Goal: Information Seeking & Learning: Learn about a topic

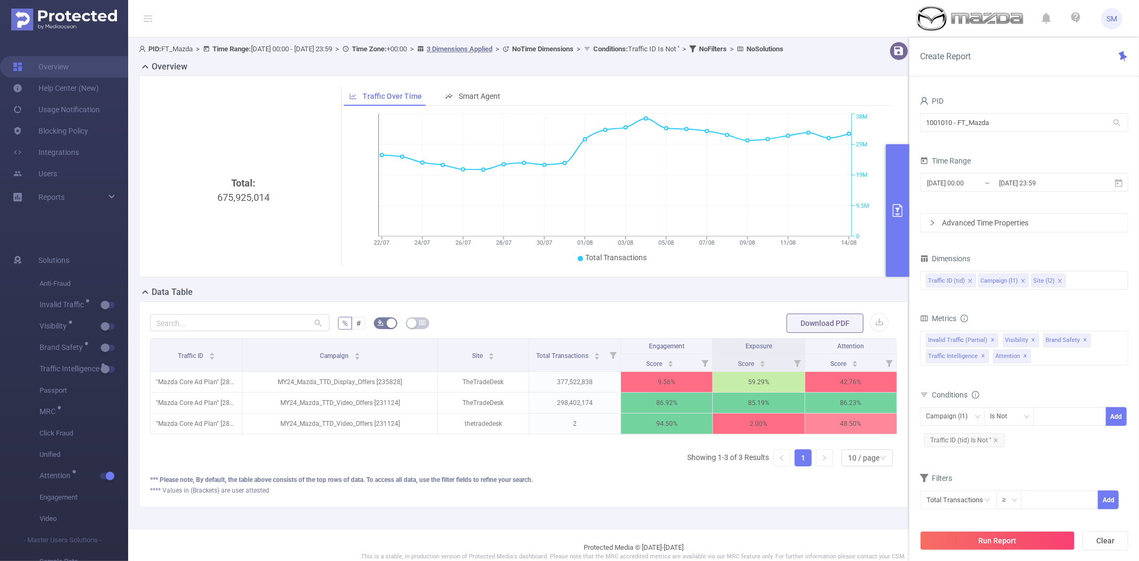
scroll to position [0, 2]
click at [1071, 273] on div "Traffic ID (tid) Campaign (l1) Site (l2)" at bounding box center [1024, 280] width 196 height 18
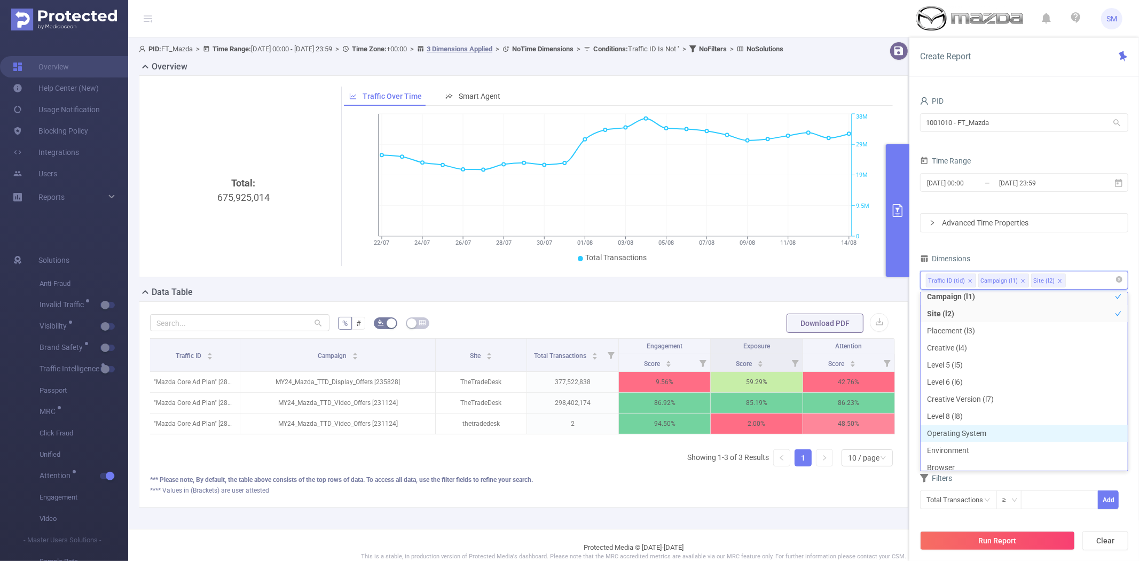
scroll to position [0, 0]
click at [1057, 280] on icon "icon: close" at bounding box center [1059, 281] width 4 height 4
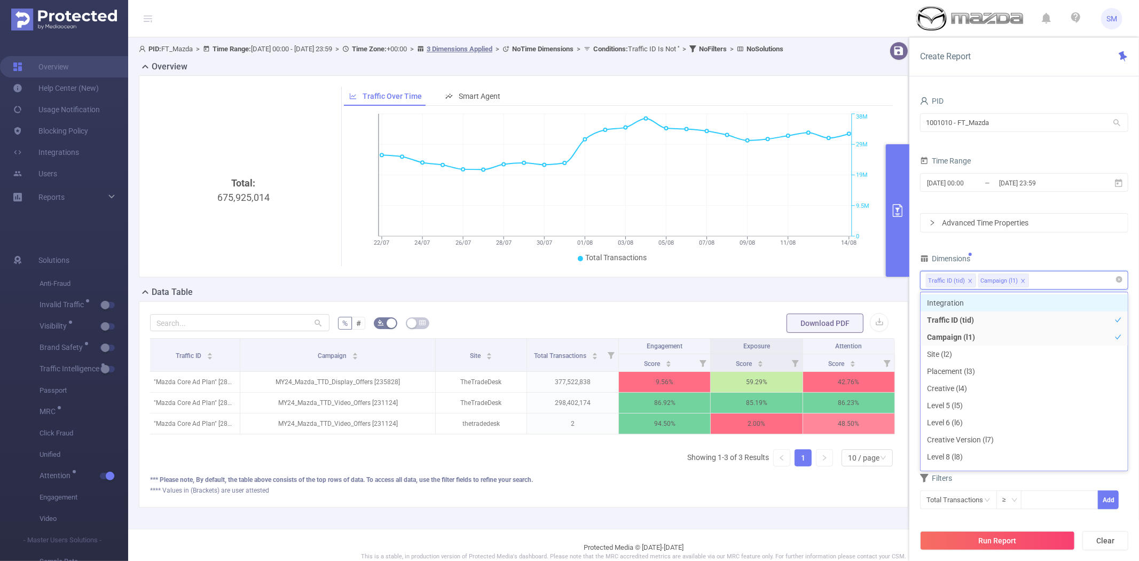
click at [967, 279] on icon "icon: close" at bounding box center [969, 280] width 5 height 5
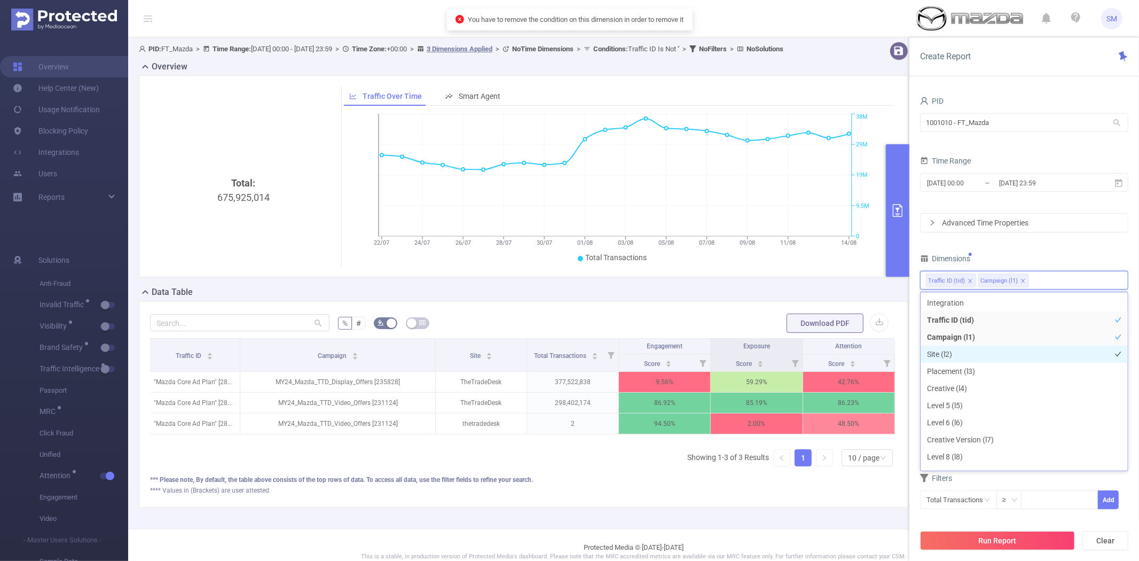
click at [959, 354] on li "Site (l2)" at bounding box center [1023, 353] width 207 height 17
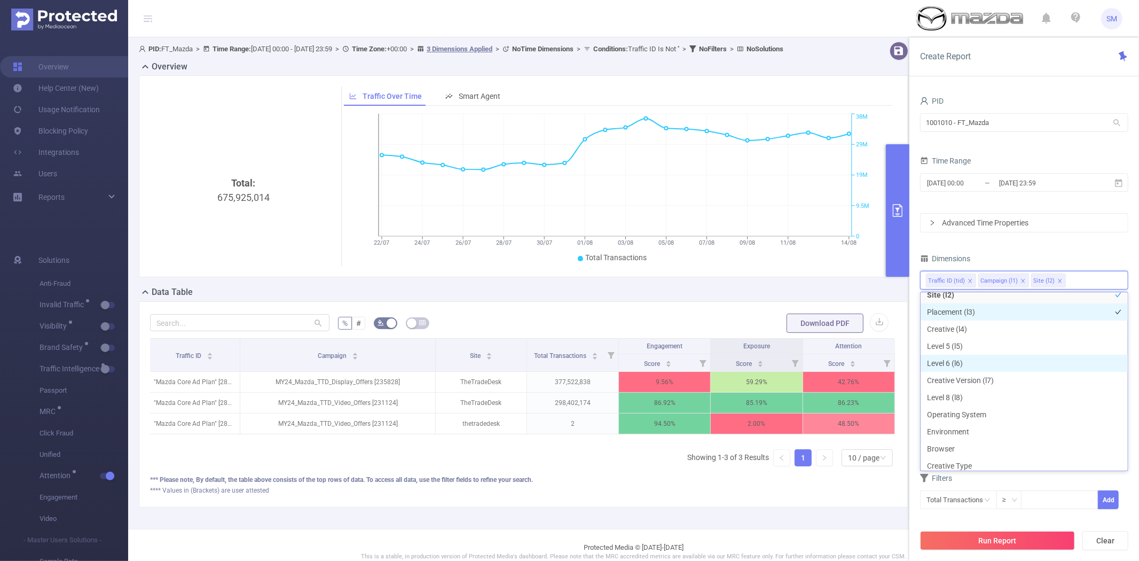
scroll to position [119, 0]
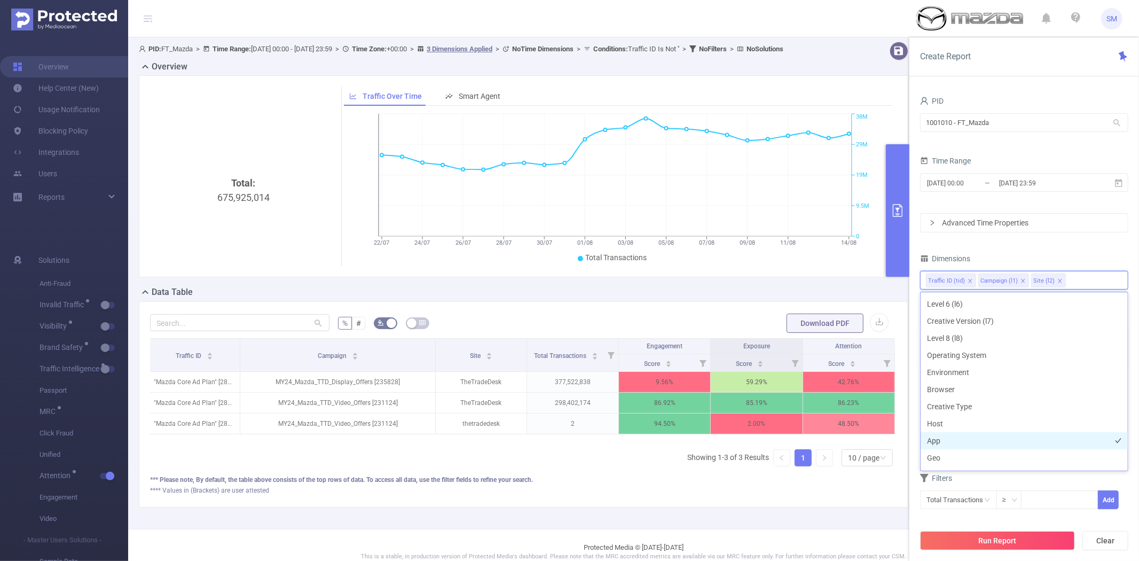
click at [975, 443] on li "App" at bounding box center [1023, 440] width 207 height 17
click at [1003, 543] on button "Run Report" at bounding box center [997, 540] width 155 height 19
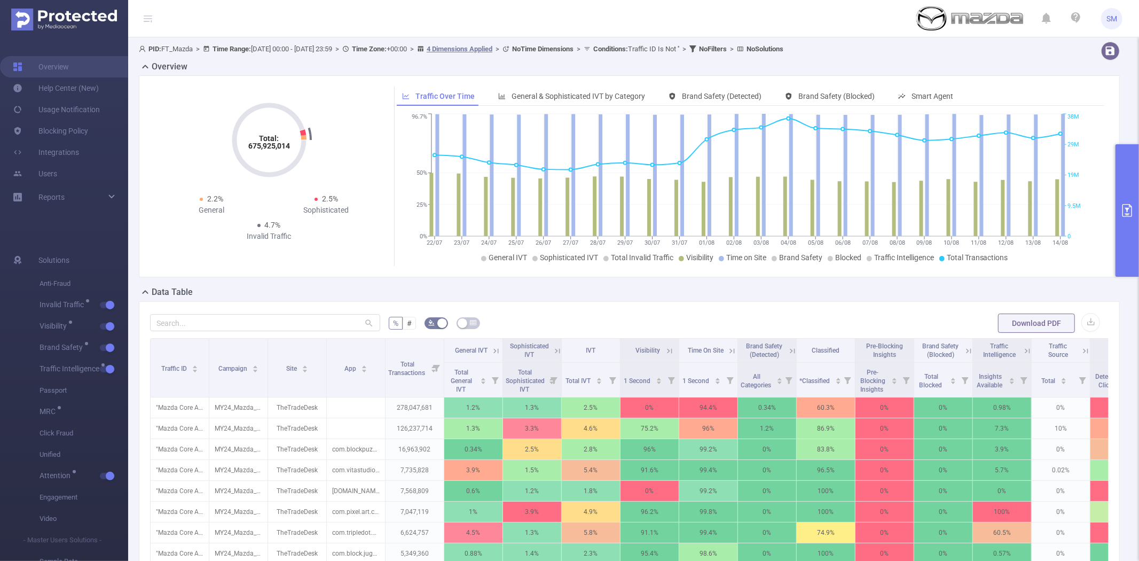
drag, startPoint x: 617, startPoint y: 290, endPoint x: 622, endPoint y: 269, distance: 22.0
click at [617, 289] on div "Data Table" at bounding box center [633, 293] width 989 height 15
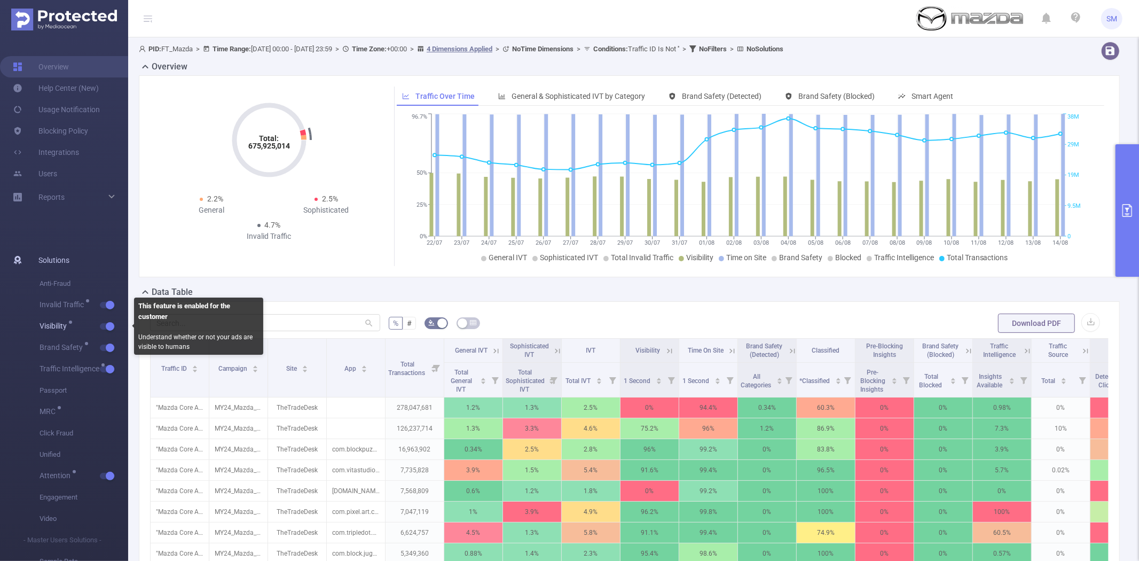
click at [111, 325] on button "button" at bounding box center [107, 326] width 15 height 6
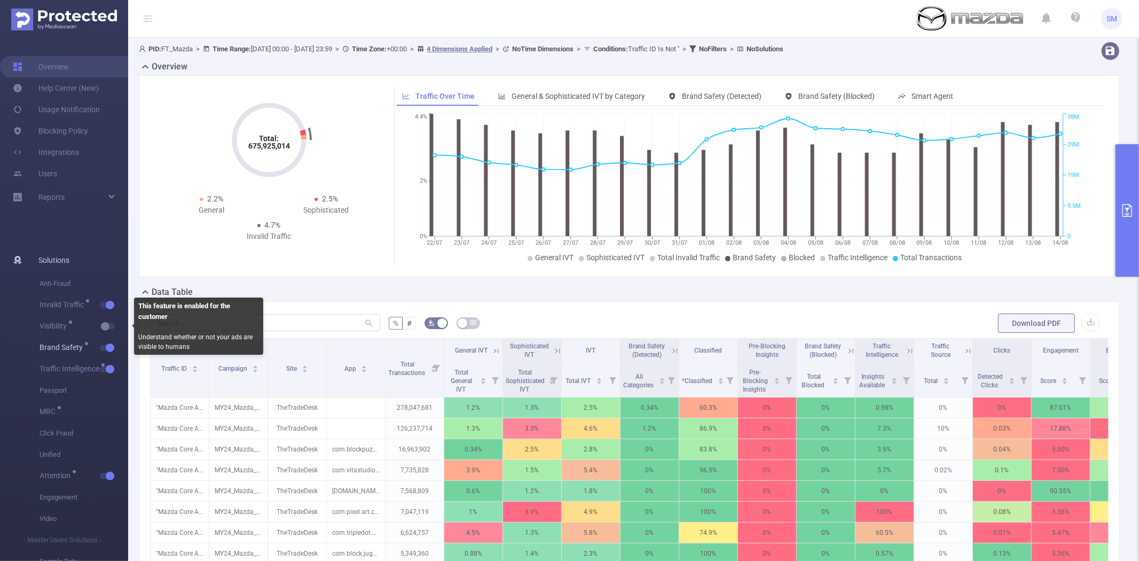
click at [104, 347] on span "button" at bounding box center [109, 347] width 14 height 5
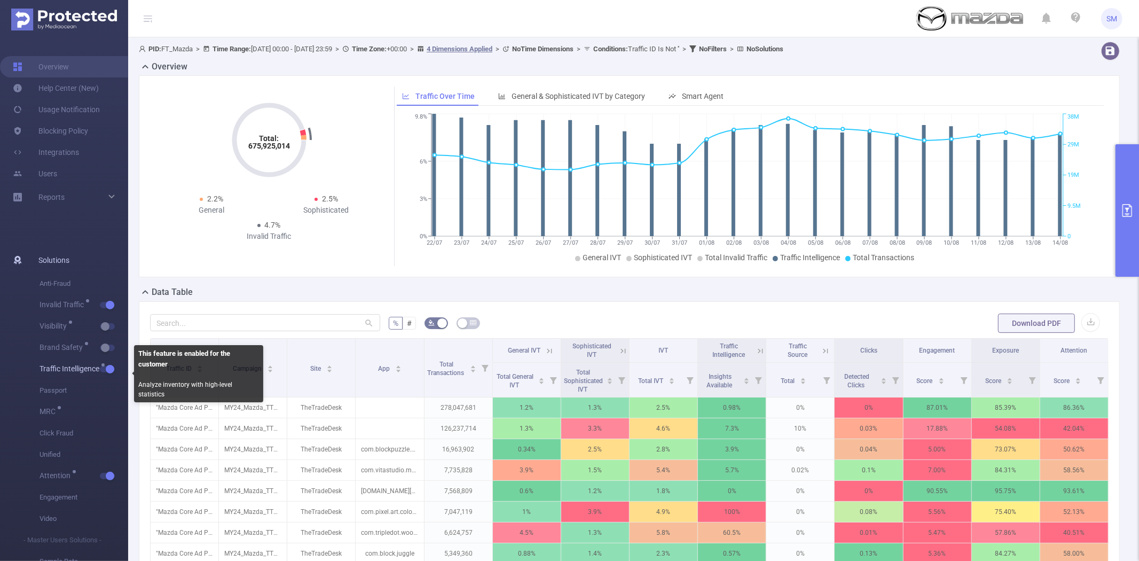
click at [106, 361] on span "Traffic Intelligence" at bounding box center [84, 368] width 89 height 21
click at [107, 366] on button "button" at bounding box center [107, 369] width 15 height 6
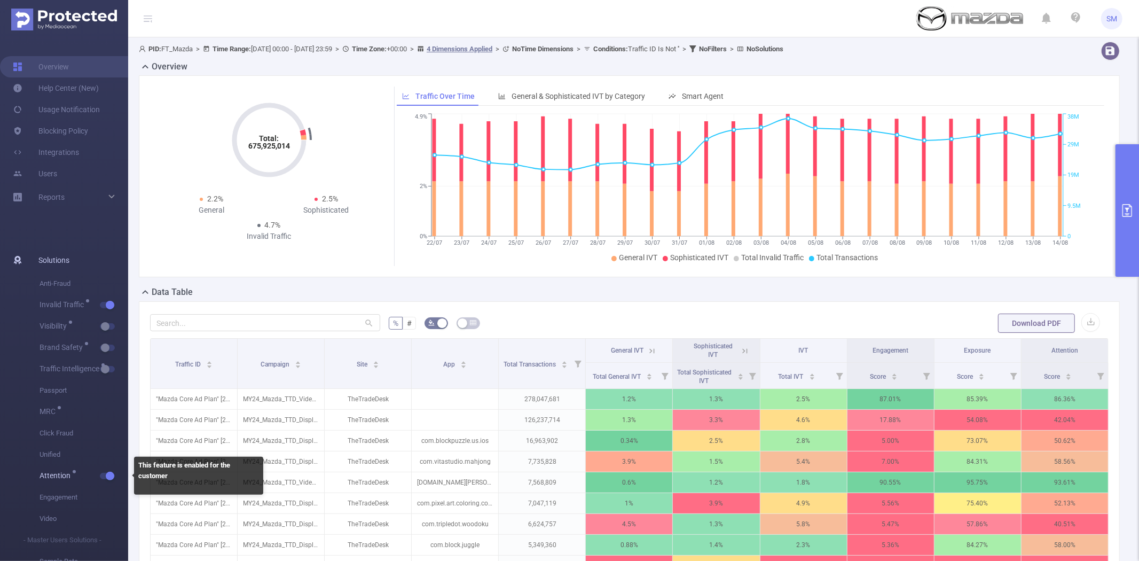
click at [105, 470] on span "Attention" at bounding box center [84, 475] width 89 height 21
click at [106, 474] on button "button" at bounding box center [107, 475] width 15 height 6
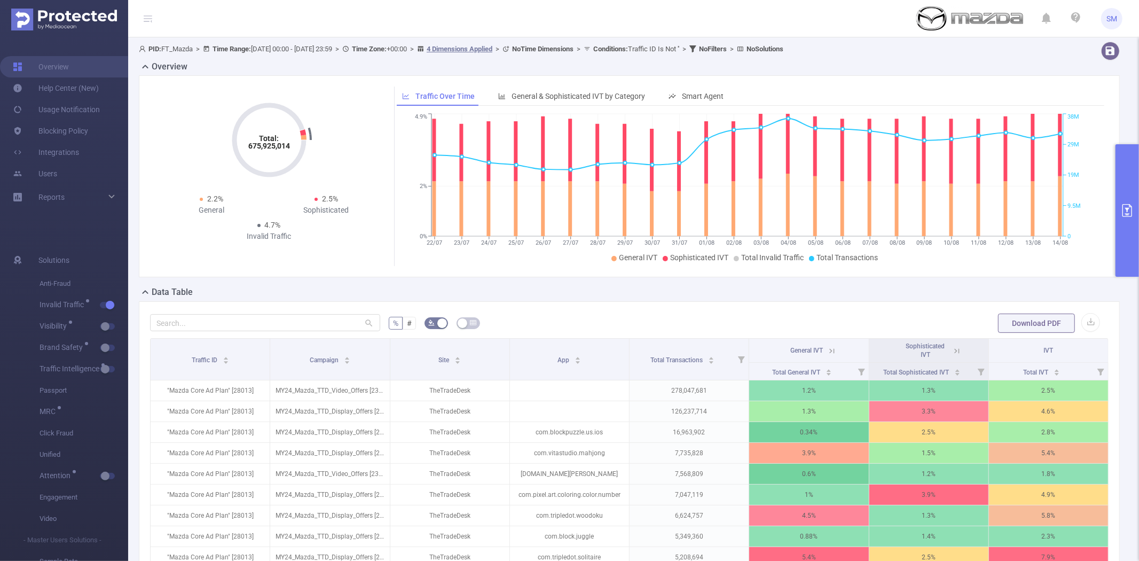
click at [827, 353] on icon at bounding box center [832, 351] width 10 height 10
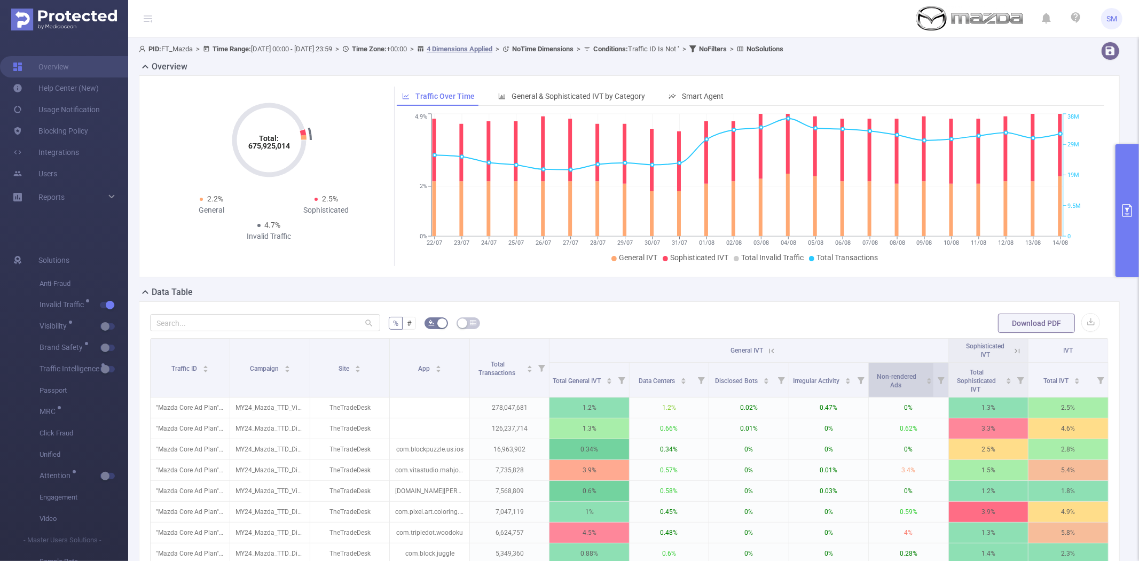
click at [887, 378] on span "Non-rendered Ads" at bounding box center [897, 381] width 40 height 16
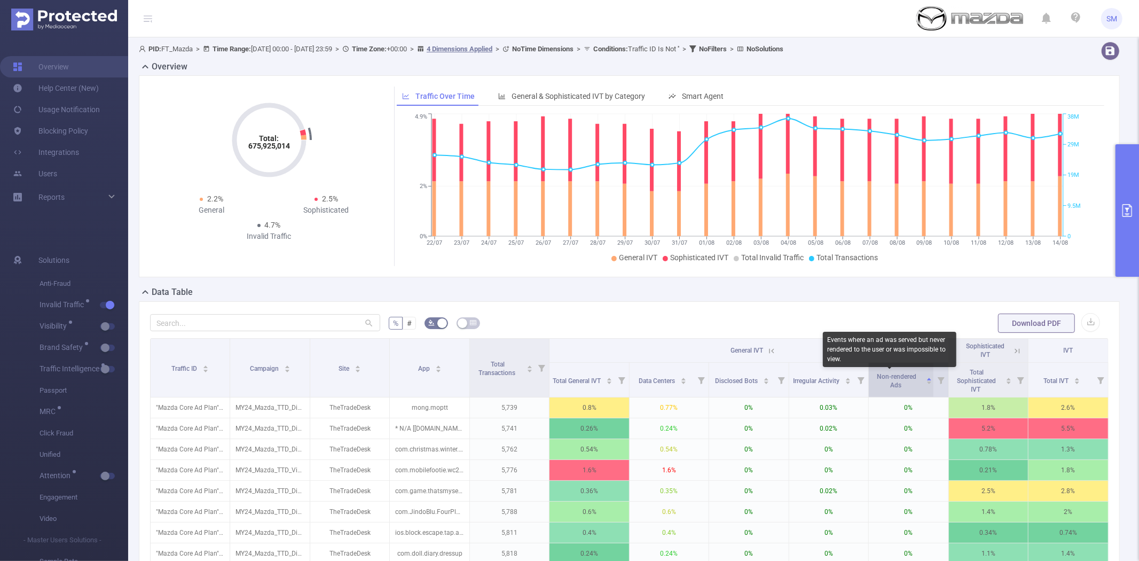
click at [887, 378] on span "Non-rendered Ads" at bounding box center [897, 381] width 40 height 16
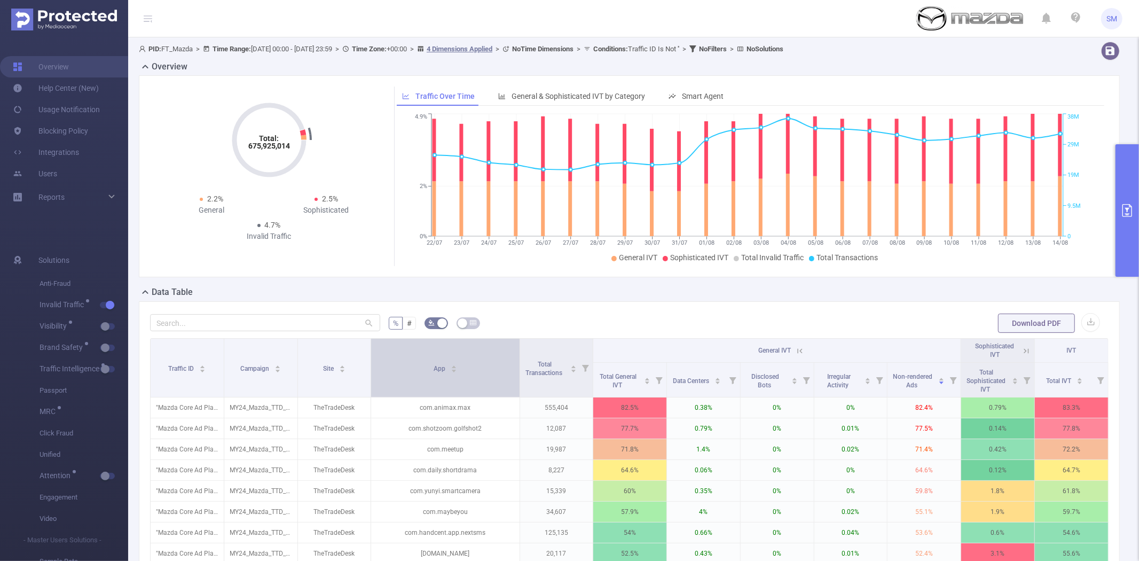
drag, startPoint x: 466, startPoint y: 349, endPoint x: 507, endPoint y: 349, distance: 41.1
click at [507, 349] on th "App" at bounding box center [445, 367] width 148 height 59
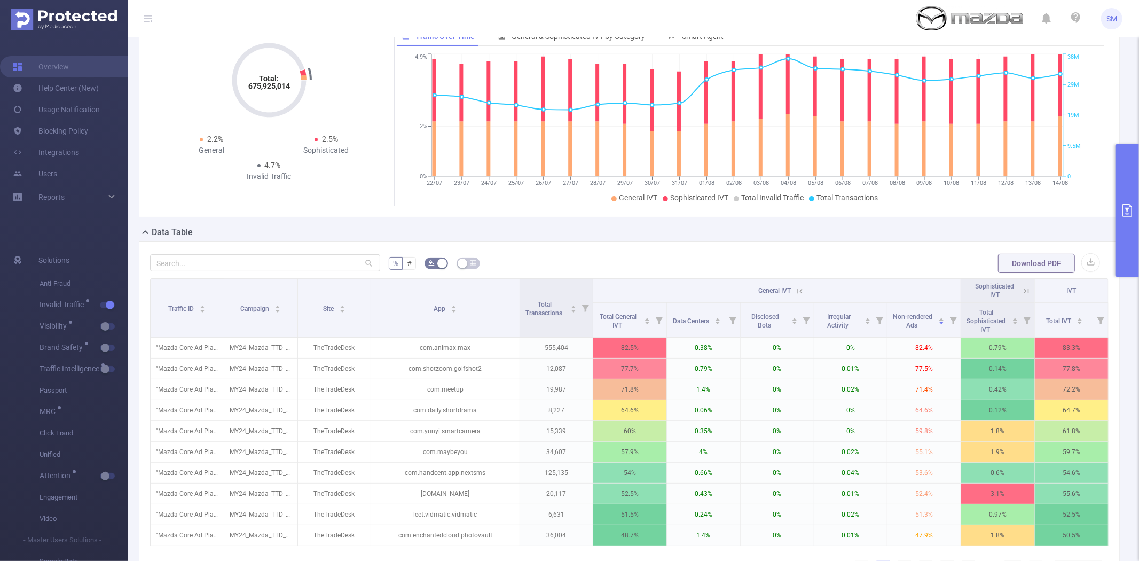
scroll to position [119, 0]
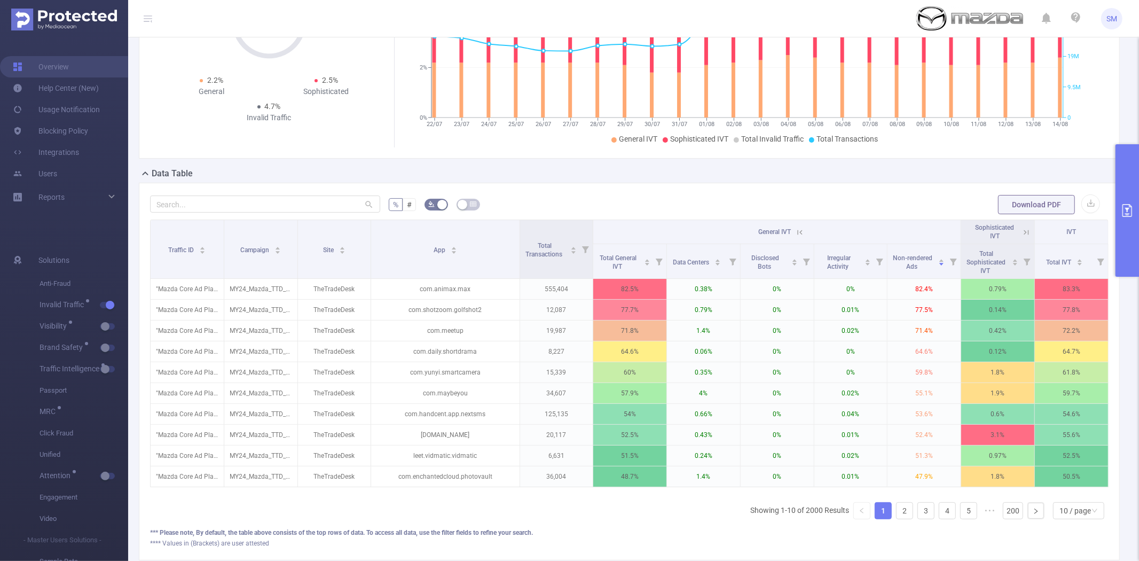
click at [894, 179] on div "Data Table" at bounding box center [633, 174] width 989 height 15
click at [1021, 232] on icon at bounding box center [1026, 232] width 10 height 10
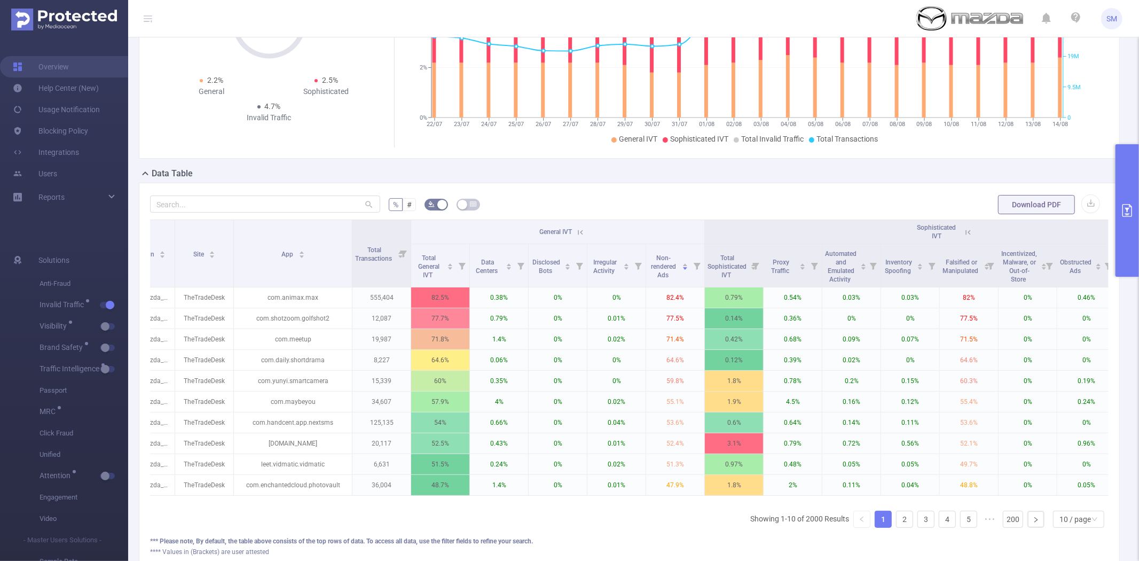
scroll to position [0, 94]
click at [1127, 192] on button "primary" at bounding box center [1126, 210] width 23 height 132
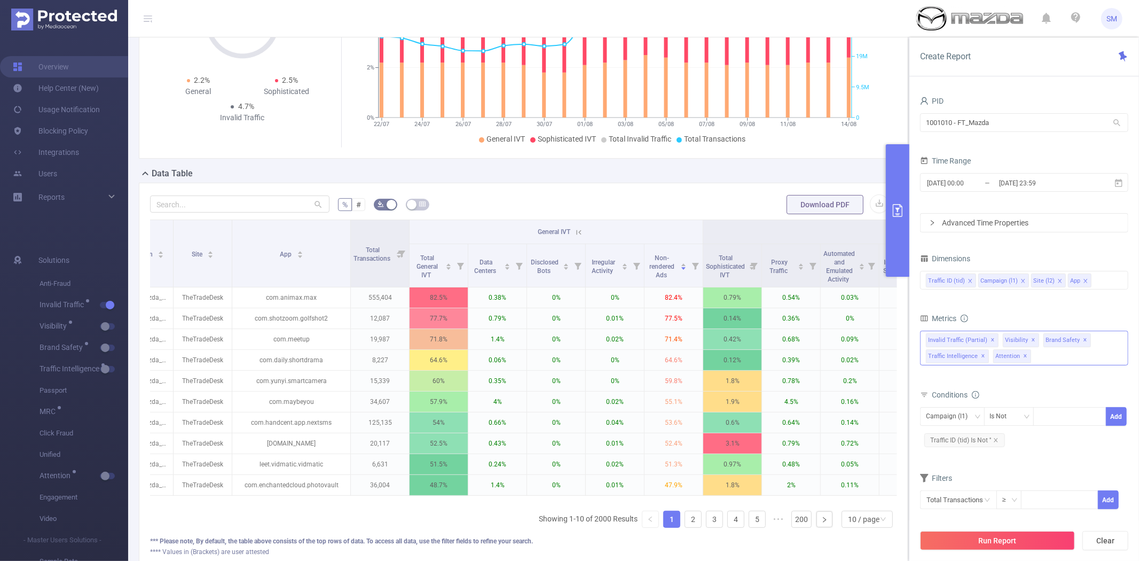
click at [1039, 359] on div "Invalid Traffic (partial) ✕ Visibility ✕ Brand Safety ✕ Traffic Intelligence ✕ …" at bounding box center [1024, 347] width 208 height 35
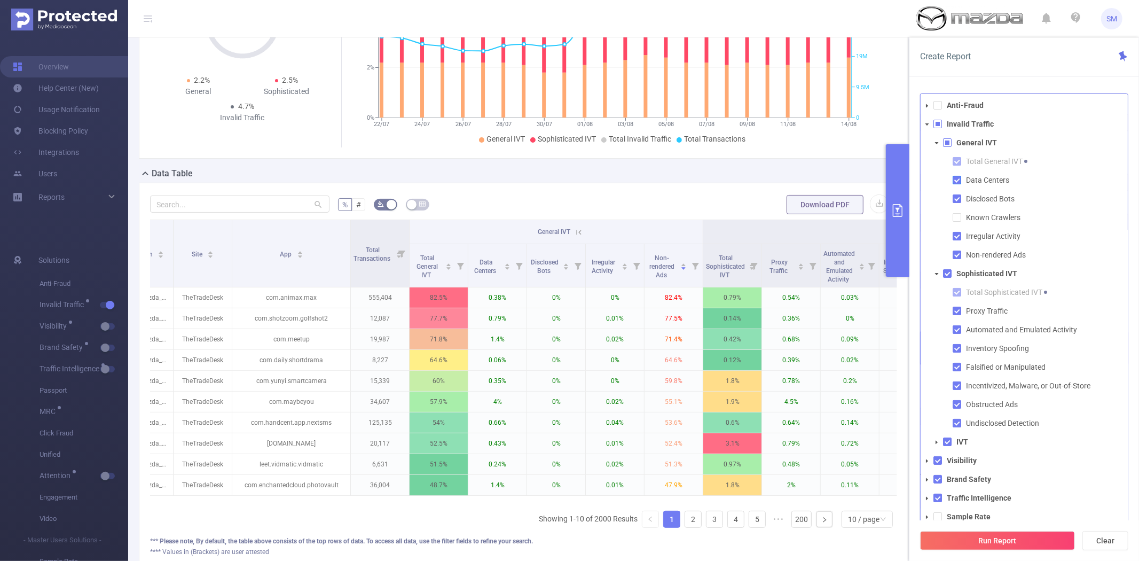
click at [956, 182] on span at bounding box center [956, 180] width 9 height 9
click at [956, 201] on span at bounding box center [956, 198] width 9 height 9
click at [957, 239] on span at bounding box center [956, 236] width 9 height 9
click at [957, 312] on span at bounding box center [956, 310] width 9 height 9
click at [954, 331] on span at bounding box center [956, 329] width 9 height 9
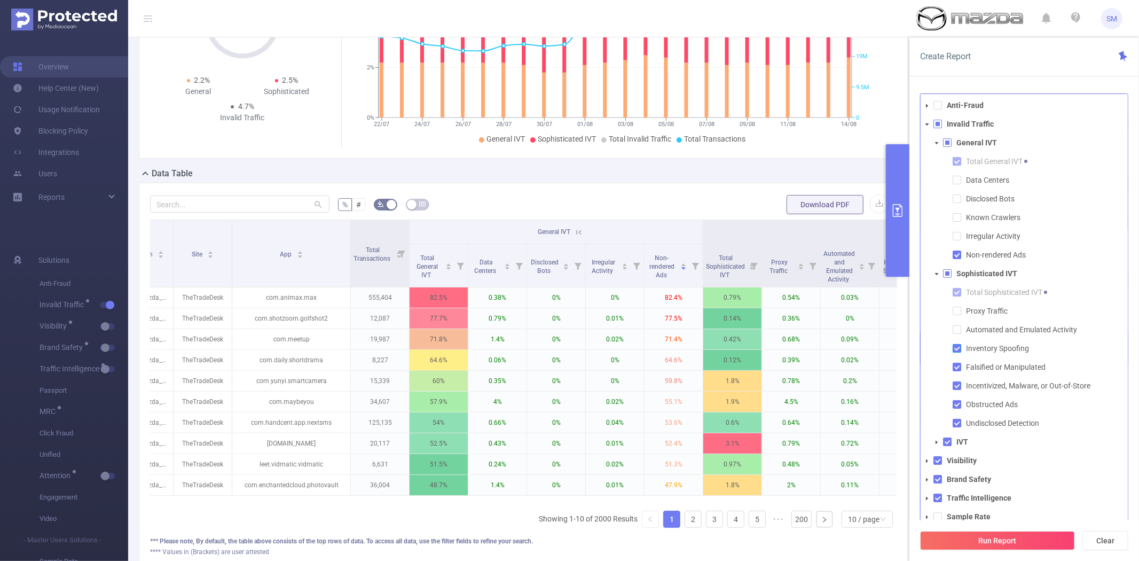
click at [954, 350] on span at bounding box center [956, 348] width 9 height 9
click at [953, 381] on span at bounding box center [956, 385] width 9 height 9
click at [953, 402] on span at bounding box center [956, 404] width 9 height 9
click at [954, 423] on span at bounding box center [956, 423] width 9 height 9
click at [965, 548] on button "Run Report" at bounding box center [997, 540] width 155 height 19
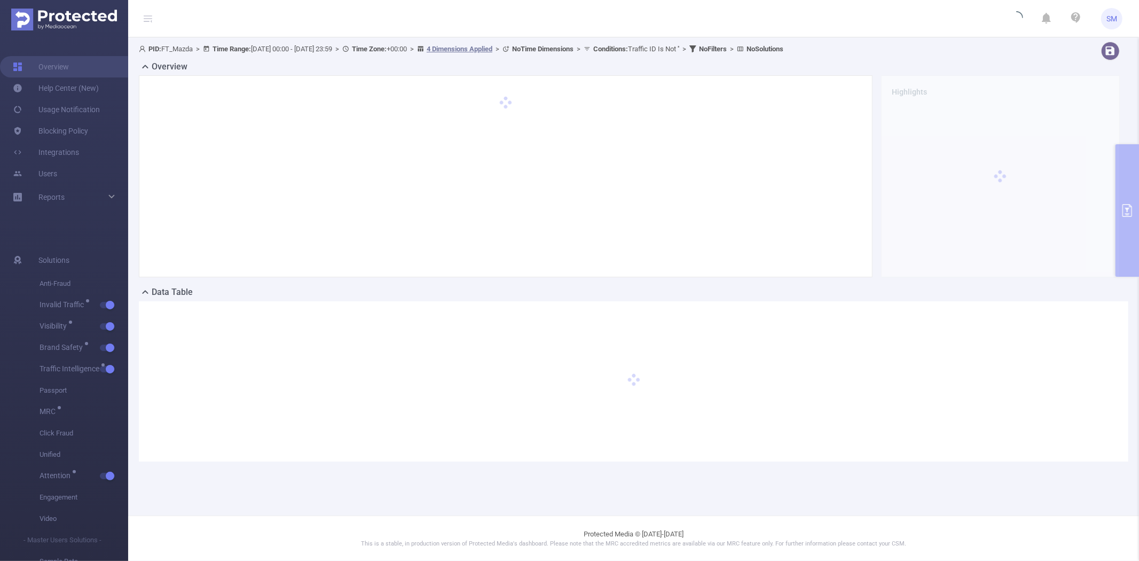
scroll to position [0, 0]
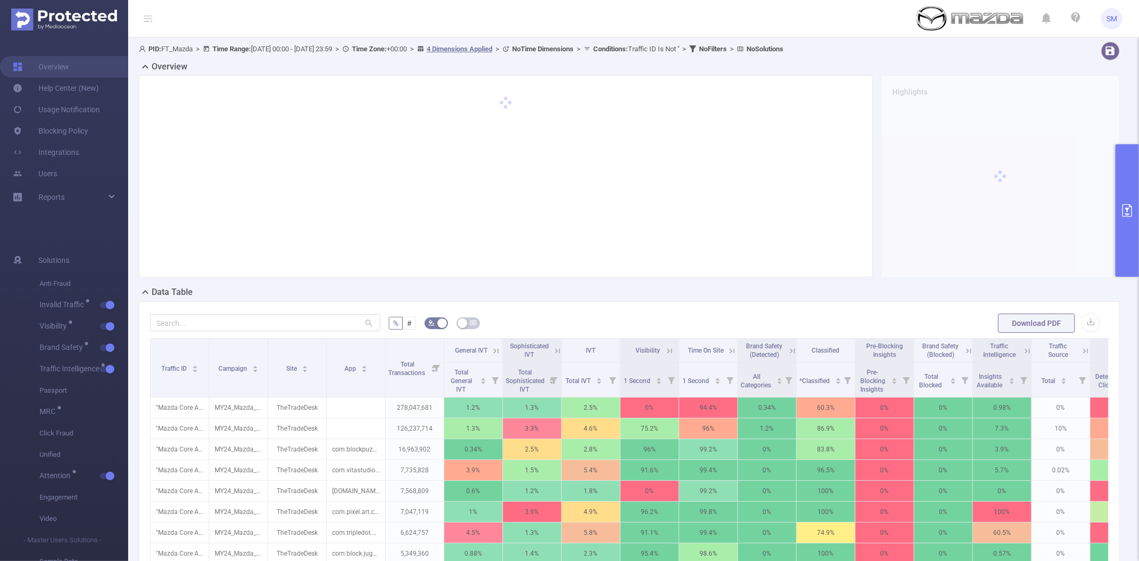
click at [1131, 169] on button "primary" at bounding box center [1126, 210] width 23 height 132
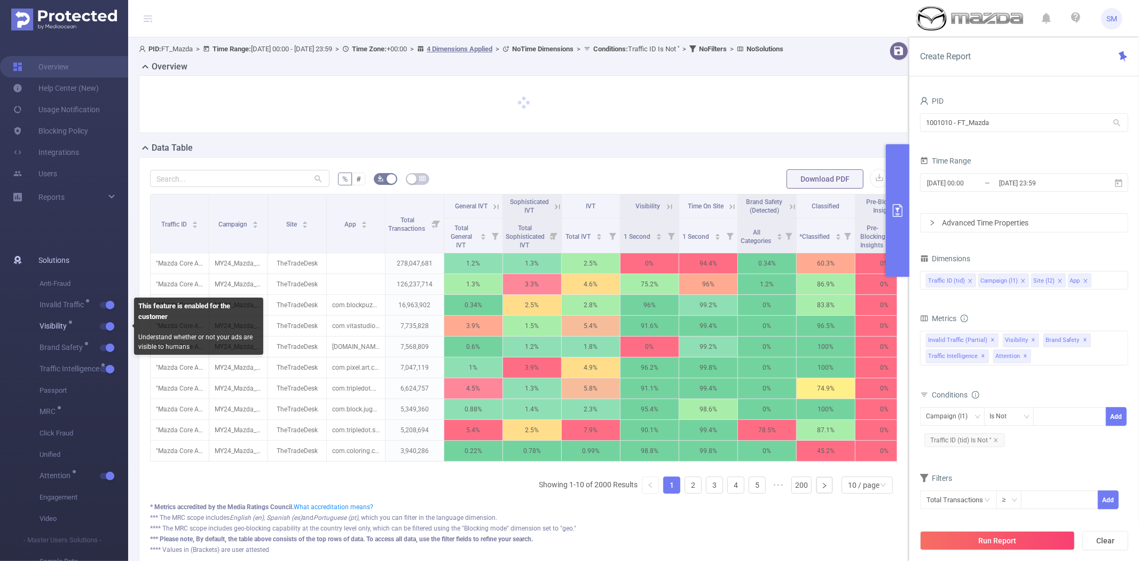
click at [110, 323] on button "button" at bounding box center [107, 326] width 15 height 6
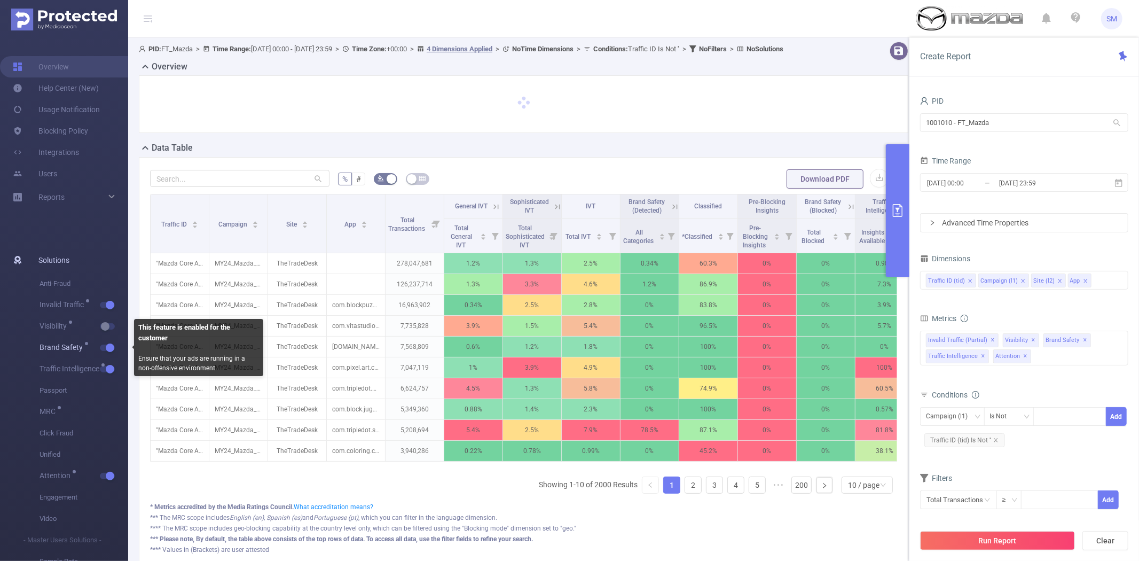
click at [108, 346] on button "button" at bounding box center [107, 347] width 15 height 6
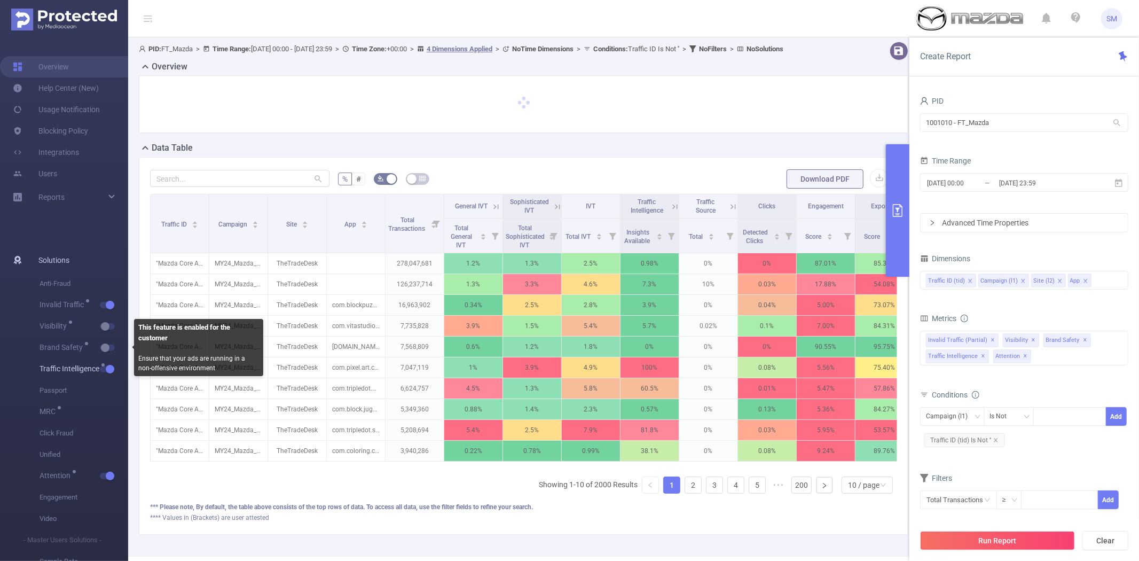
click at [108, 366] on button "button" at bounding box center [107, 369] width 15 height 6
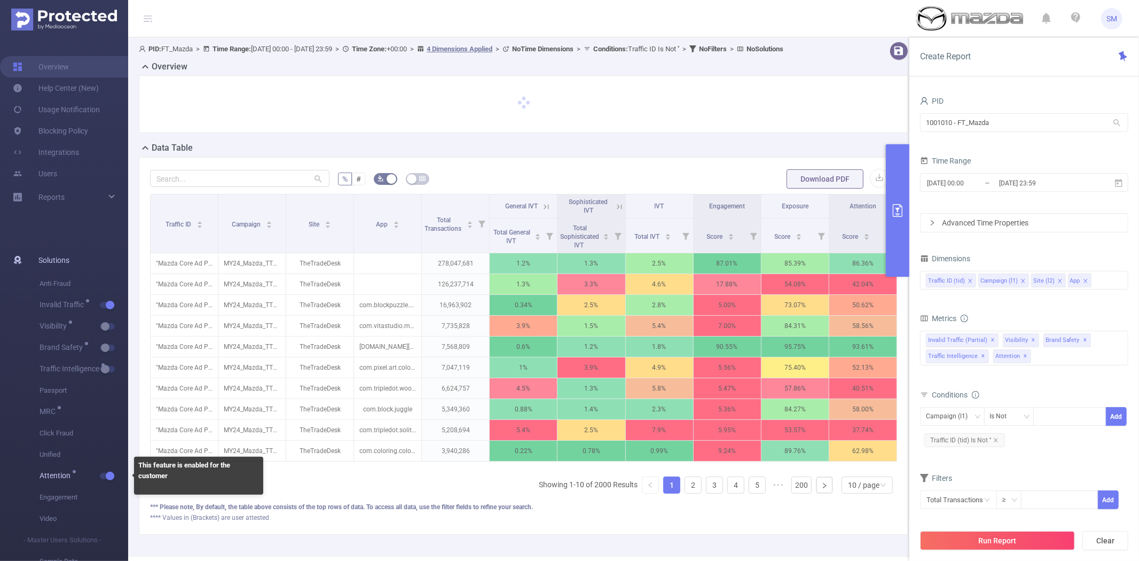
click at [108, 472] on button "button" at bounding box center [107, 475] width 15 height 6
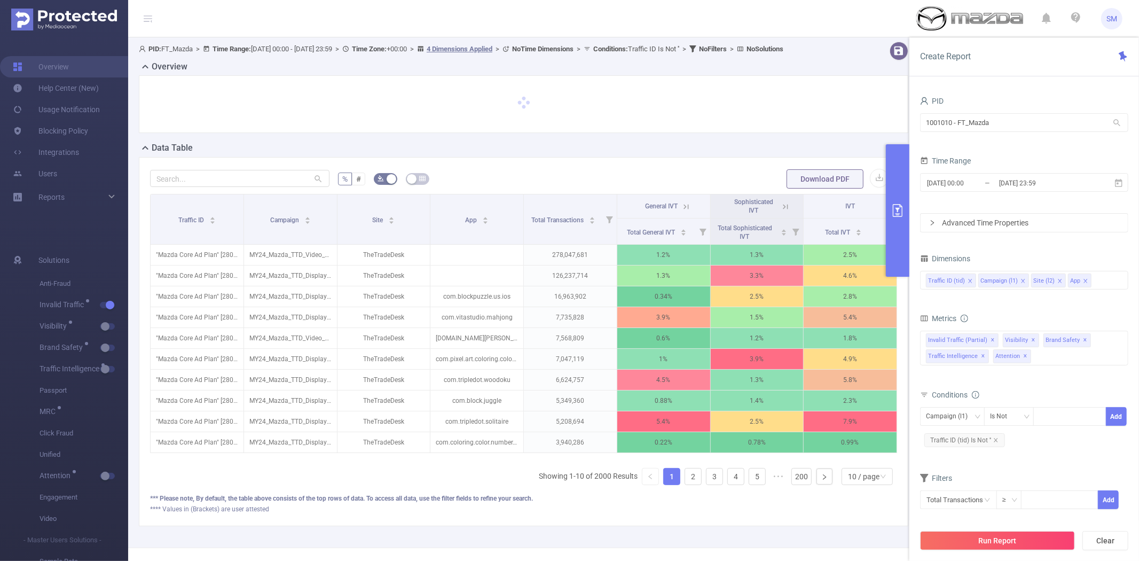
click at [681, 211] on icon at bounding box center [686, 207] width 10 height 10
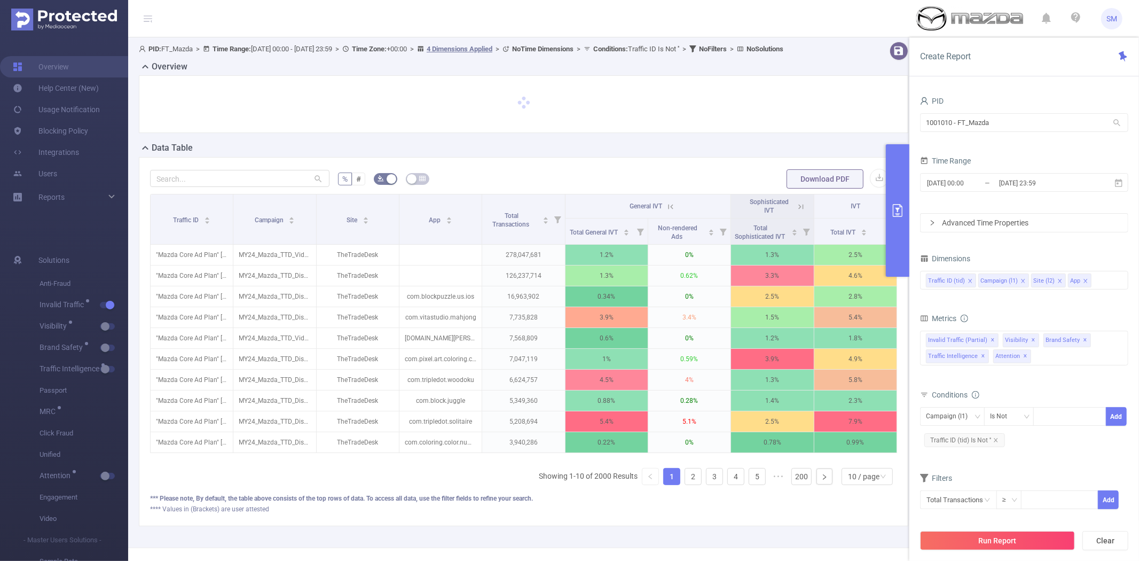
click at [796, 211] on icon at bounding box center [801, 207] width 10 height 10
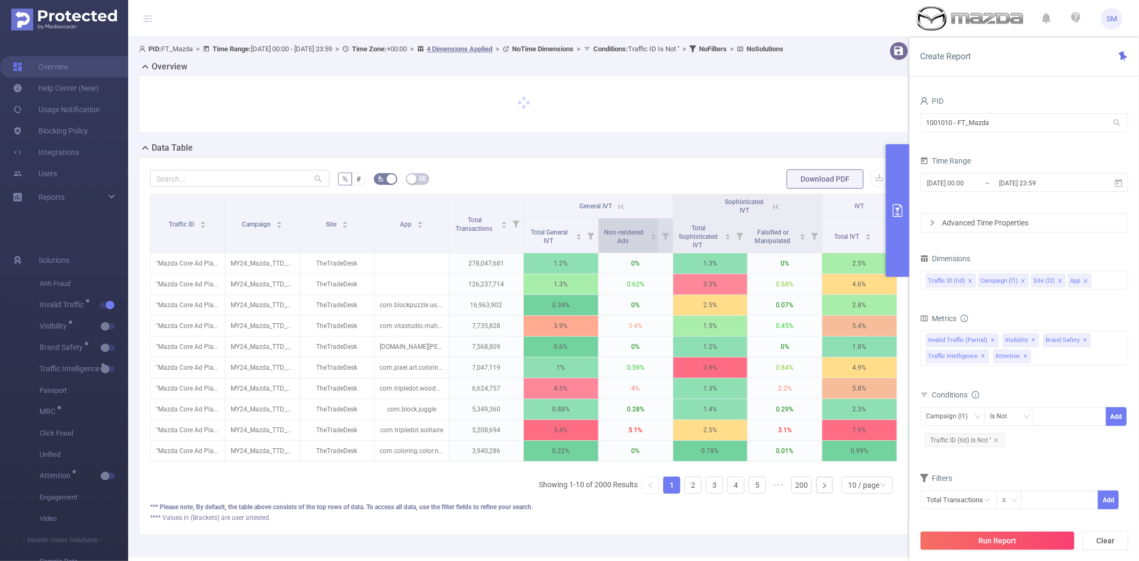
click at [626, 244] on span "Non-rendered Ads" at bounding box center [624, 236] width 40 height 16
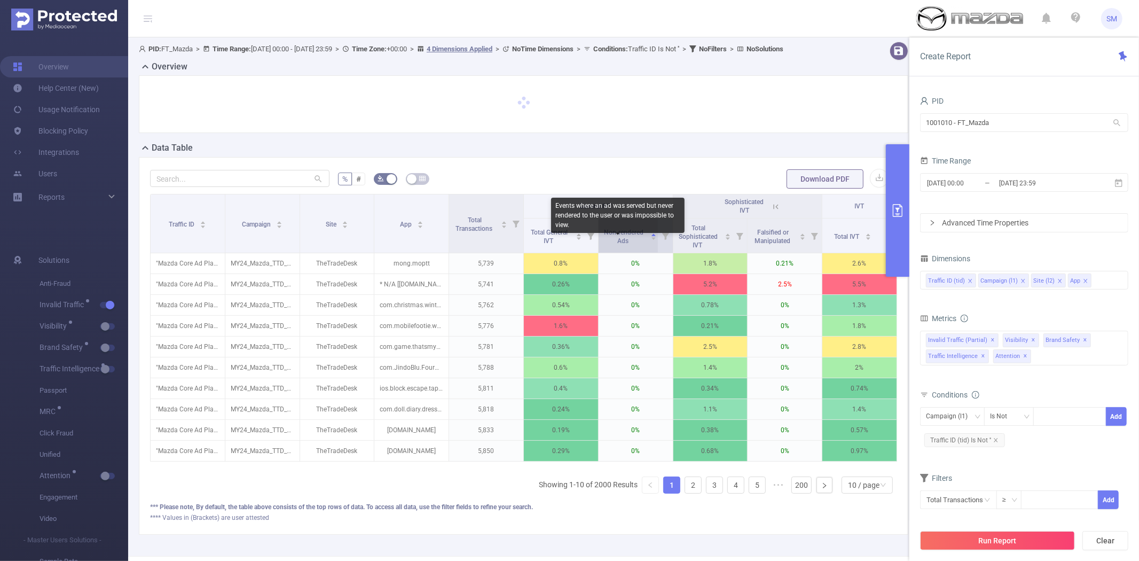
click at [626, 244] on span "Non-rendered Ads" at bounding box center [624, 236] width 40 height 16
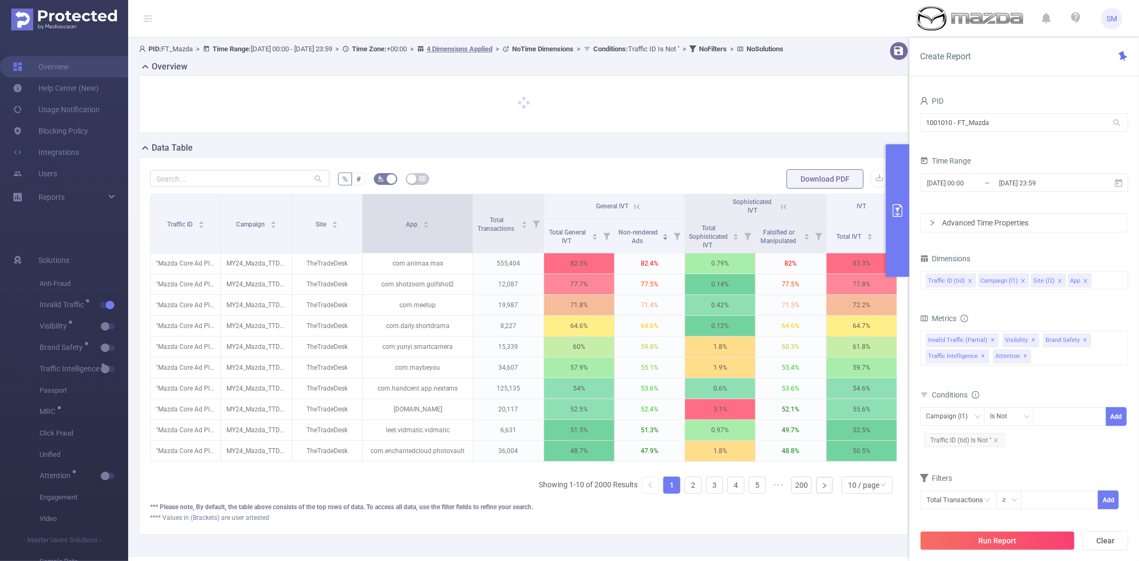
drag, startPoint x: 444, startPoint y: 231, endPoint x: 466, endPoint y: 231, distance: 21.9
click at [470, 231] on span at bounding box center [472, 223] width 5 height 58
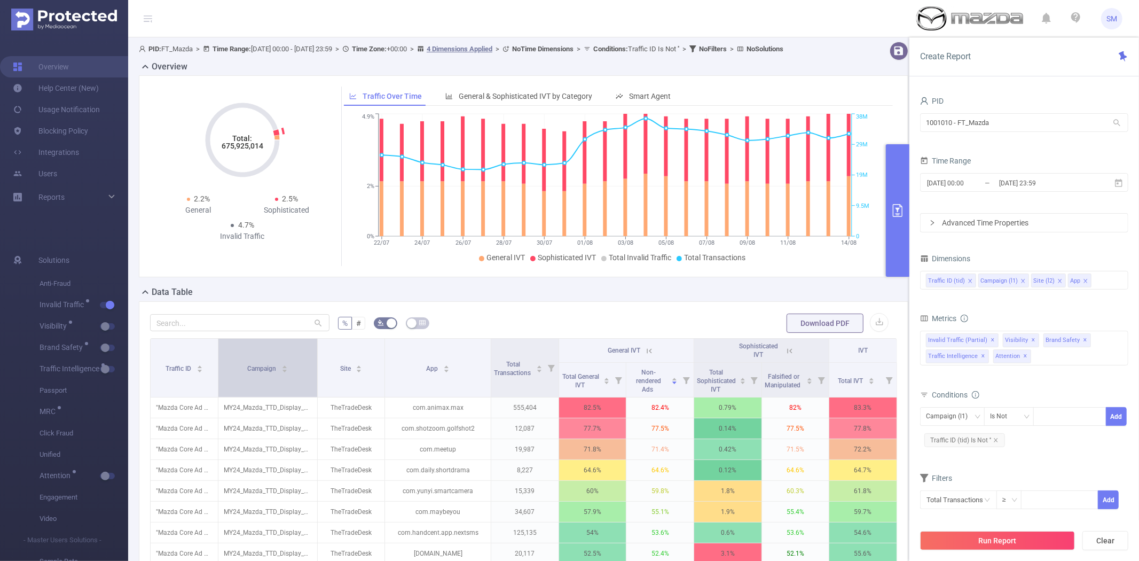
drag, startPoint x: 289, startPoint y: 227, endPoint x: 313, endPoint y: 226, distance: 24.0
click at [313, 226] on div "Overview Total: 675,925,014 2.2% General 2.5% Sophisticated 4.7% Invalid Traffi…" at bounding box center [528, 369] width 778 height 618
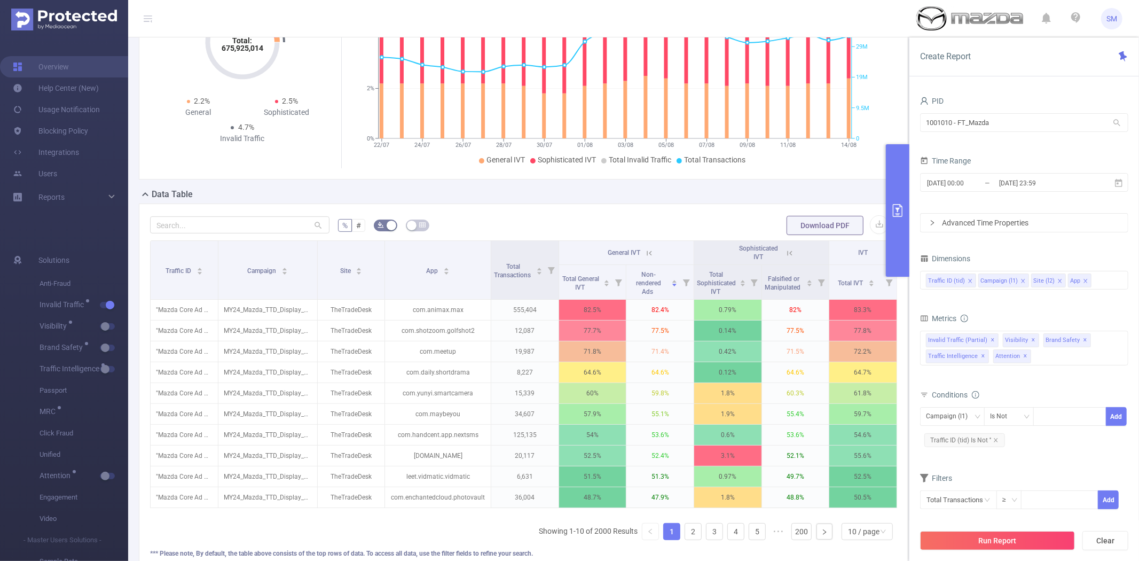
scroll to position [119, 0]
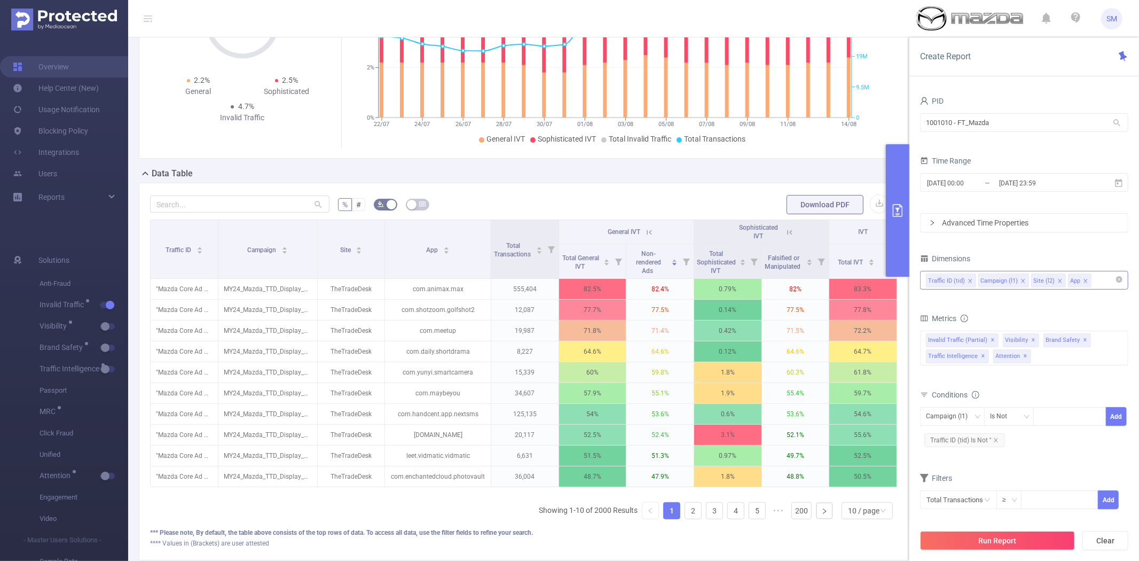
click at [1085, 280] on icon "icon: close" at bounding box center [1085, 280] width 5 height 5
click at [1085, 280] on div "Traffic ID (tid) Campaign (l1) Site (l2) App" at bounding box center [1024, 280] width 196 height 18
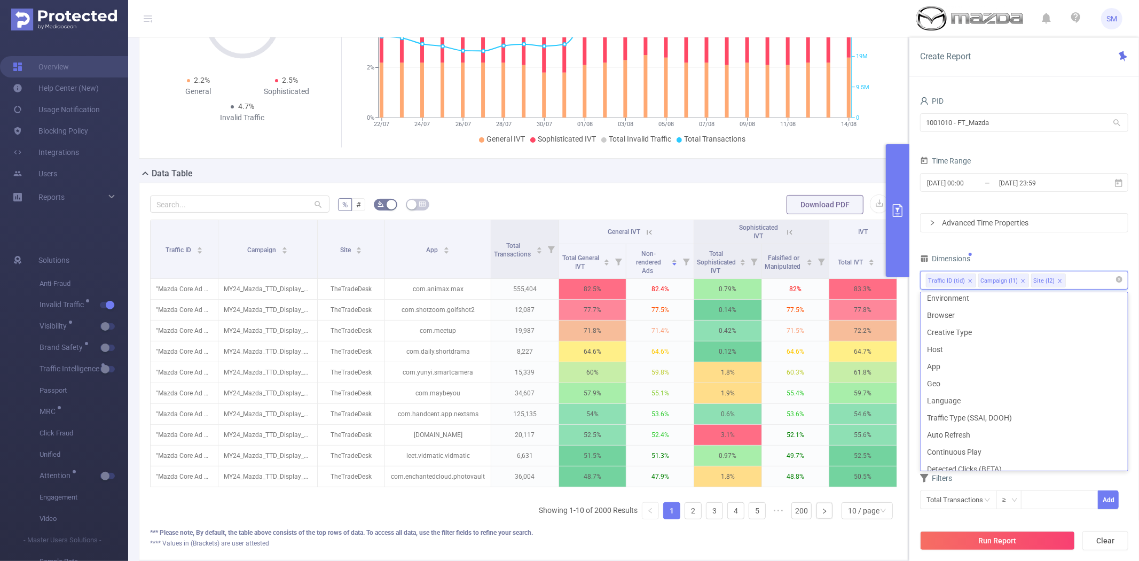
scroll to position [196, 0]
click at [959, 349] on li "Host" at bounding box center [1023, 345] width 207 height 17
click at [1022, 540] on button "Run Report" at bounding box center [997, 540] width 155 height 19
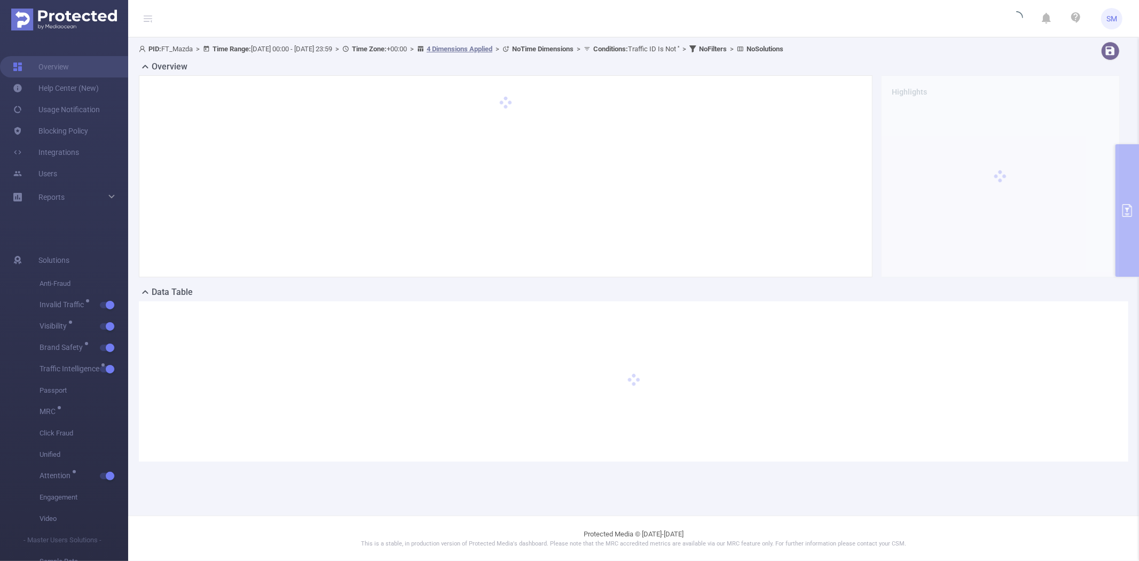
scroll to position [0, 0]
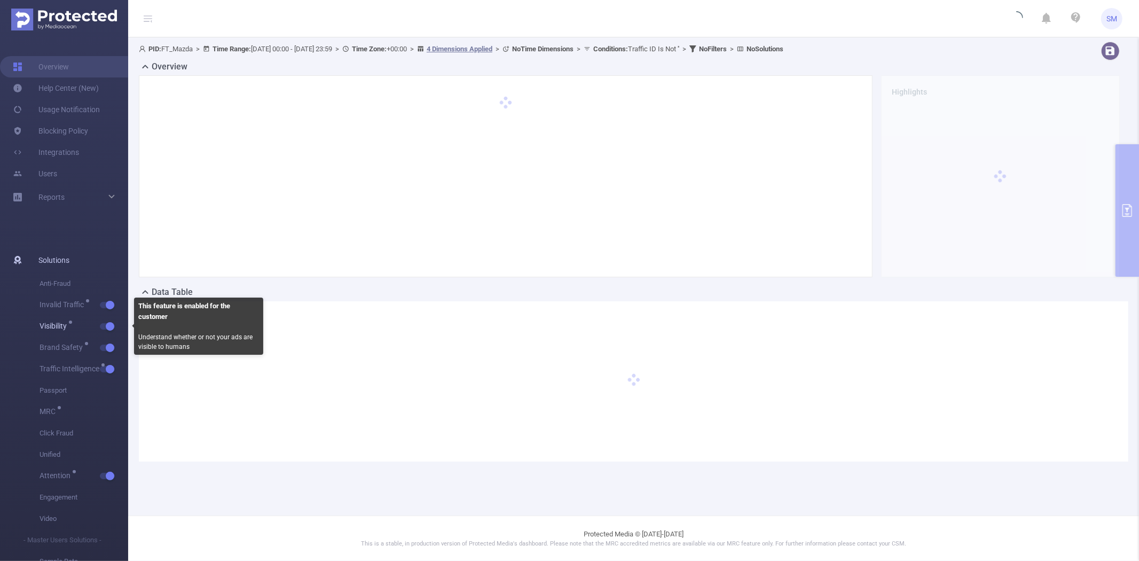
click at [107, 329] on button "button" at bounding box center [107, 326] width 15 height 6
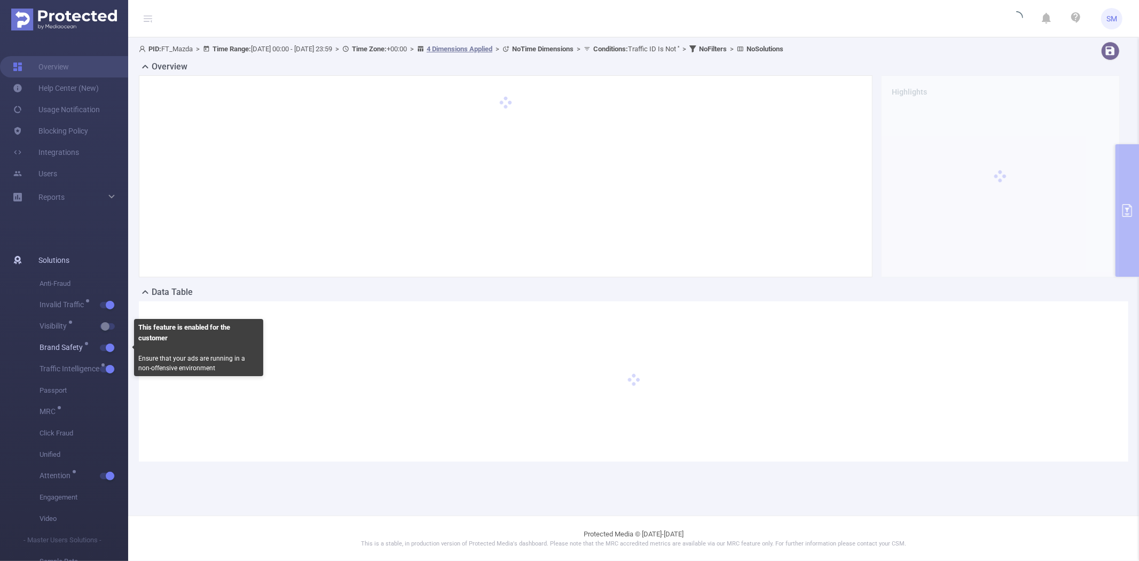
click at [109, 342] on span "Brand Safety" at bounding box center [84, 347] width 89 height 21
click at [108, 344] on button "button" at bounding box center [107, 347] width 15 height 6
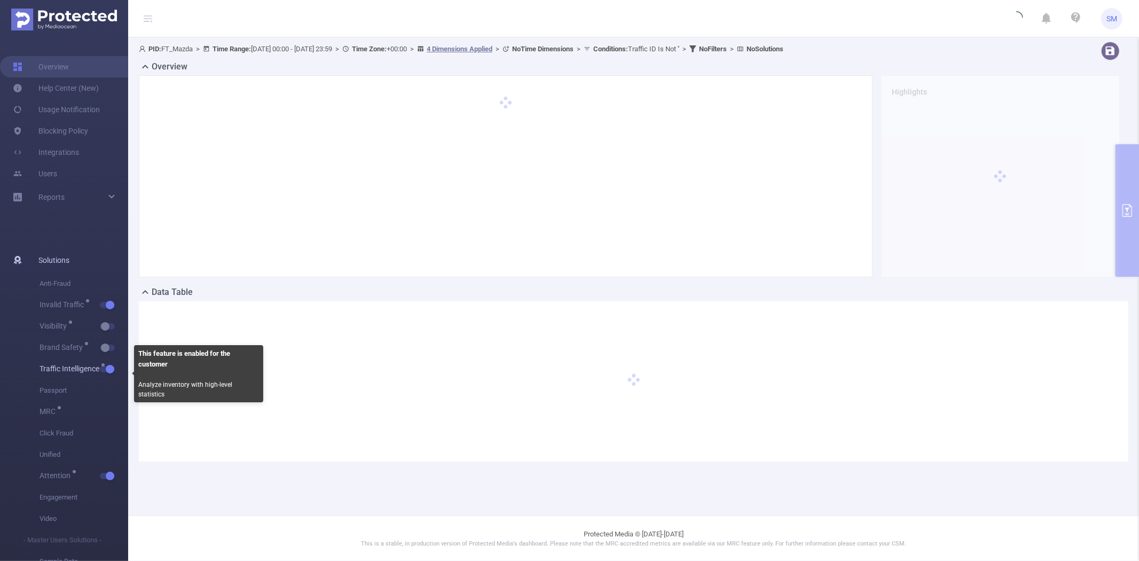
click at [108, 370] on button "button" at bounding box center [107, 369] width 15 height 6
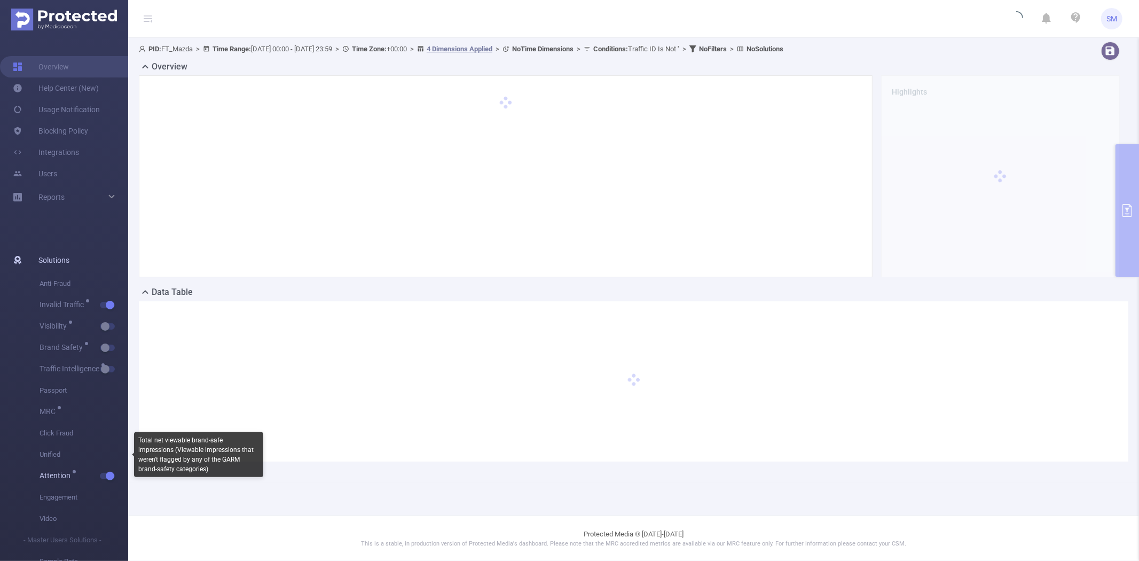
click at [109, 477] on button "button" at bounding box center [107, 475] width 15 height 6
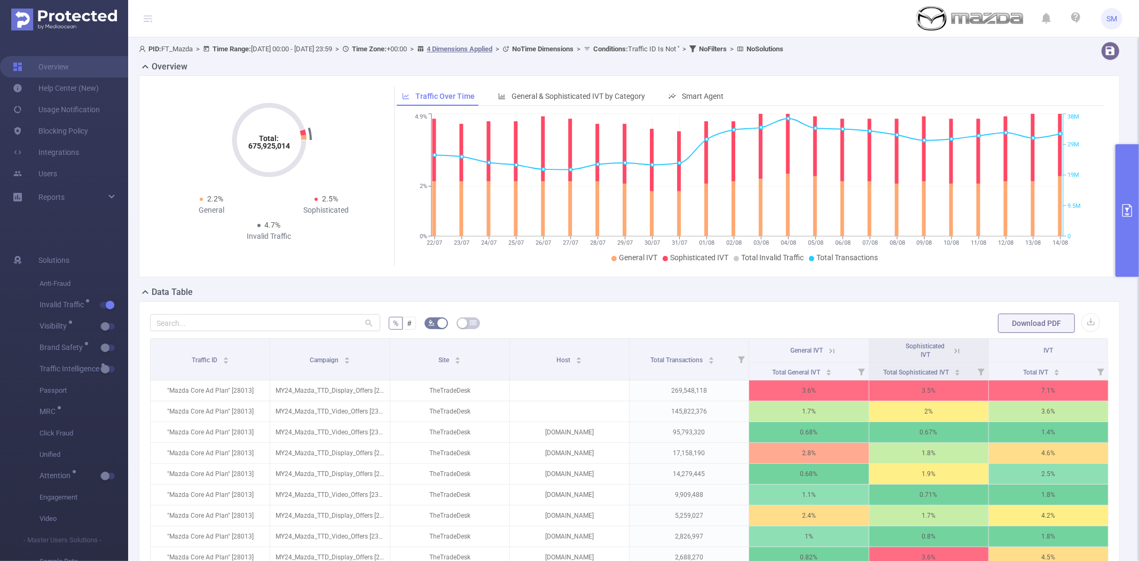
scroll to position [59, 0]
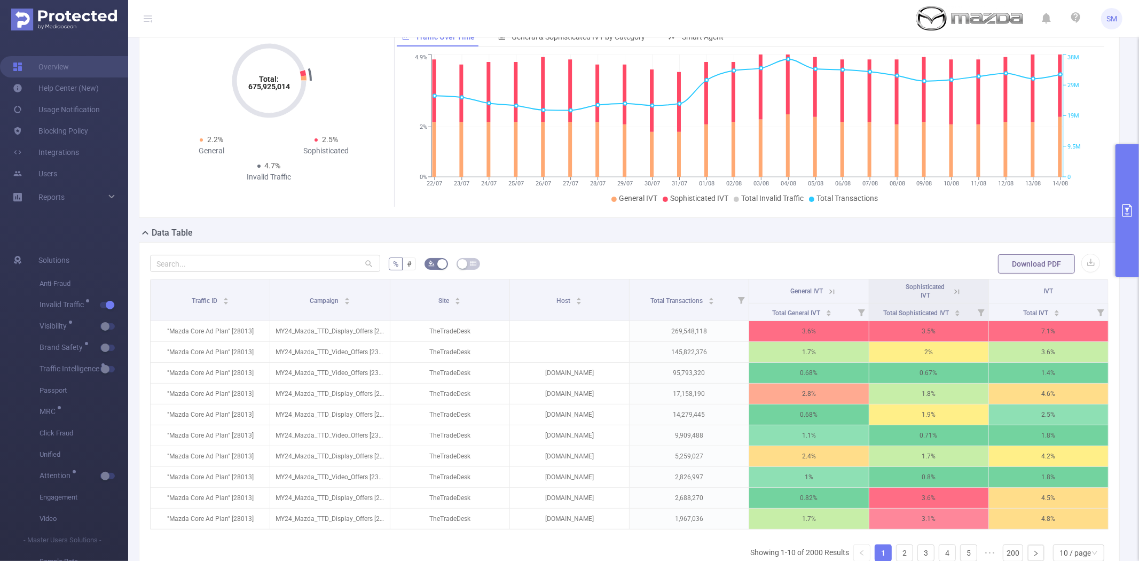
click at [954, 291] on icon at bounding box center [956, 291] width 5 height 5
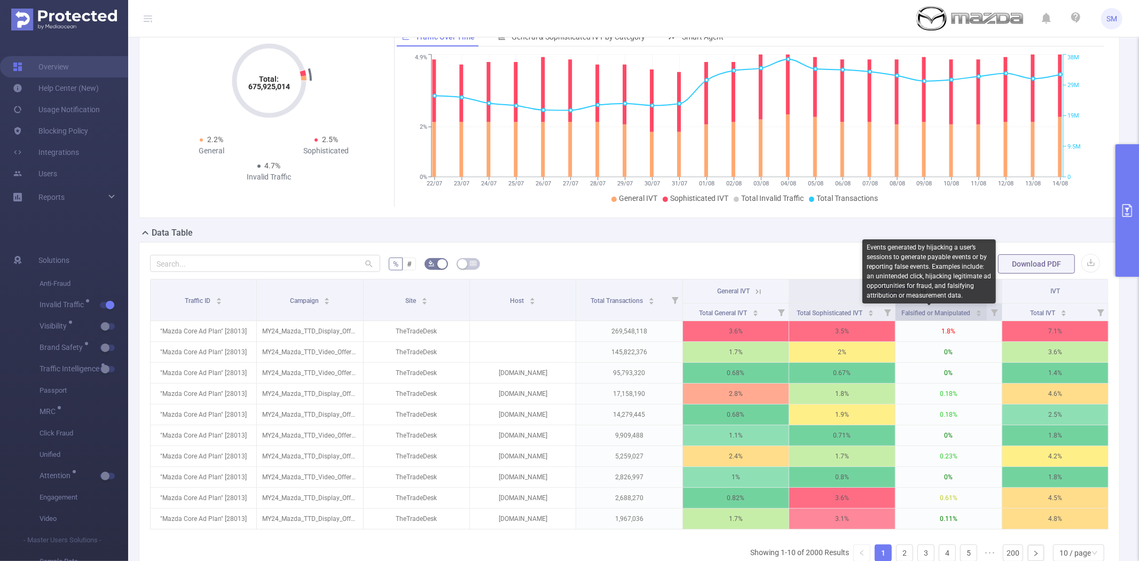
click at [924, 311] on span "Falsified or Manipulated" at bounding box center [937, 312] width 70 height 7
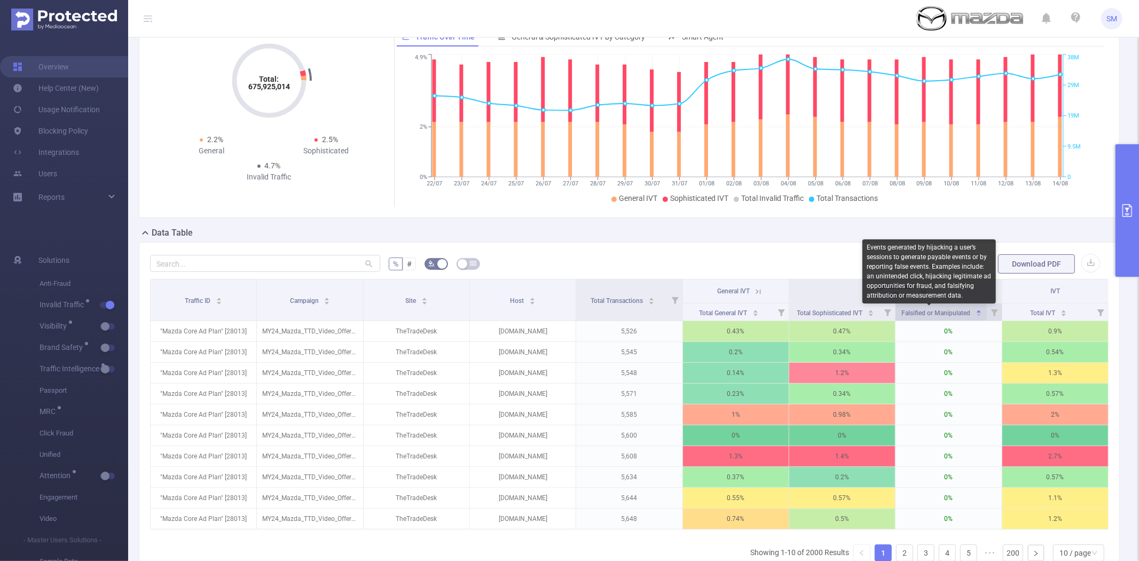
click at [924, 311] on span "Falsified or Manipulated" at bounding box center [937, 312] width 70 height 7
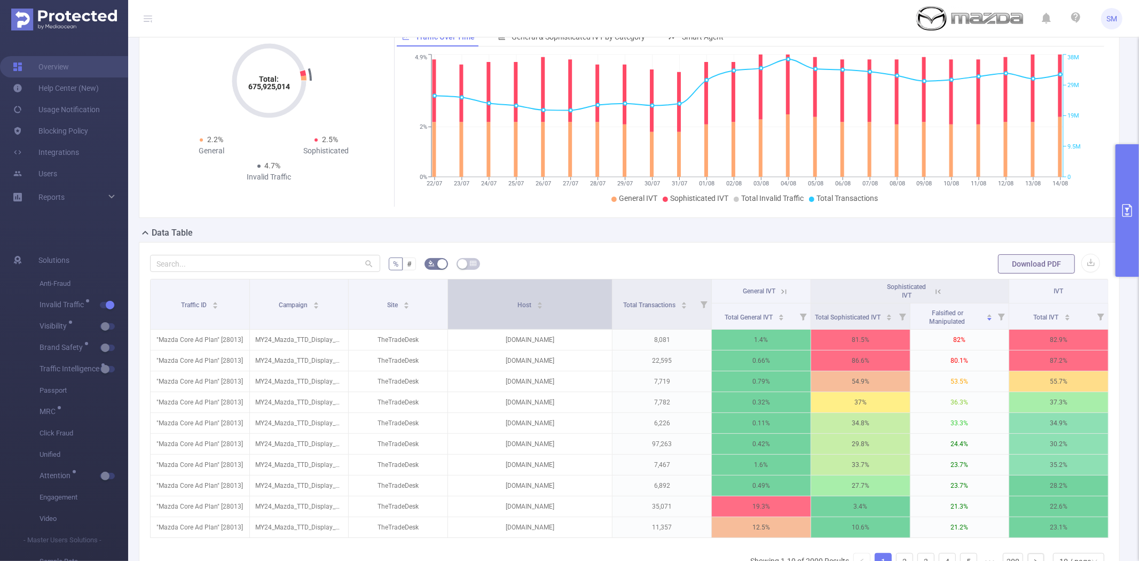
drag, startPoint x: 569, startPoint y: 287, endPoint x: 588, endPoint y: 287, distance: 19.2
click at [588, 287] on th "Host" at bounding box center [530, 304] width 164 height 50
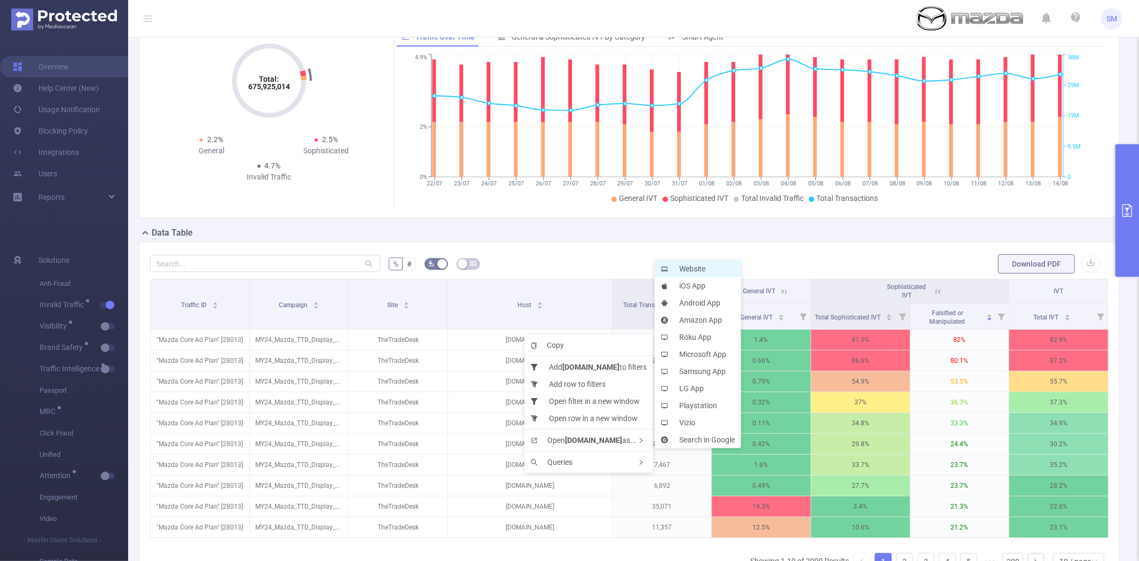
click at [686, 266] on li "Website" at bounding box center [697, 268] width 86 height 17
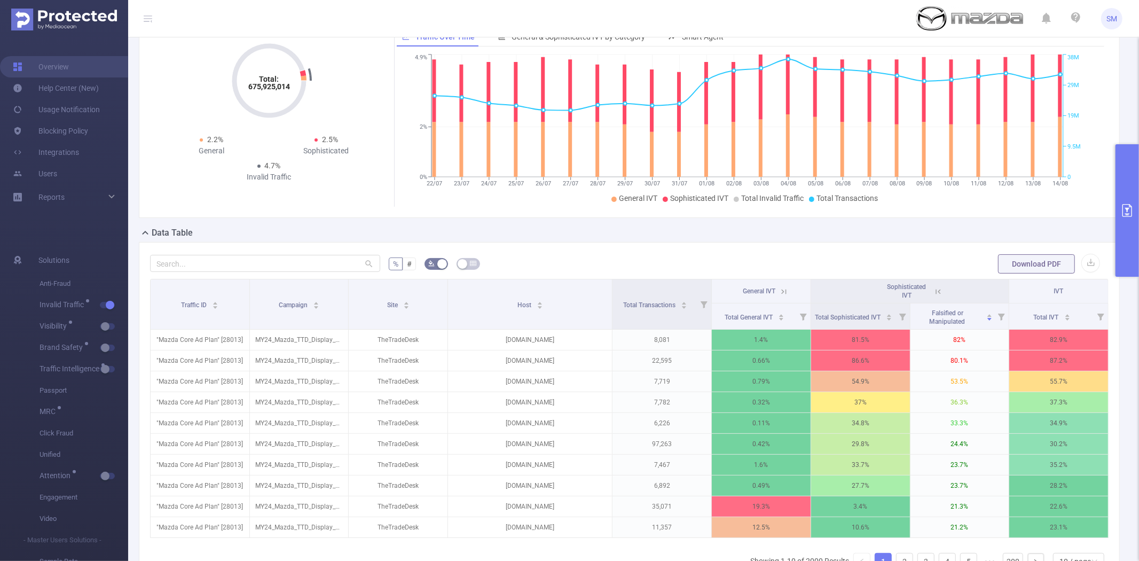
click at [1127, 187] on button "primary" at bounding box center [1126, 210] width 23 height 132
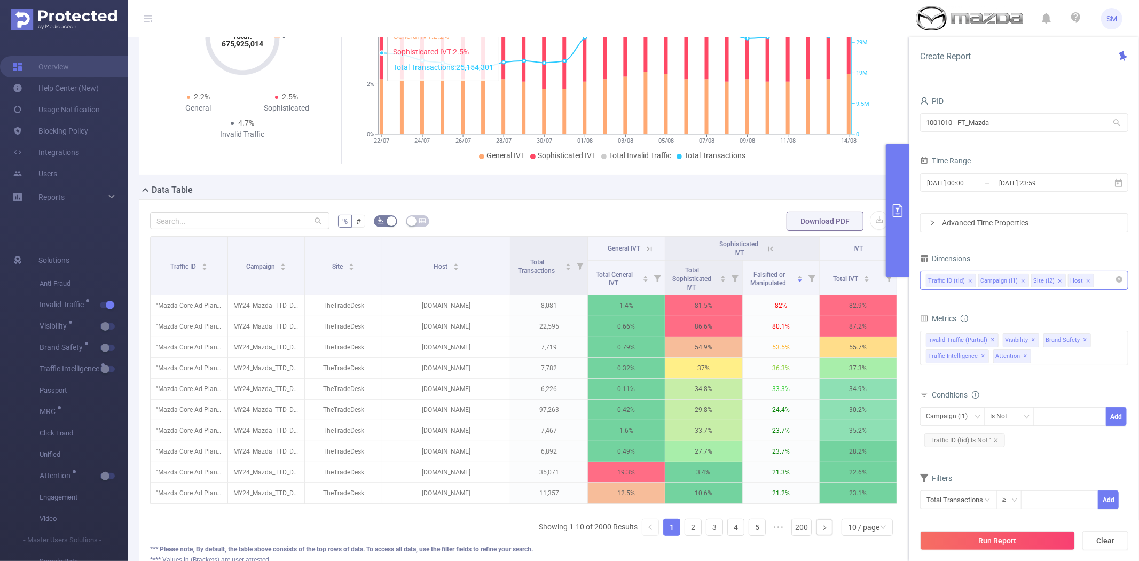
scroll to position [119, 0]
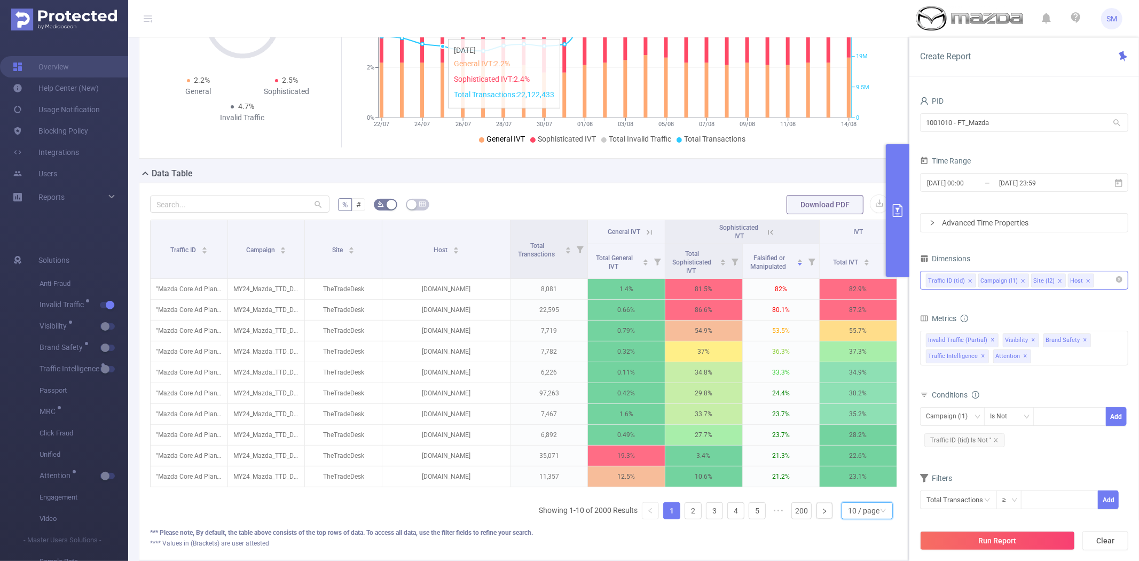
click at [864, 518] on div "10 / page" at bounding box center [863, 510] width 31 height 16
click at [869, 459] on li "20 / page" at bounding box center [857, 449] width 51 height 17
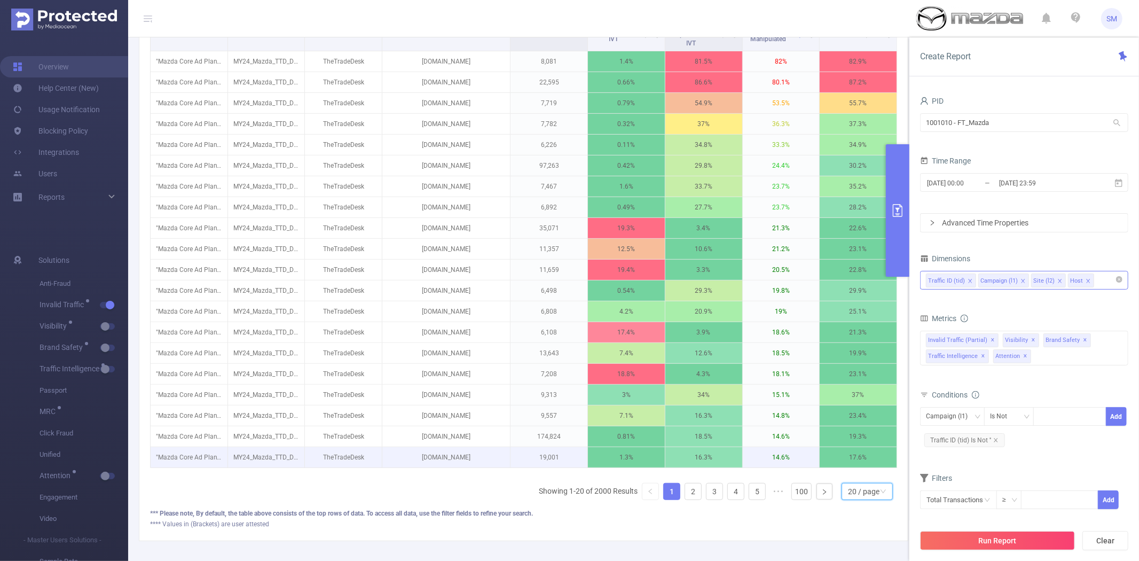
scroll to position [356, 0]
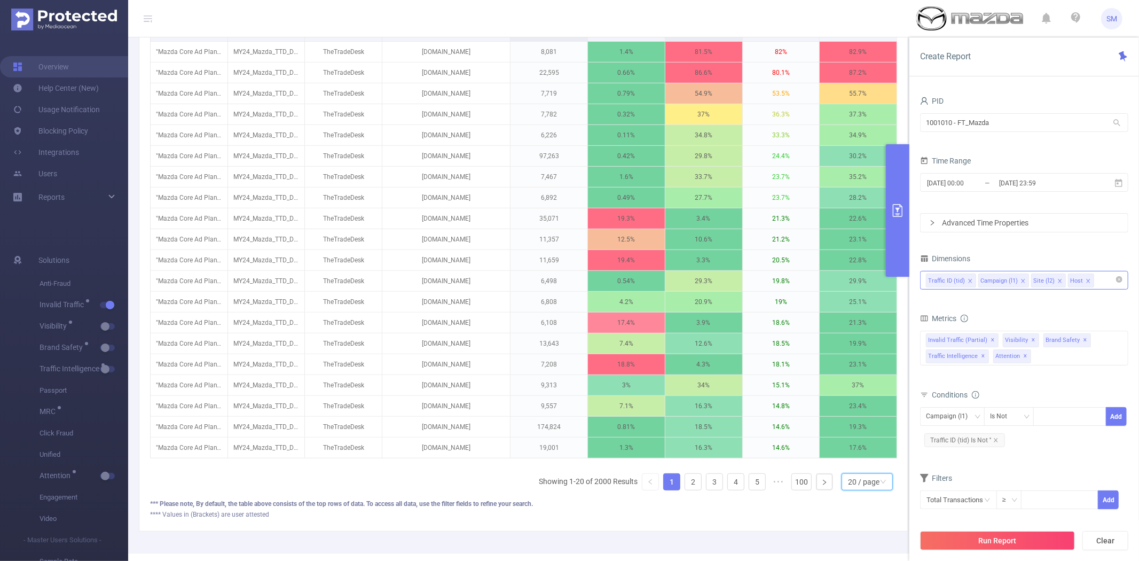
click at [843, 490] on div "Traffic ID Campaign Site Host Total Transactions General IVT Sophisticated IVT …" at bounding box center [523, 240] width 747 height 516
click at [848, 490] on div "20 / page" at bounding box center [863, 481] width 31 height 16
click at [852, 481] on li "50 / page" at bounding box center [857, 472] width 51 height 17
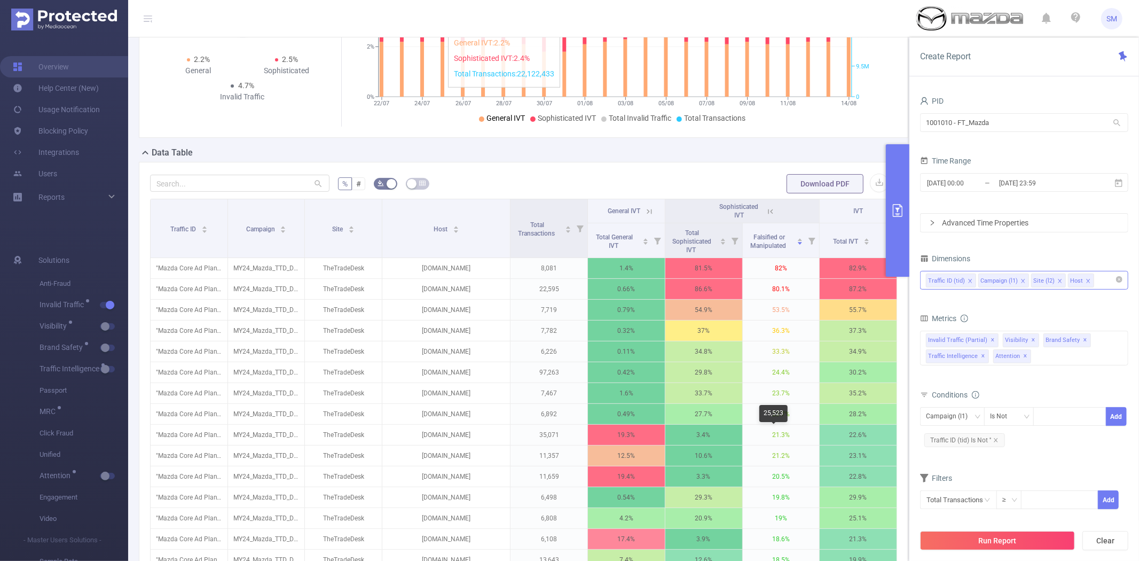
scroll to position [119, 0]
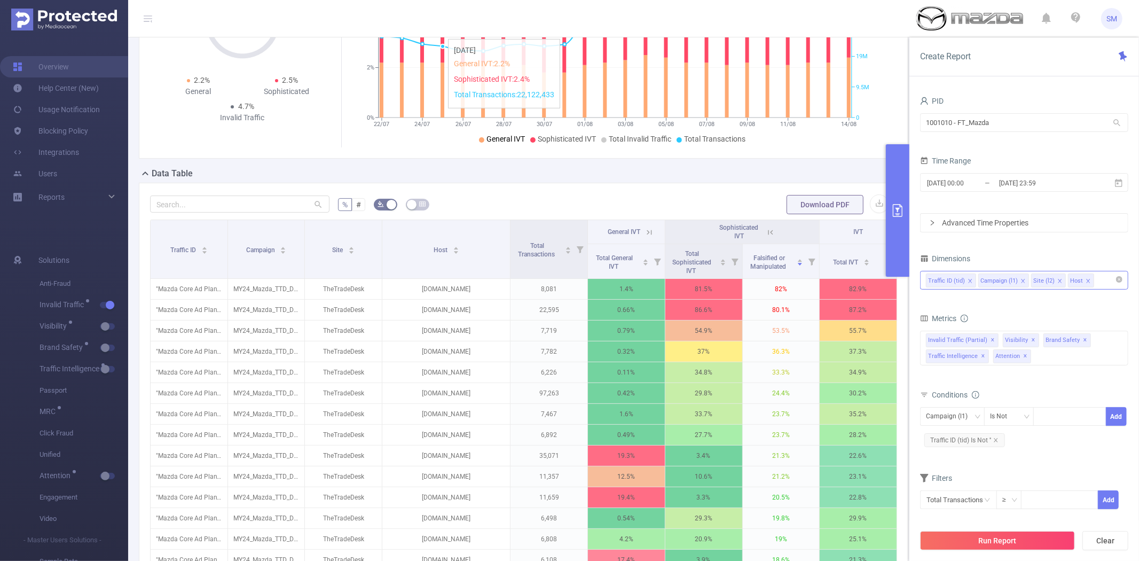
click at [906, 183] on button "primary" at bounding box center [897, 210] width 23 height 132
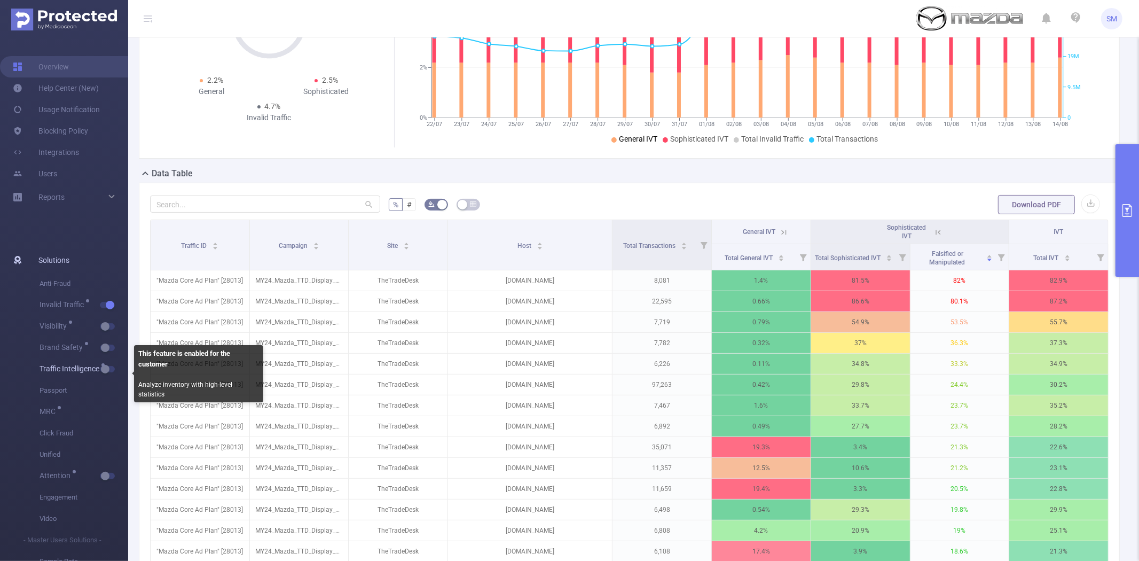
click at [109, 370] on button "button" at bounding box center [107, 369] width 15 height 6
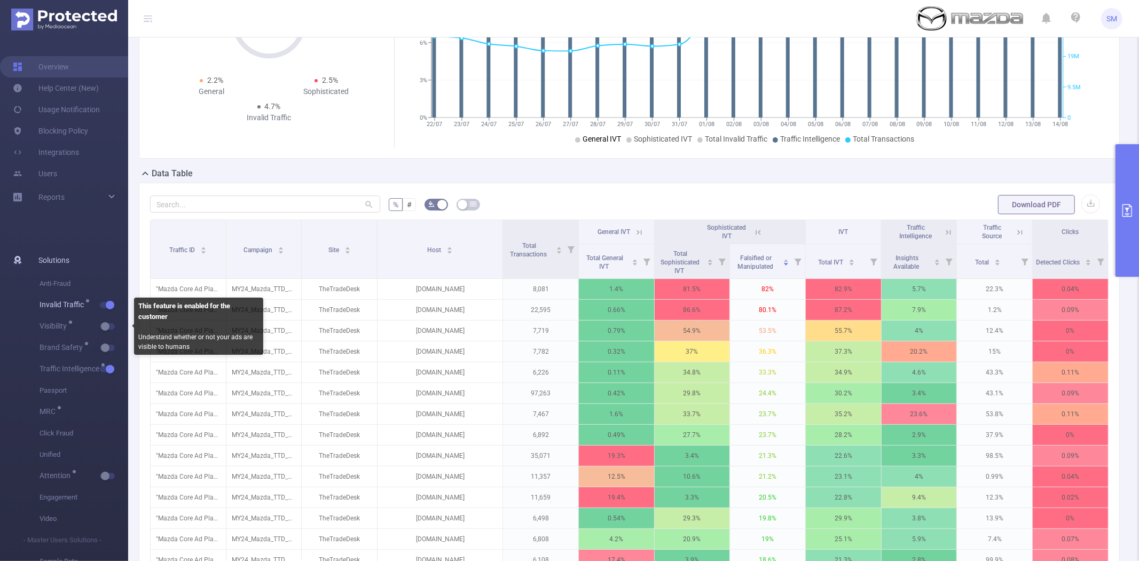
click at [112, 310] on span "Invalid Traffic" at bounding box center [84, 304] width 89 height 21
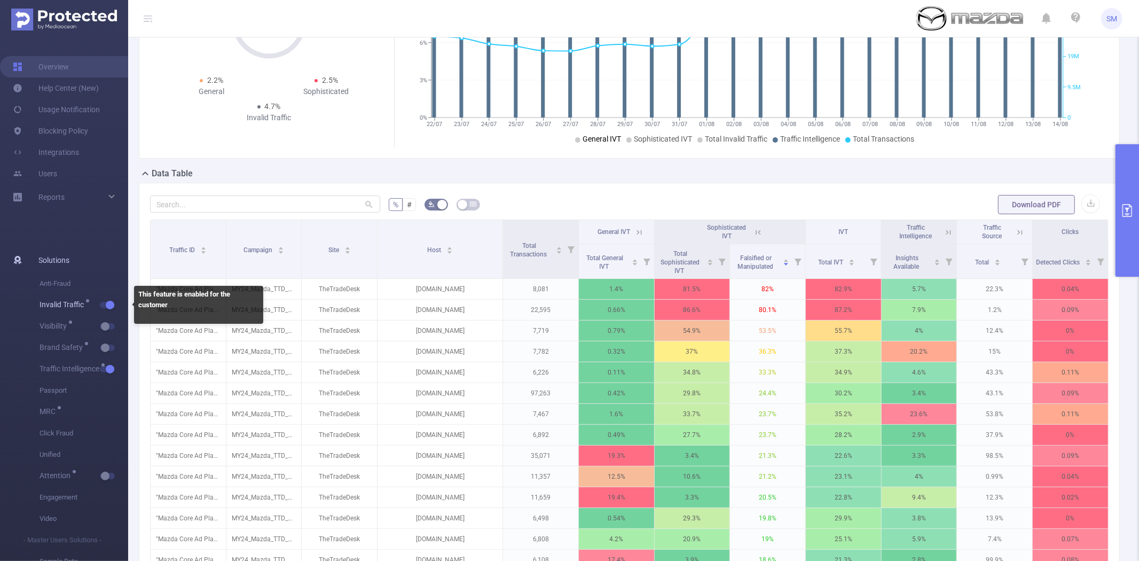
click at [112, 303] on button "button" at bounding box center [107, 305] width 15 height 6
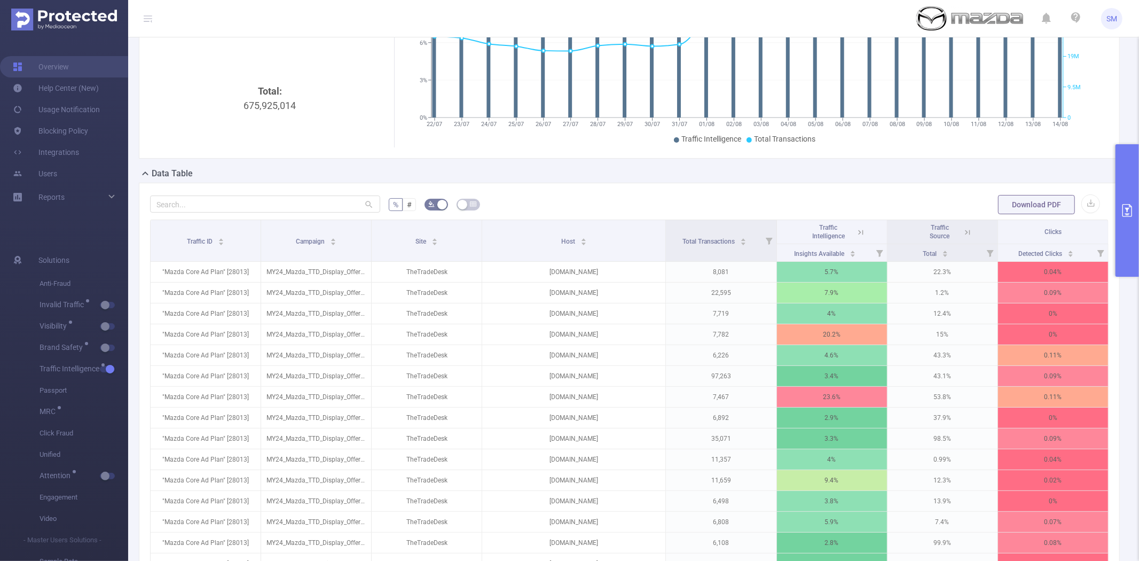
click at [856, 231] on icon at bounding box center [861, 232] width 10 height 10
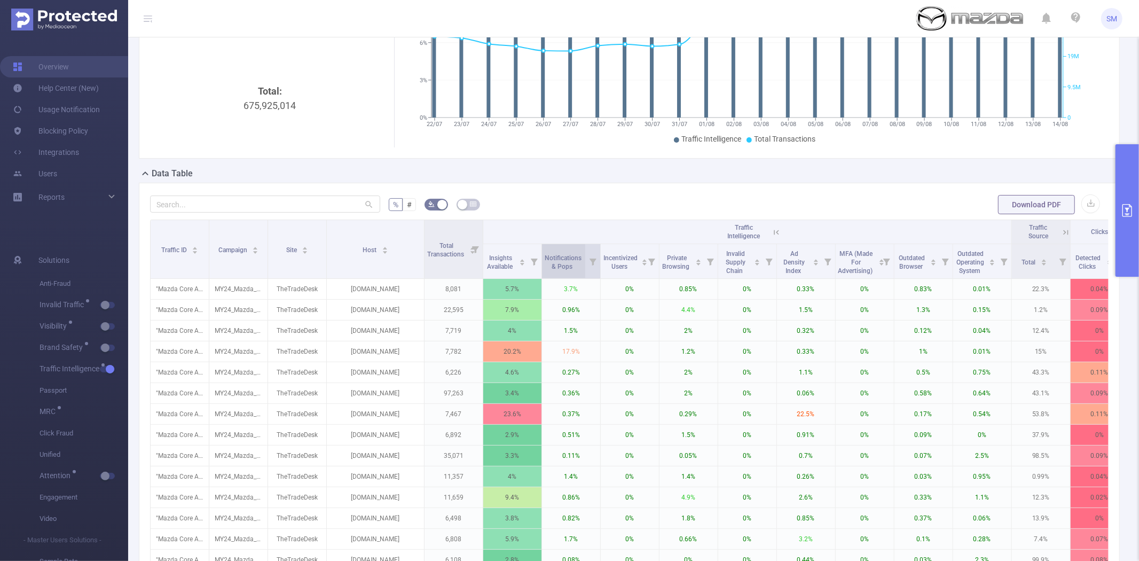
click at [557, 252] on span "Notifications & Pops" at bounding box center [562, 260] width 37 height 19
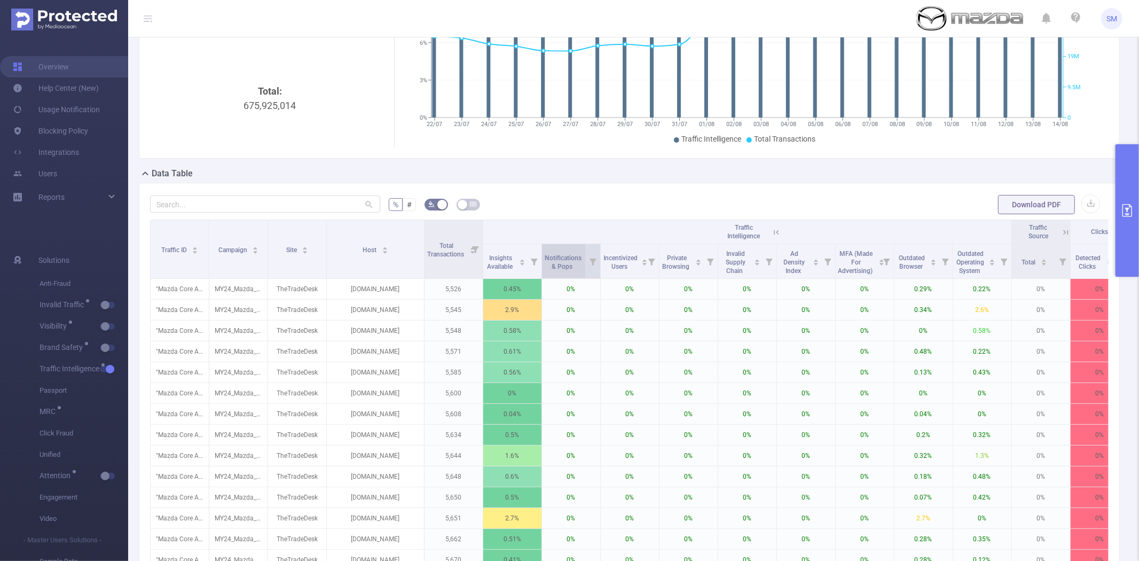
click at [557, 252] on span "Notifications & Pops" at bounding box center [562, 260] width 37 height 19
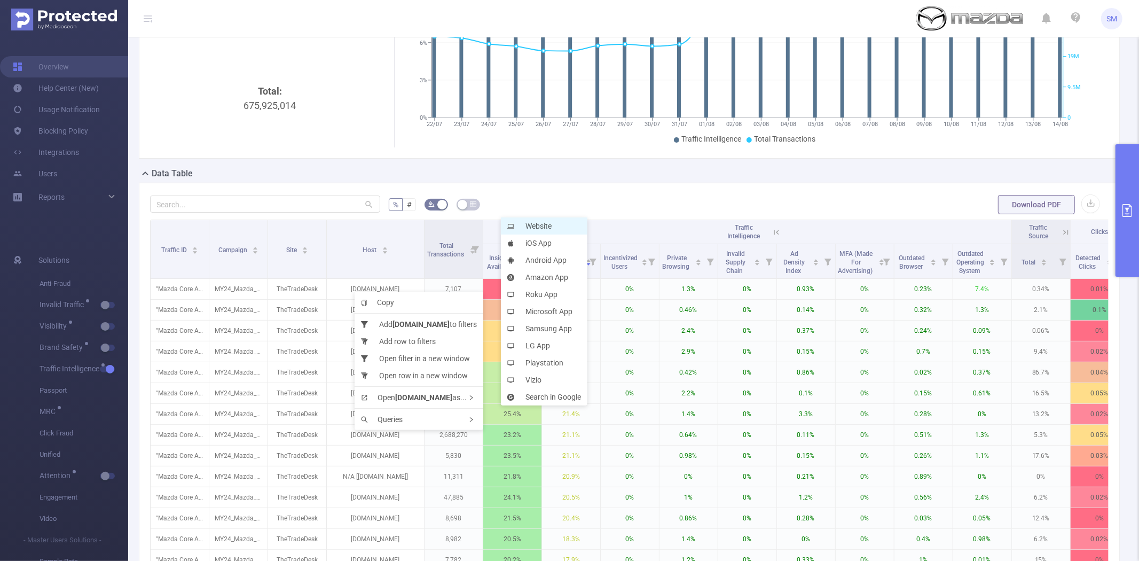
click at [546, 230] on li "Website" at bounding box center [544, 225] width 86 height 17
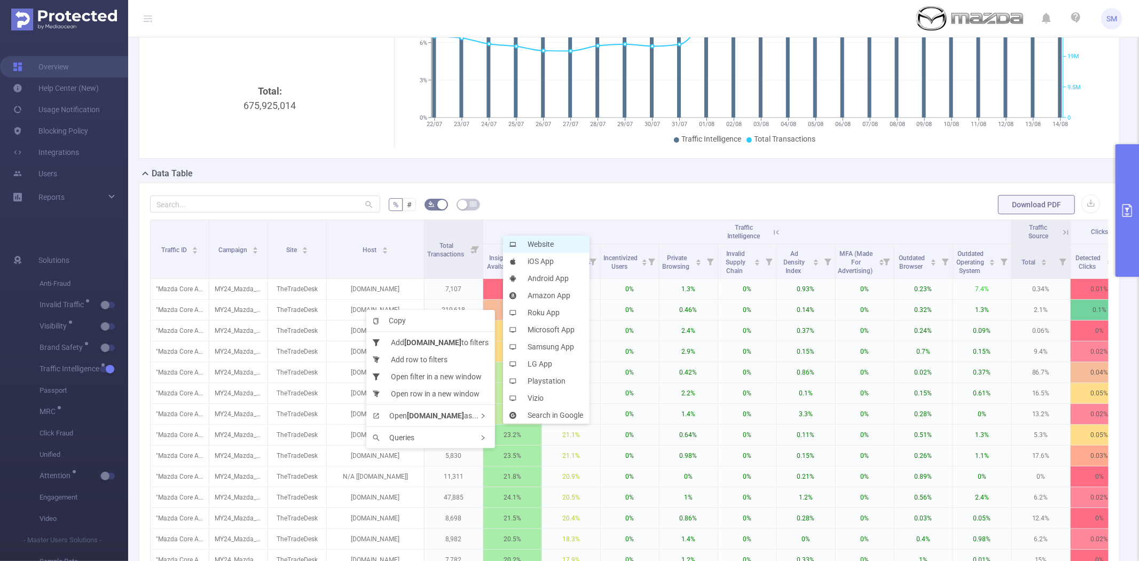
click at [553, 243] on li "Website" at bounding box center [546, 243] width 86 height 17
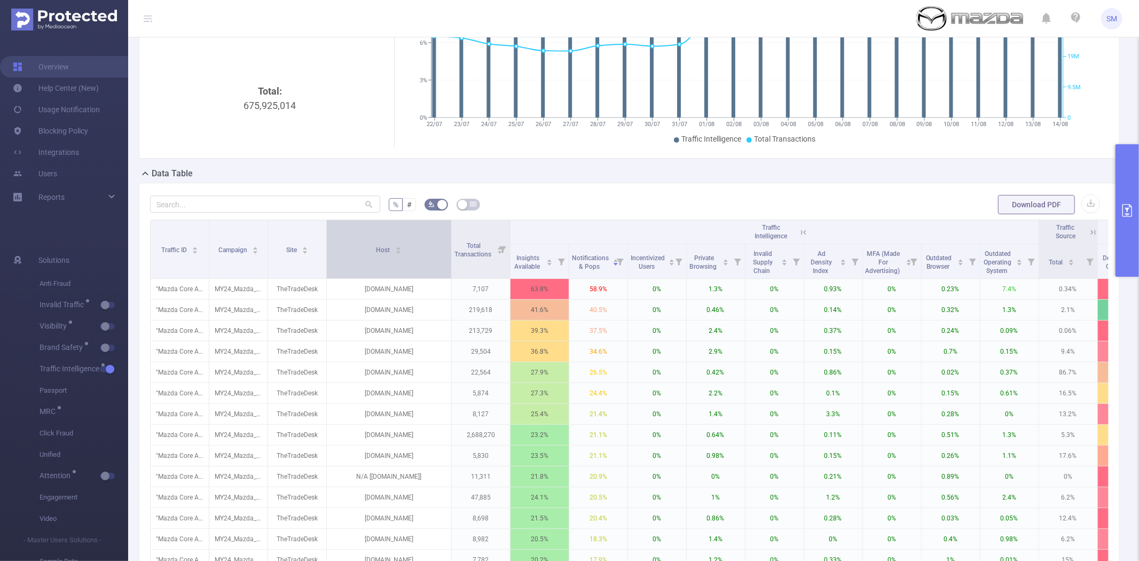
drag, startPoint x: 420, startPoint y: 238, endPoint x: 447, endPoint y: 236, distance: 27.2
click at [448, 236] on span at bounding box center [450, 249] width 5 height 58
click at [1127, 211] on icon "primary" at bounding box center [1126, 210] width 13 height 13
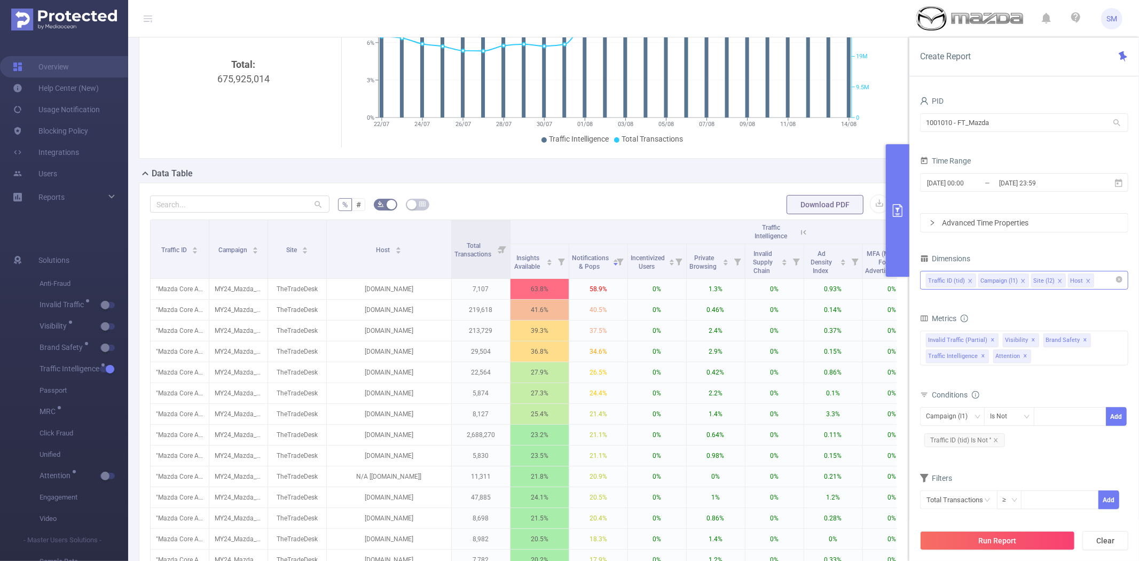
click at [803, 237] on icon at bounding box center [804, 232] width 10 height 10
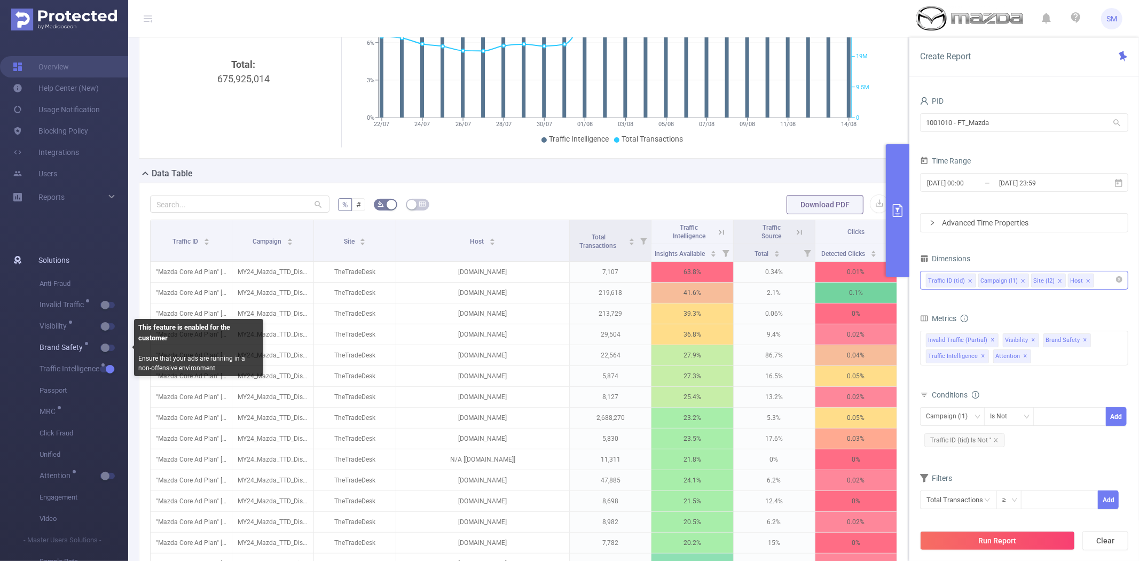
click at [111, 348] on span "button" at bounding box center [117, 347] width 14 height 5
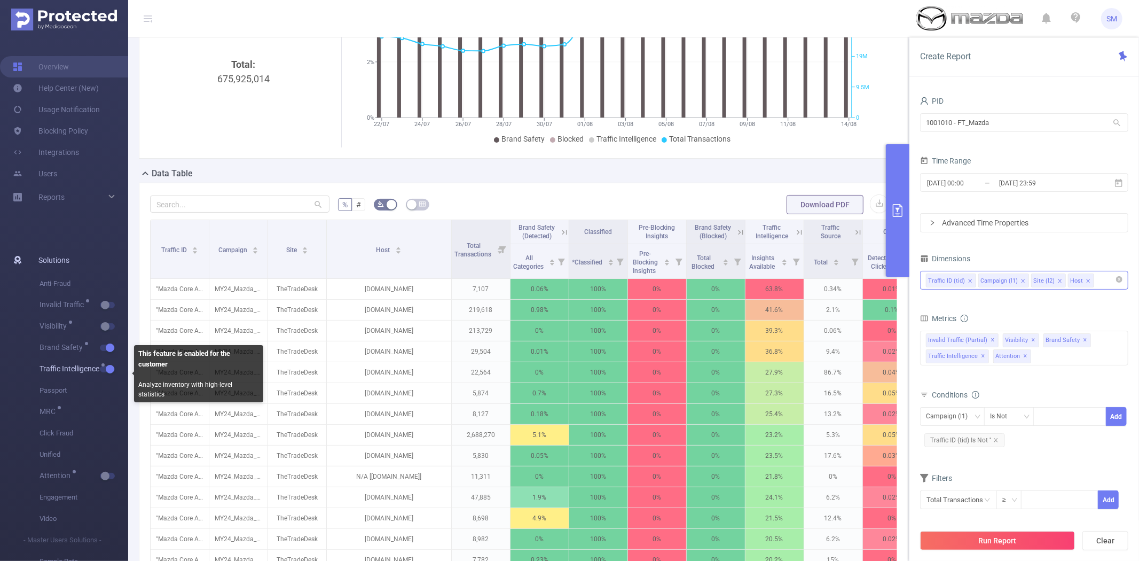
click at [108, 369] on button "button" at bounding box center [107, 369] width 15 height 6
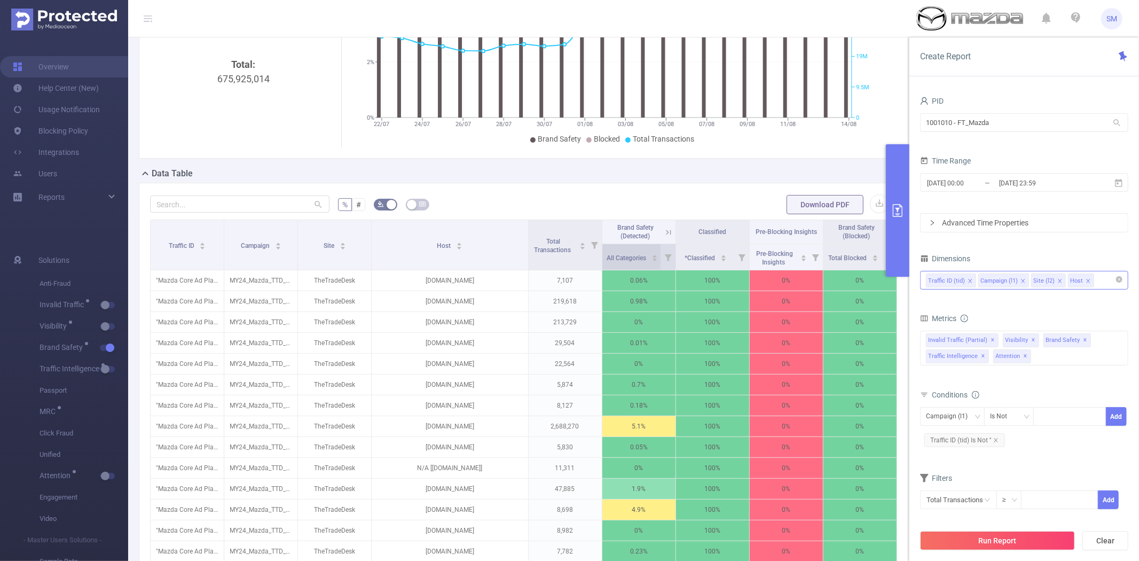
click at [615, 262] on span "All Categories" at bounding box center [626, 257] width 41 height 7
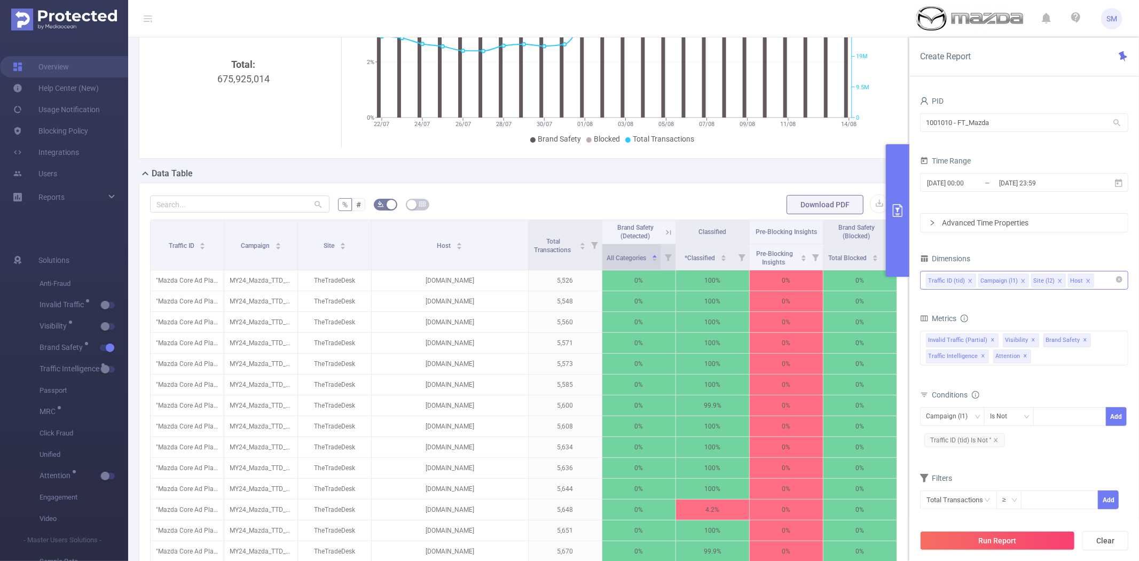
click at [615, 262] on span "All Categories" at bounding box center [626, 257] width 41 height 7
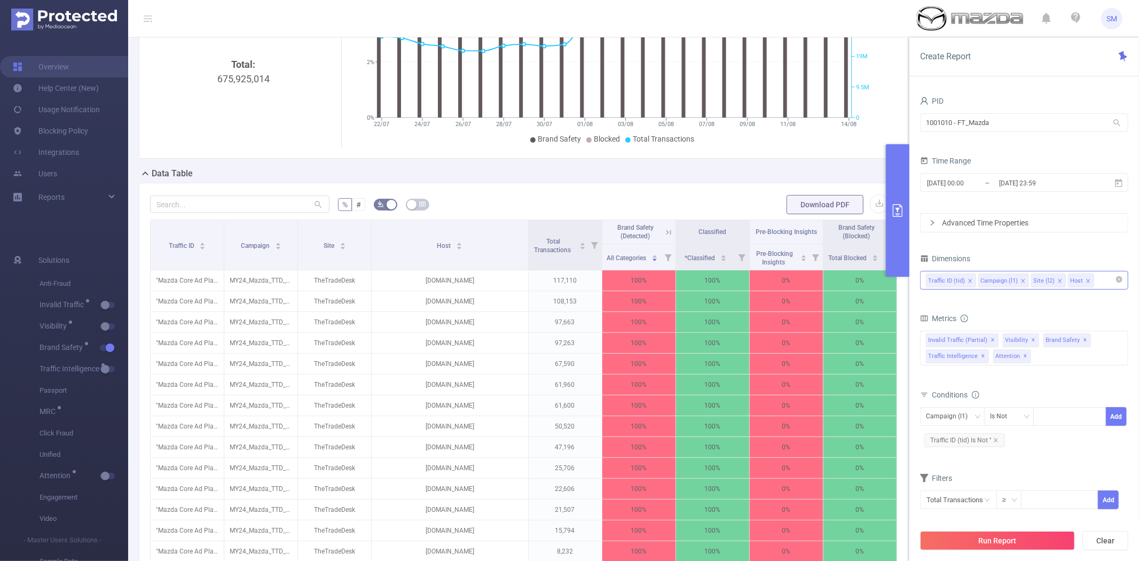
click at [664, 237] on icon at bounding box center [669, 232] width 10 height 10
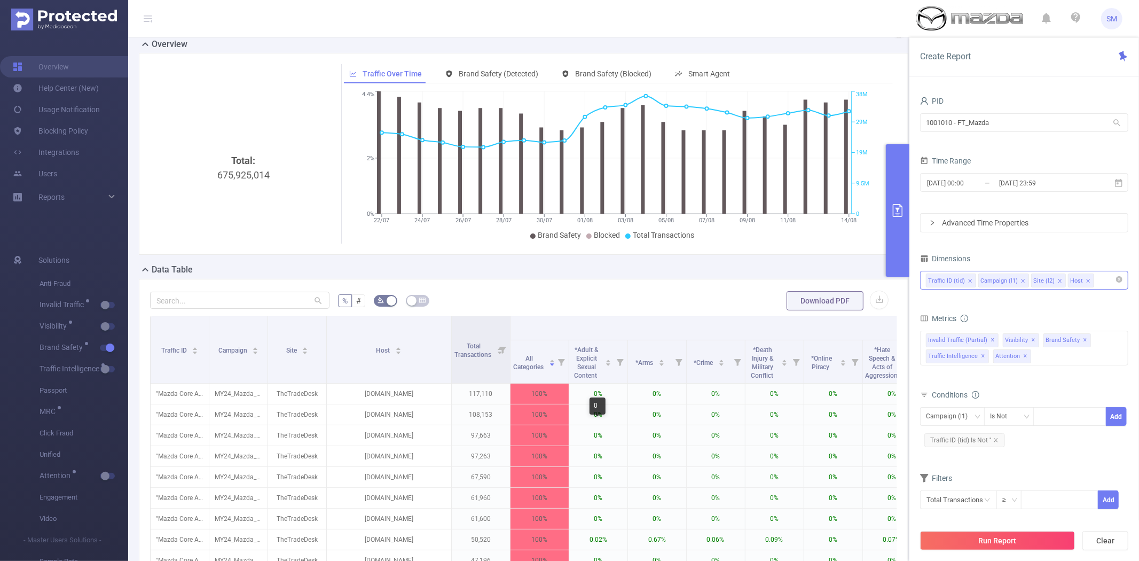
scroll to position [0, 0]
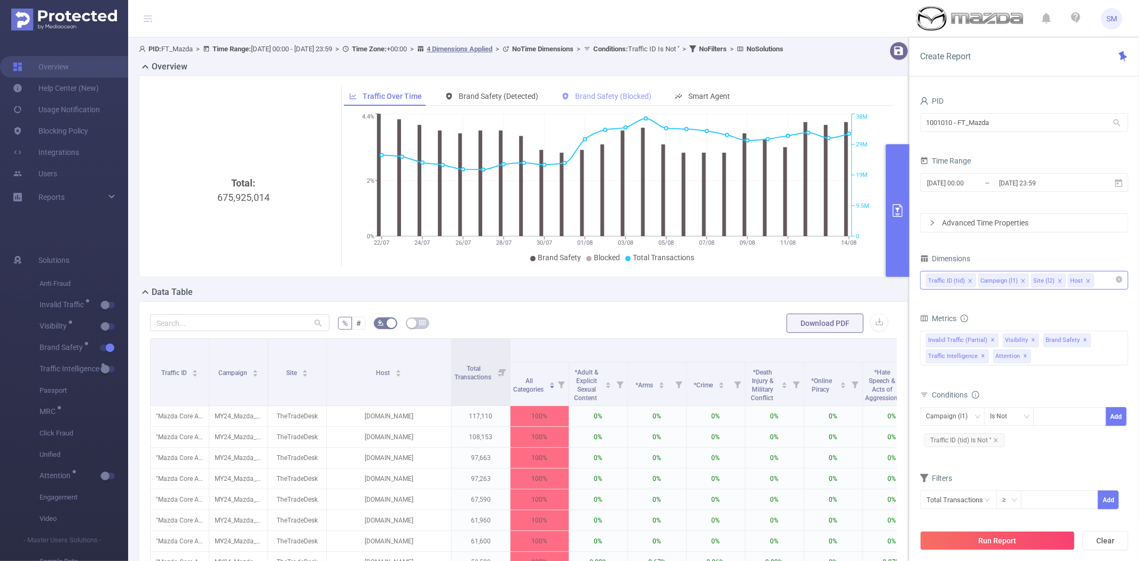
click at [595, 100] on span "Brand Safety (Blocked)" at bounding box center [613, 96] width 76 height 9
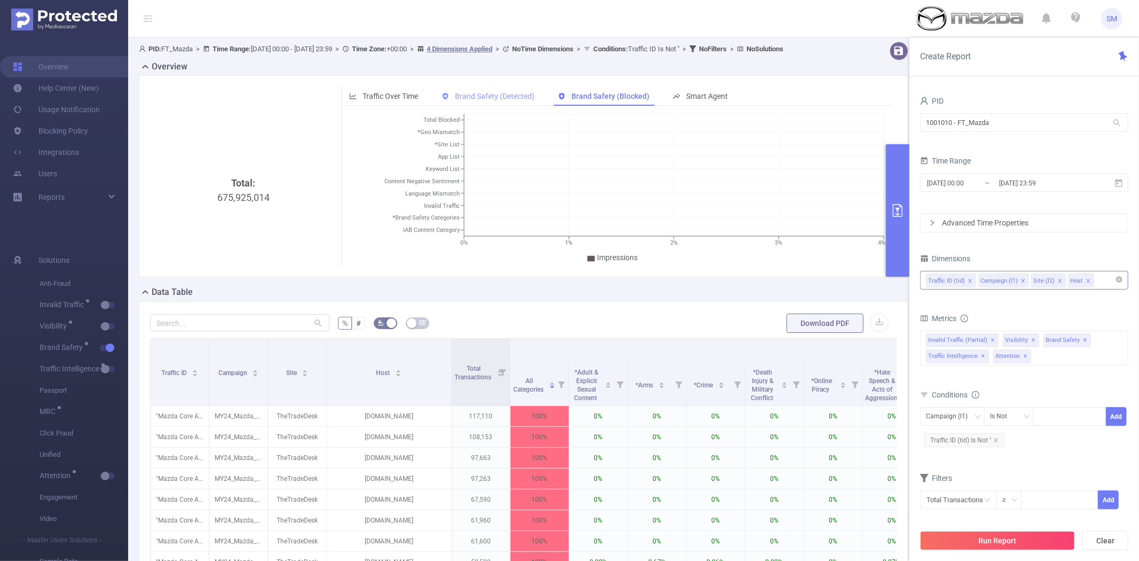
click at [506, 100] on span "Brand Safety (Detected)" at bounding box center [495, 96] width 80 height 9
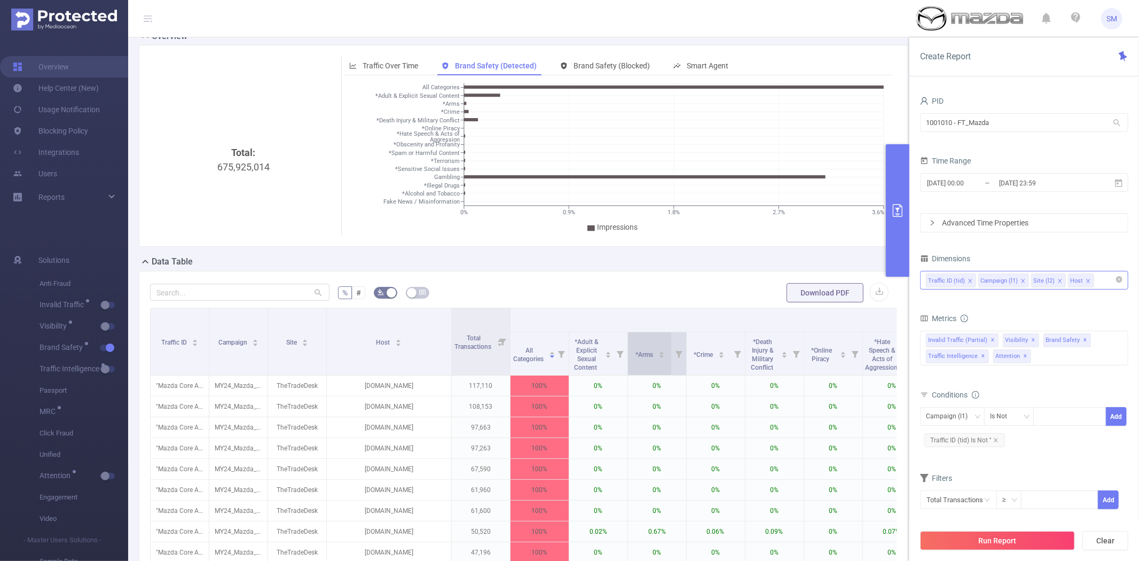
scroll to position [59, 0]
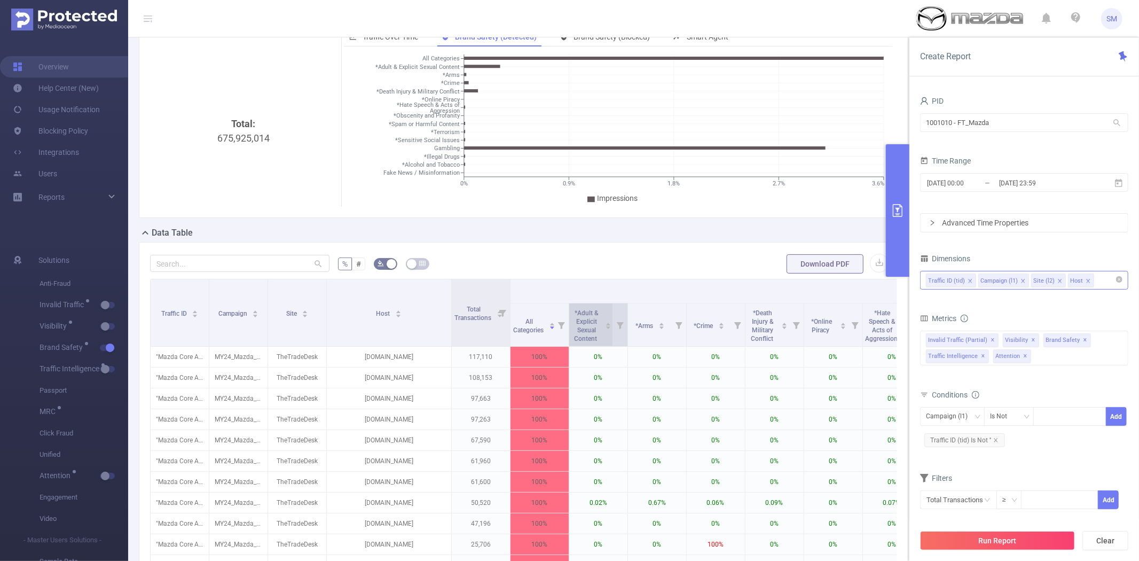
click at [590, 328] on span "*Adult & Explicit Sexual Content" at bounding box center [586, 325] width 25 height 33
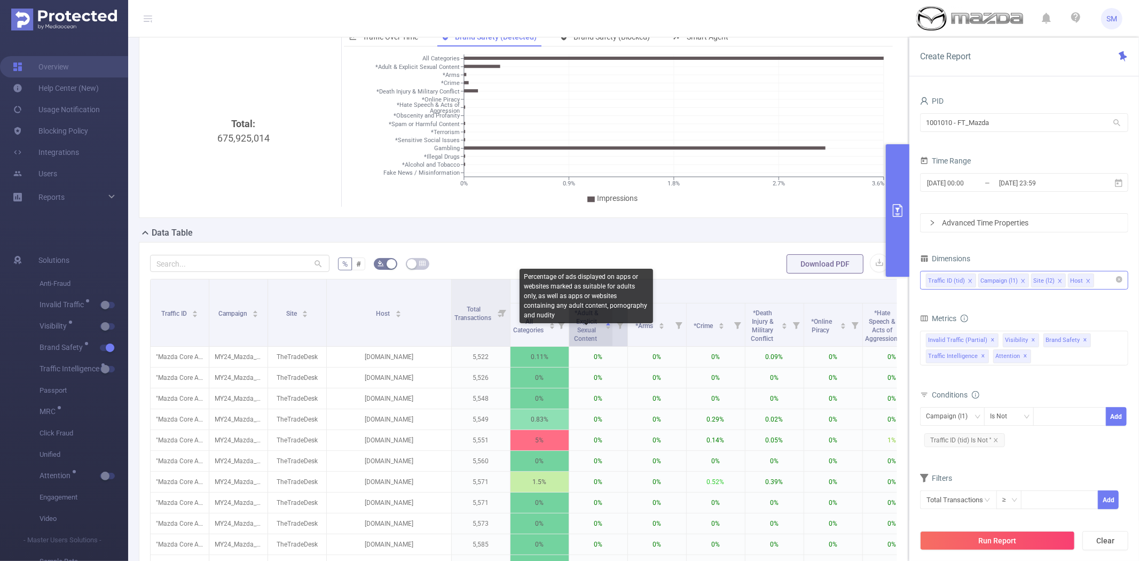
click at [590, 328] on span "*Adult & Explicit Sexual Content" at bounding box center [586, 325] width 25 height 33
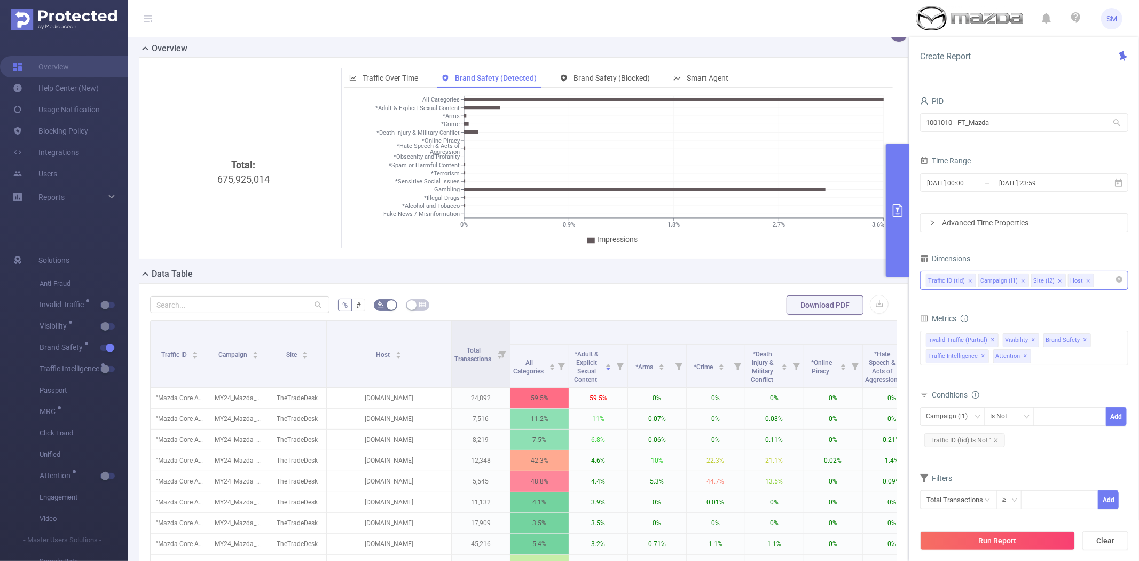
scroll to position [0, 0]
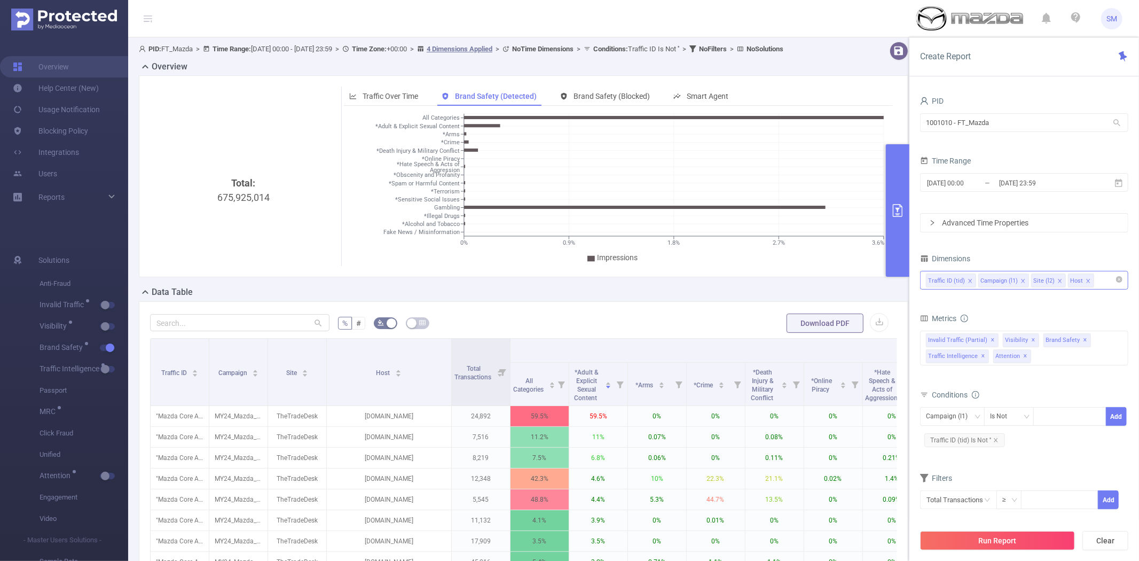
click at [900, 201] on button "primary" at bounding box center [897, 210] width 23 height 132
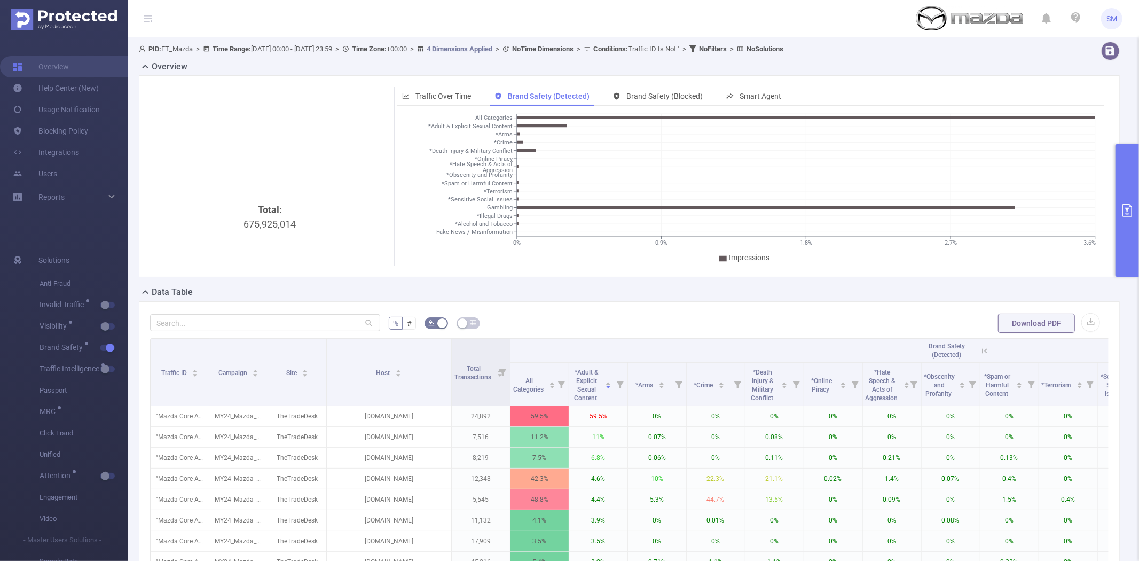
click at [1124, 170] on button "primary" at bounding box center [1126, 210] width 23 height 132
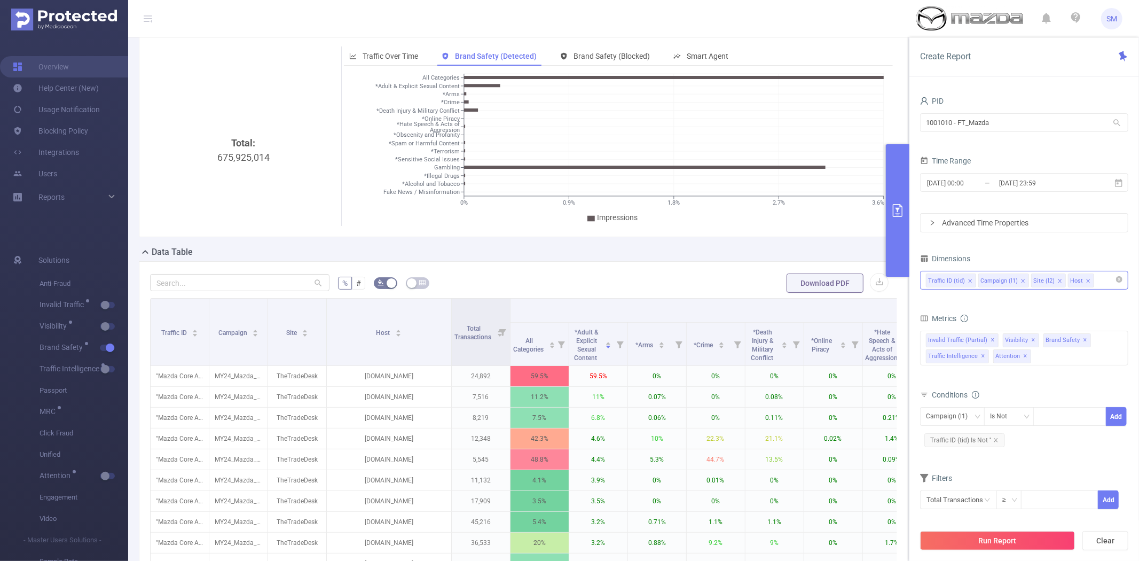
scroll to position [59, 0]
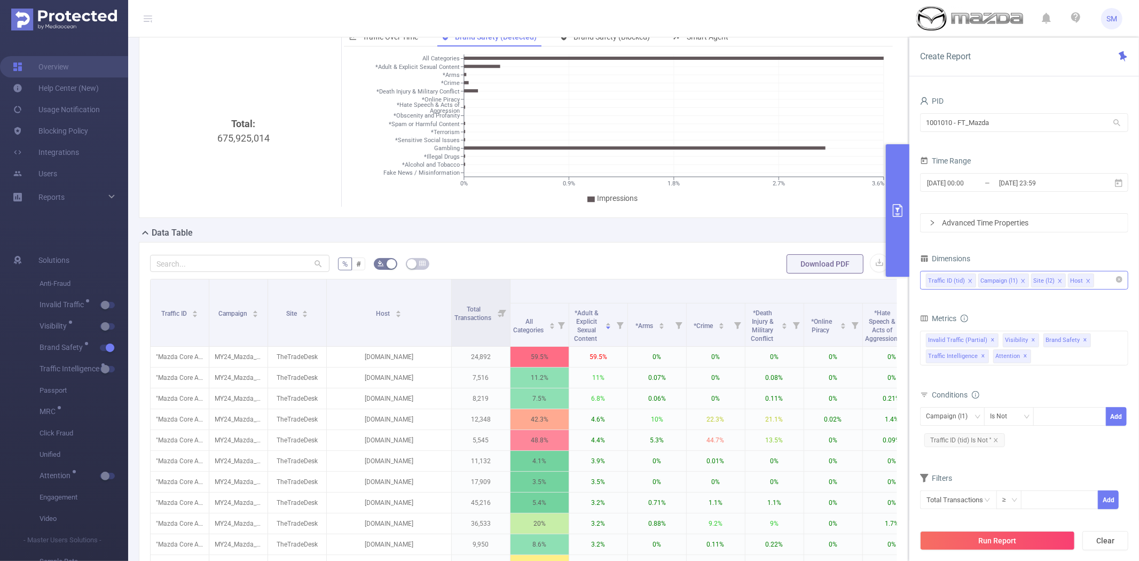
click at [1096, 279] on input at bounding box center [1098, 280] width 5 height 14
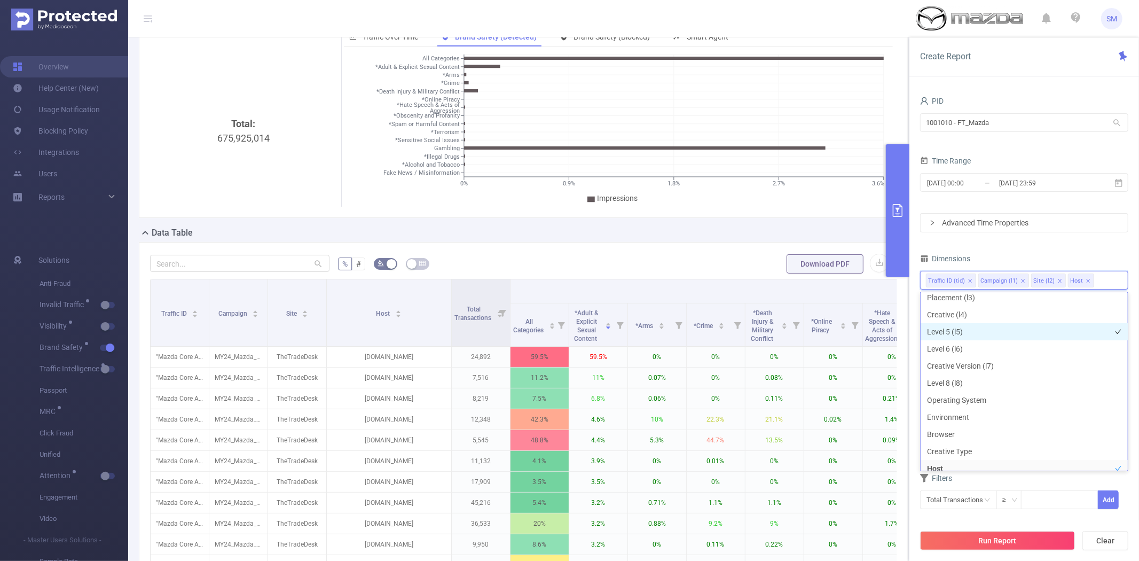
scroll to position [137, 0]
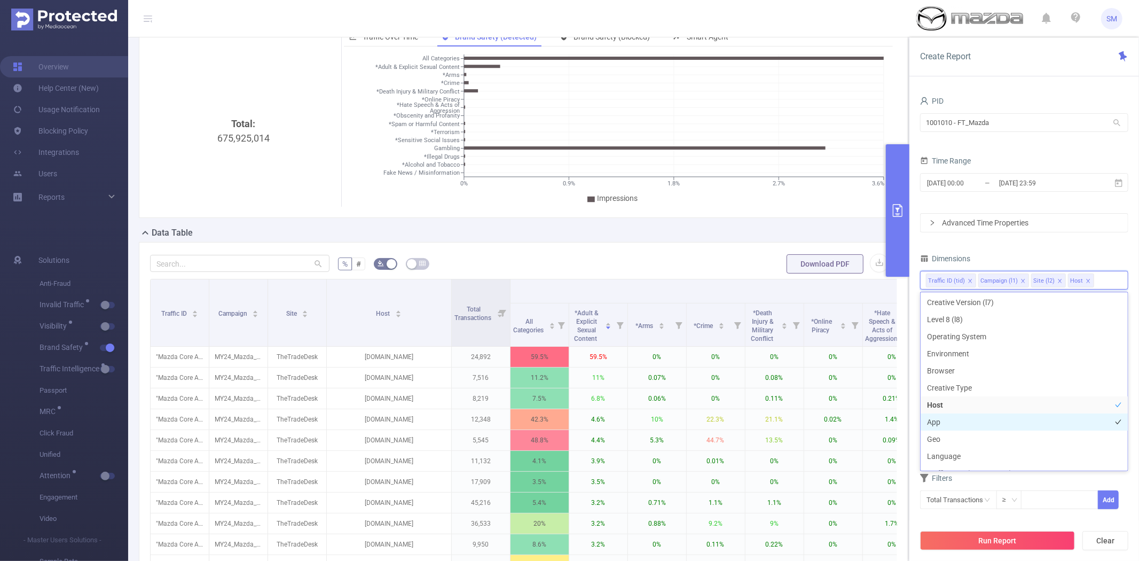
click at [974, 421] on li "App" at bounding box center [1023, 421] width 207 height 17
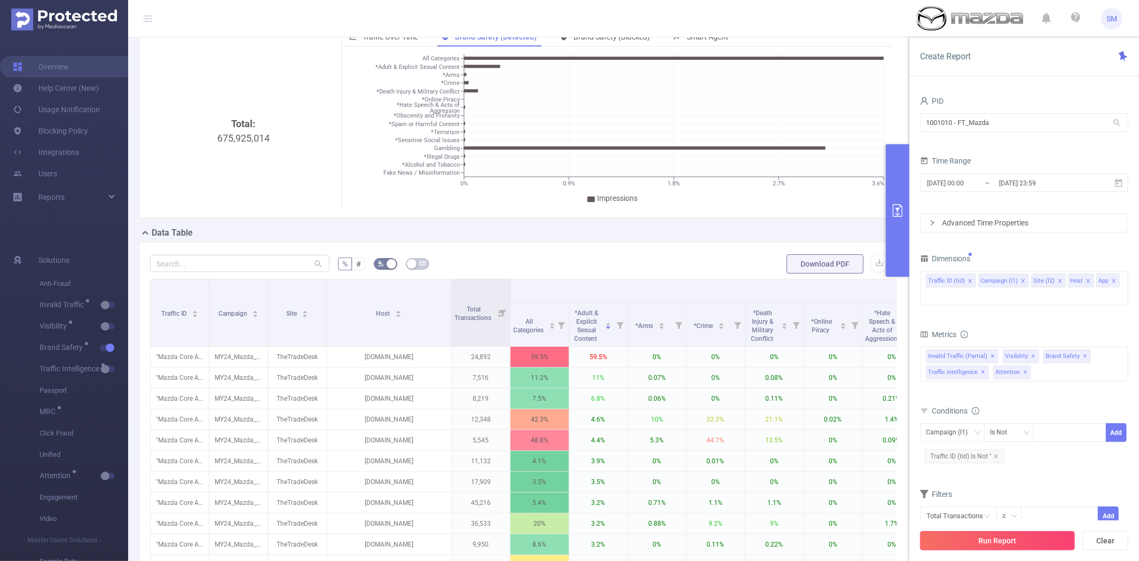
click at [986, 542] on button "Run Report" at bounding box center [997, 540] width 155 height 19
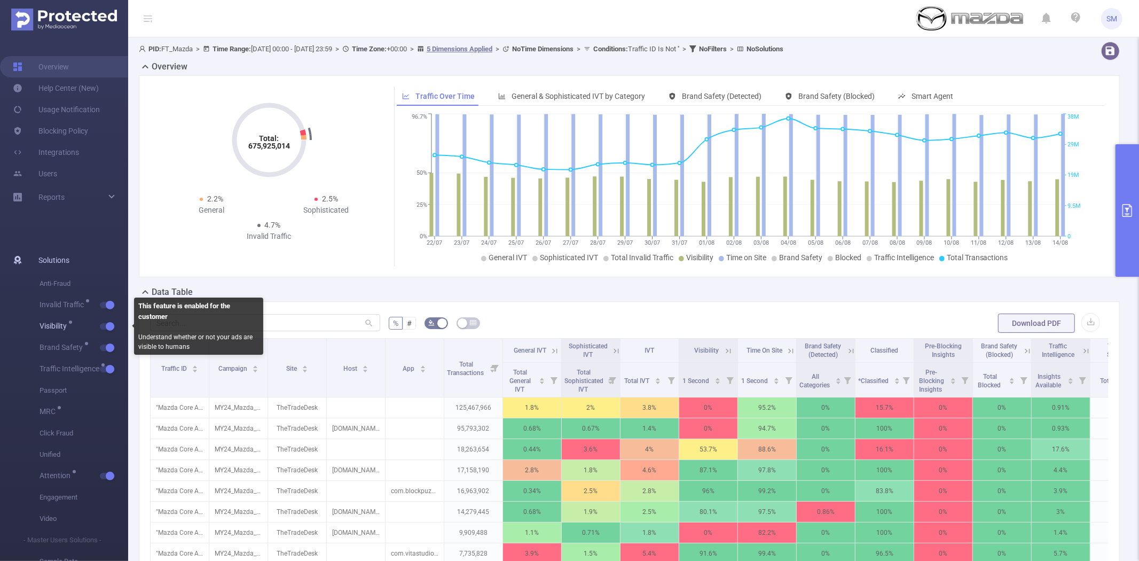
click at [113, 327] on button "button" at bounding box center [107, 326] width 15 height 6
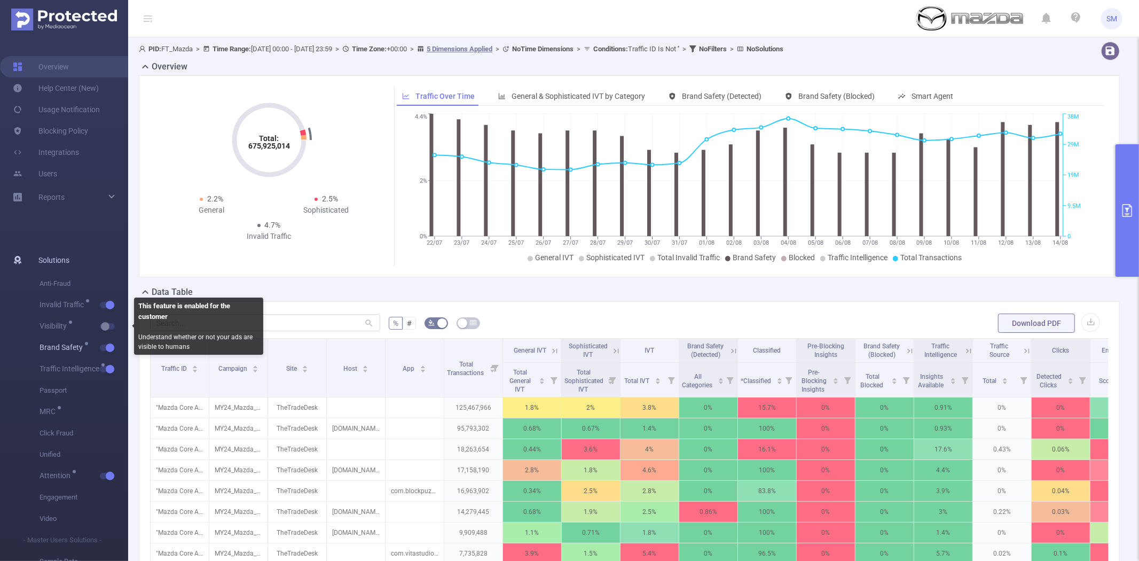
click at [108, 345] on button "button" at bounding box center [107, 347] width 15 height 6
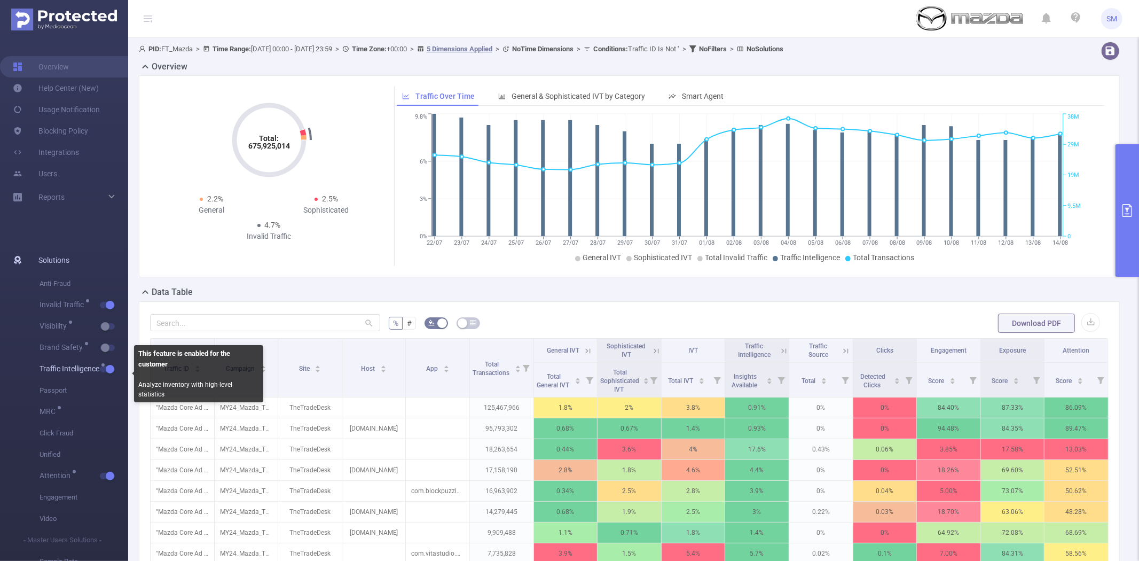
click at [108, 368] on button "button" at bounding box center [107, 369] width 15 height 6
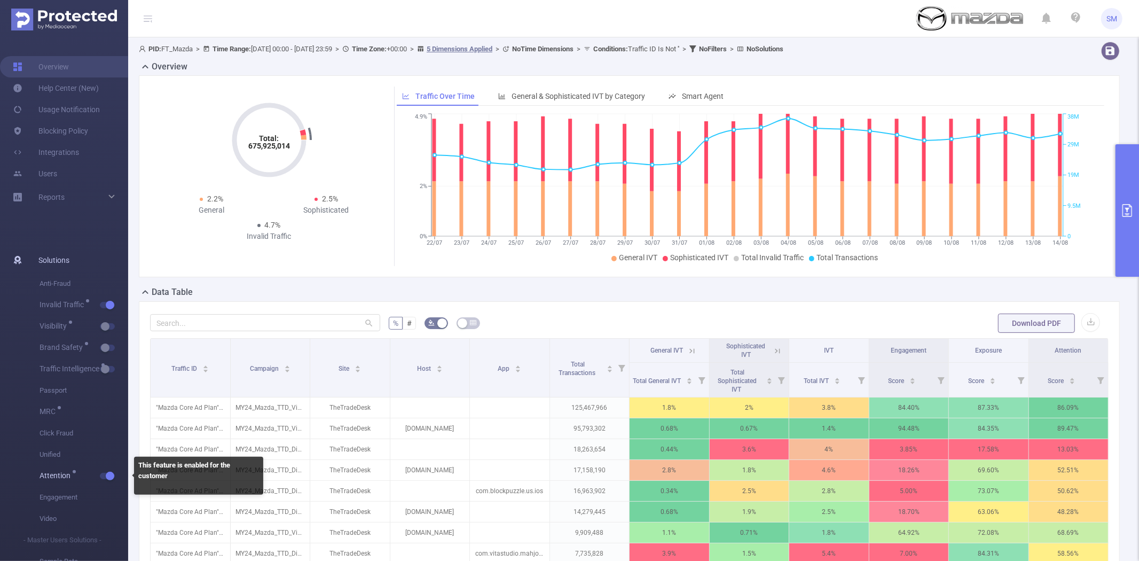
click at [103, 474] on span "button" at bounding box center [109, 475] width 14 height 5
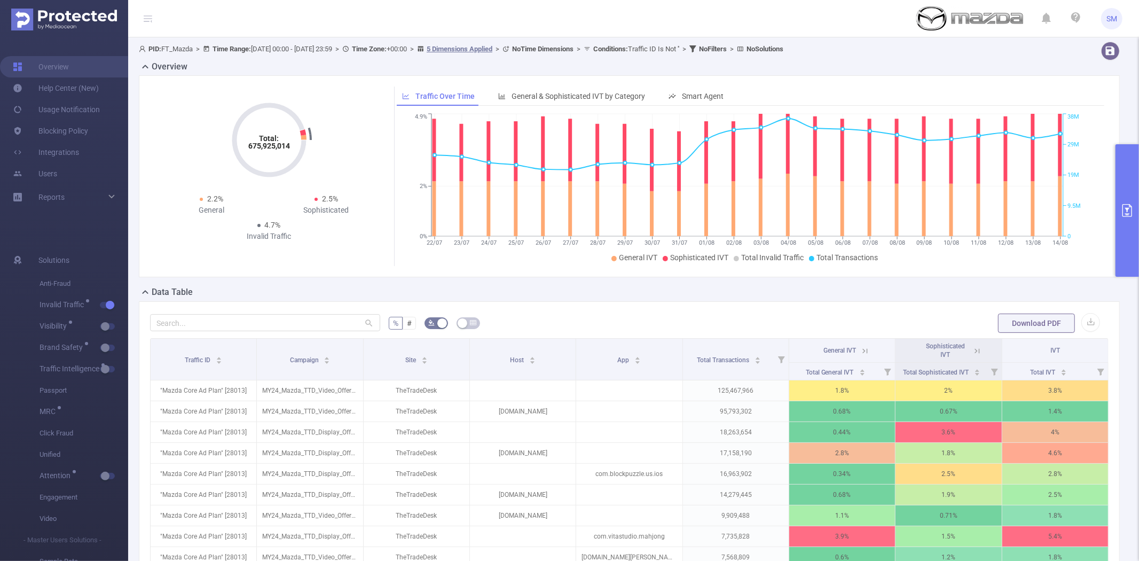
click at [1128, 193] on button "primary" at bounding box center [1126, 210] width 23 height 132
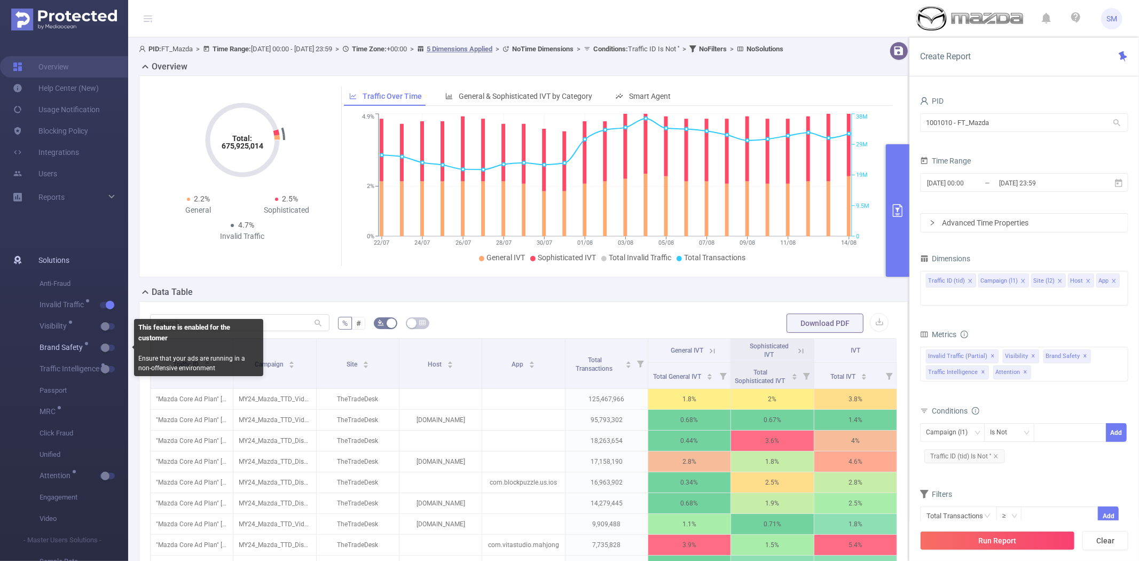
click at [102, 348] on button "button" at bounding box center [107, 347] width 15 height 6
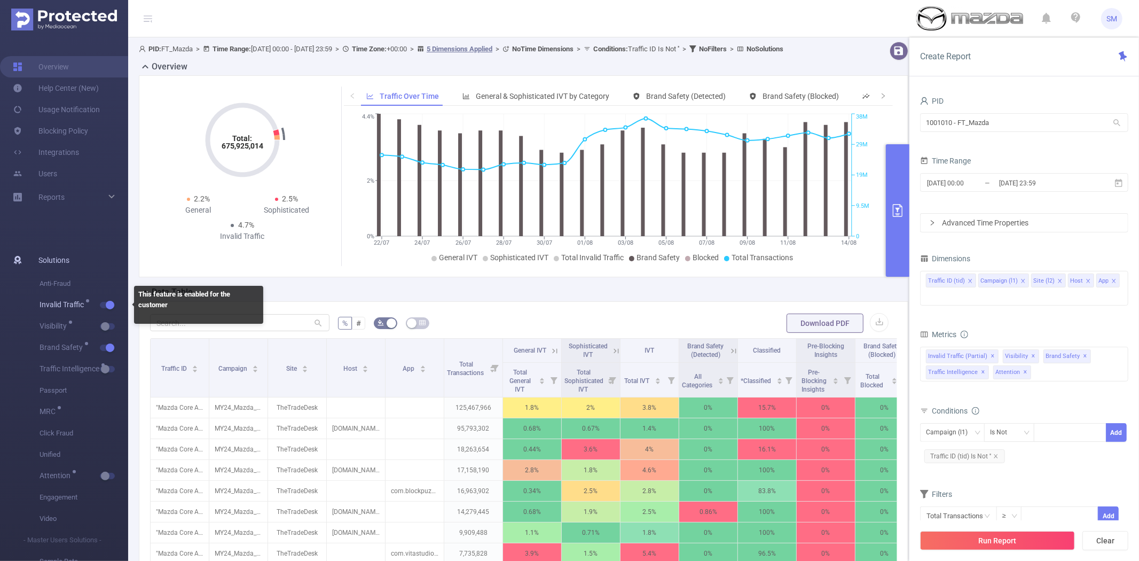
click at [113, 302] on button "button" at bounding box center [107, 305] width 15 height 6
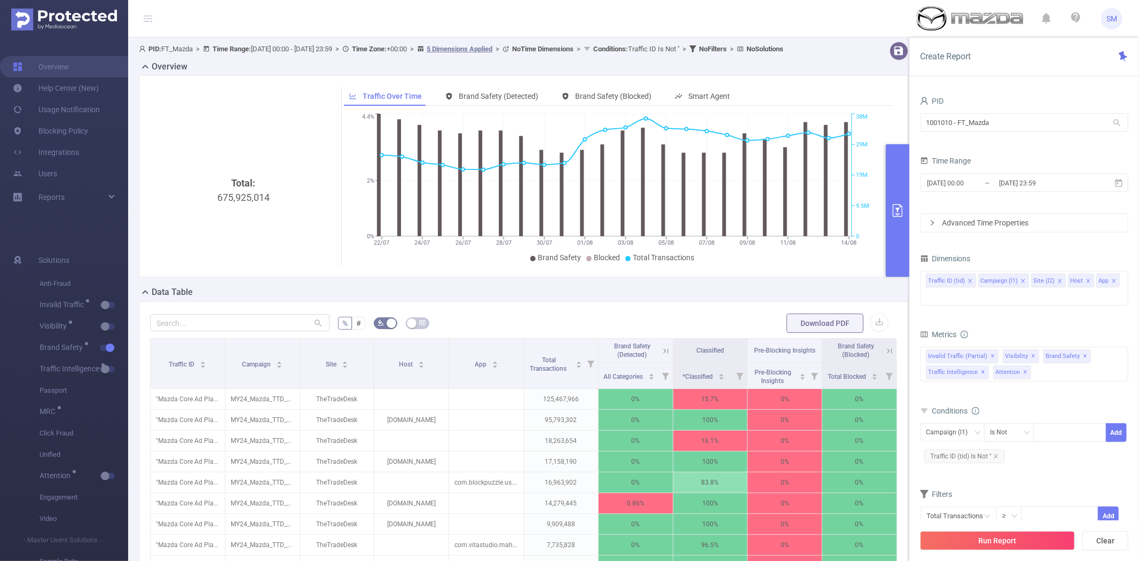
click at [661, 356] on icon at bounding box center [666, 351] width 10 height 10
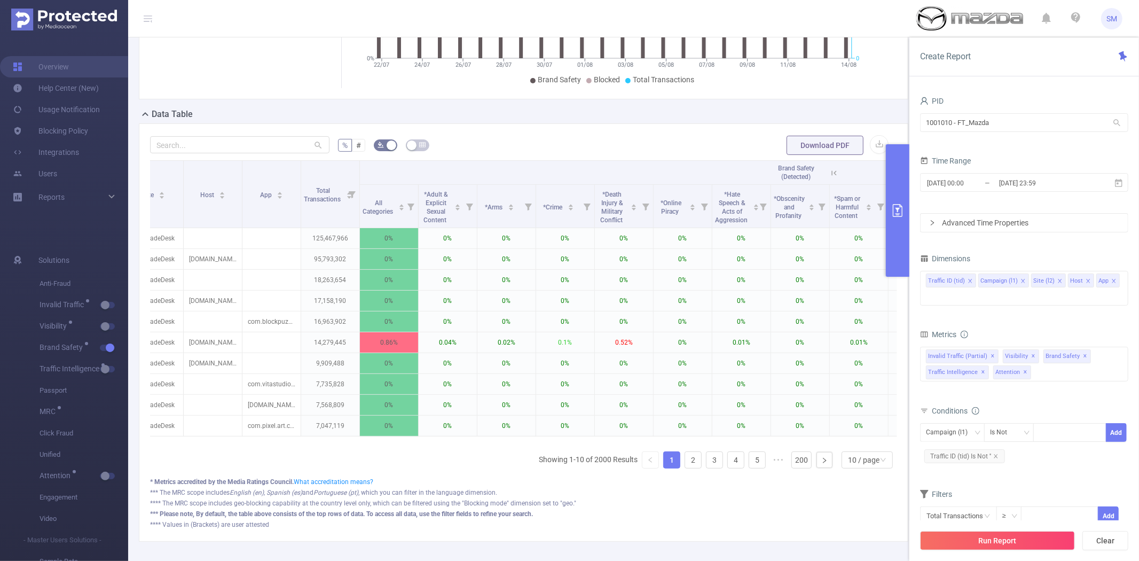
scroll to position [0, 164]
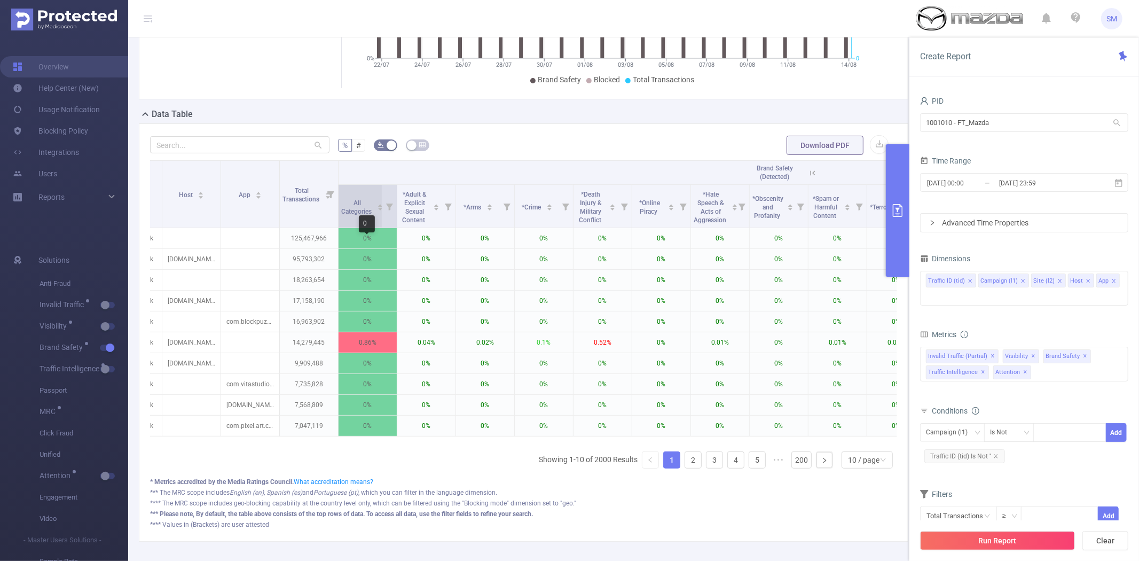
click at [358, 215] on body "SM Overview Help Center (New) Usage Notification Blocking Policy Integrations U…" at bounding box center [569, 280] width 1139 height 561
click at [359, 215] on div "0" at bounding box center [367, 223] width 16 height 17
click at [353, 207] on span "All Categories" at bounding box center [357, 205] width 32 height 19
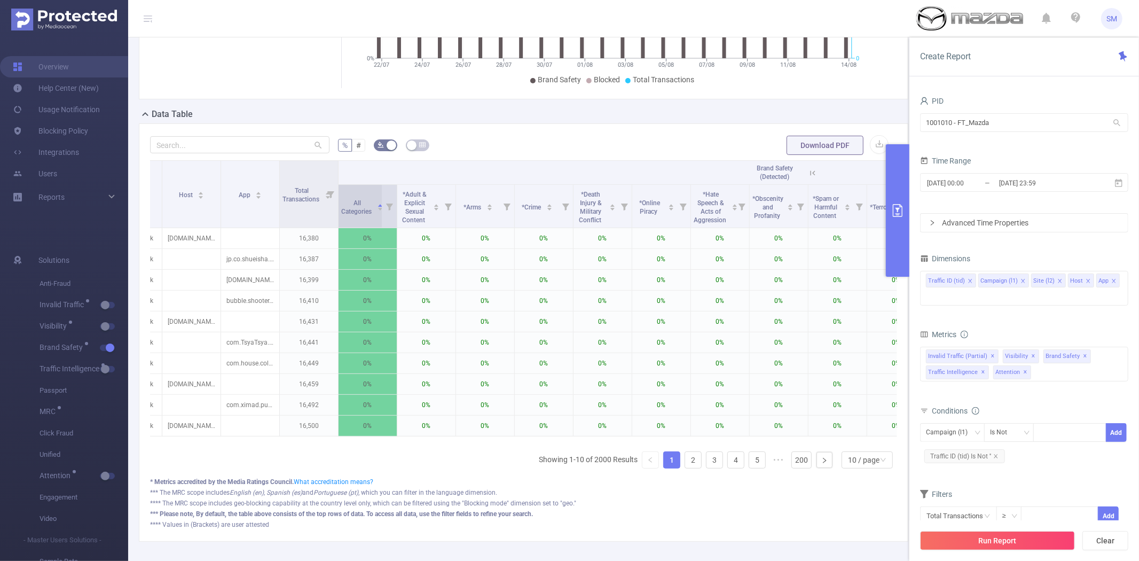
click at [353, 207] on span "All Categories" at bounding box center [357, 205] width 32 height 19
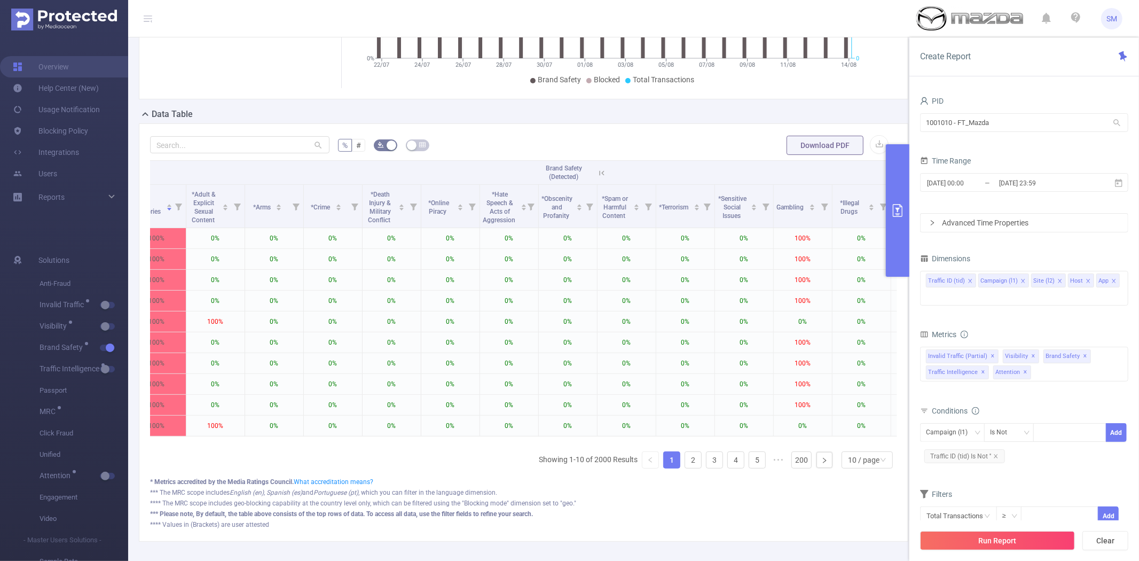
scroll to position [0, 385]
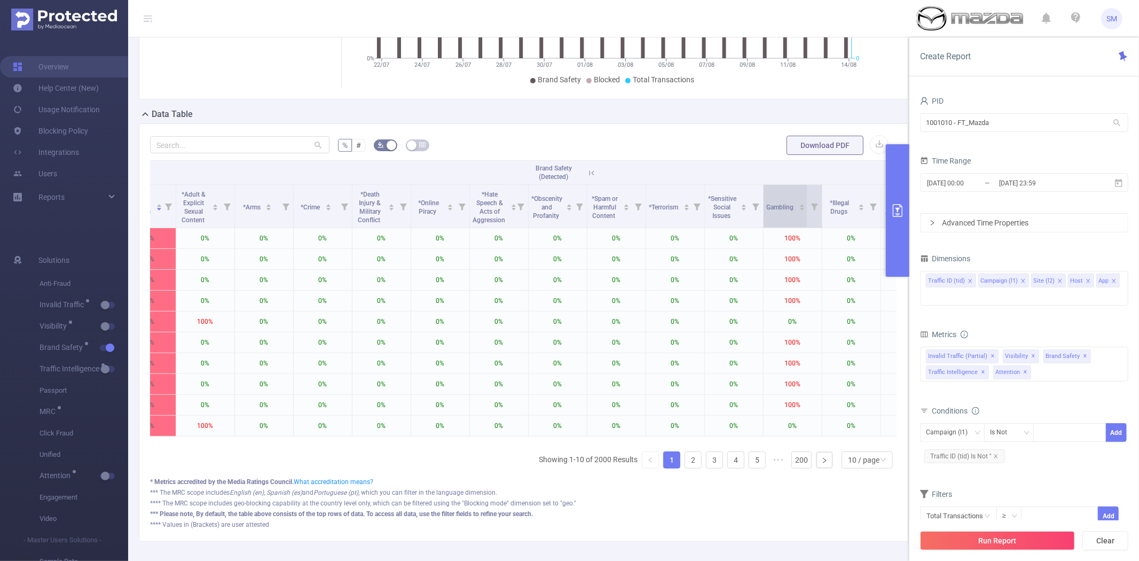
click at [786, 211] on div "Gambling" at bounding box center [786, 206] width 39 height 11
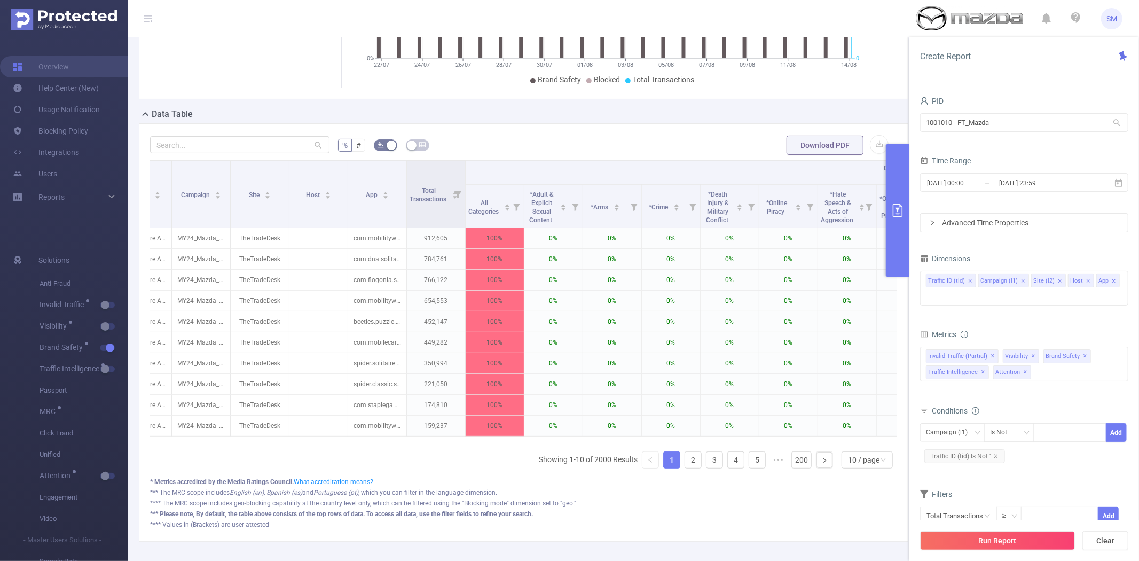
scroll to position [0, 0]
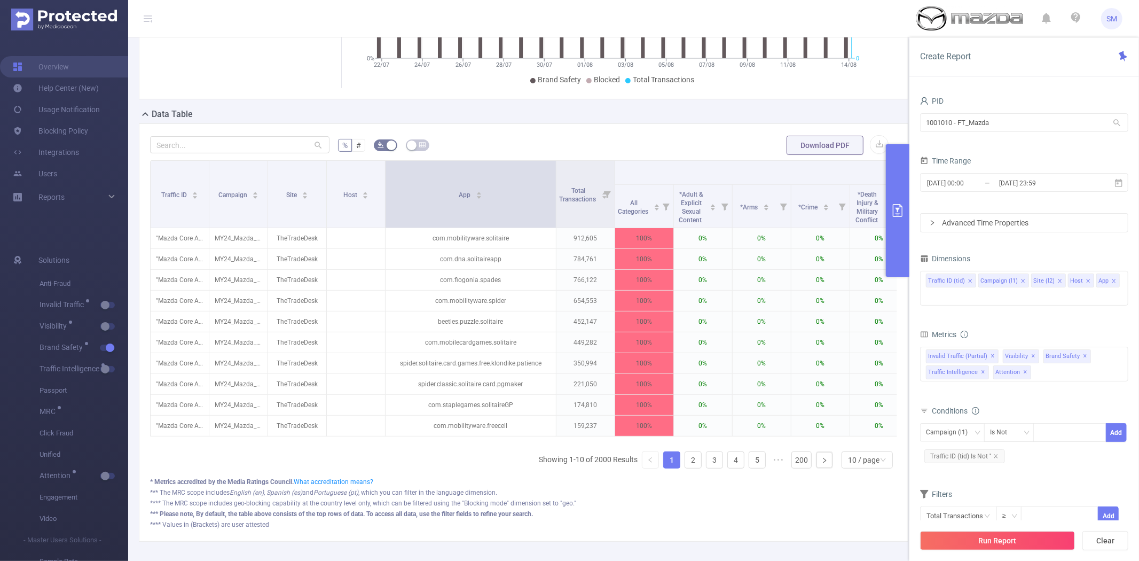
drag, startPoint x: 442, startPoint y: 195, endPoint x: 554, endPoint y: 209, distance: 113.0
click at [554, 209] on span at bounding box center [555, 194] width 5 height 67
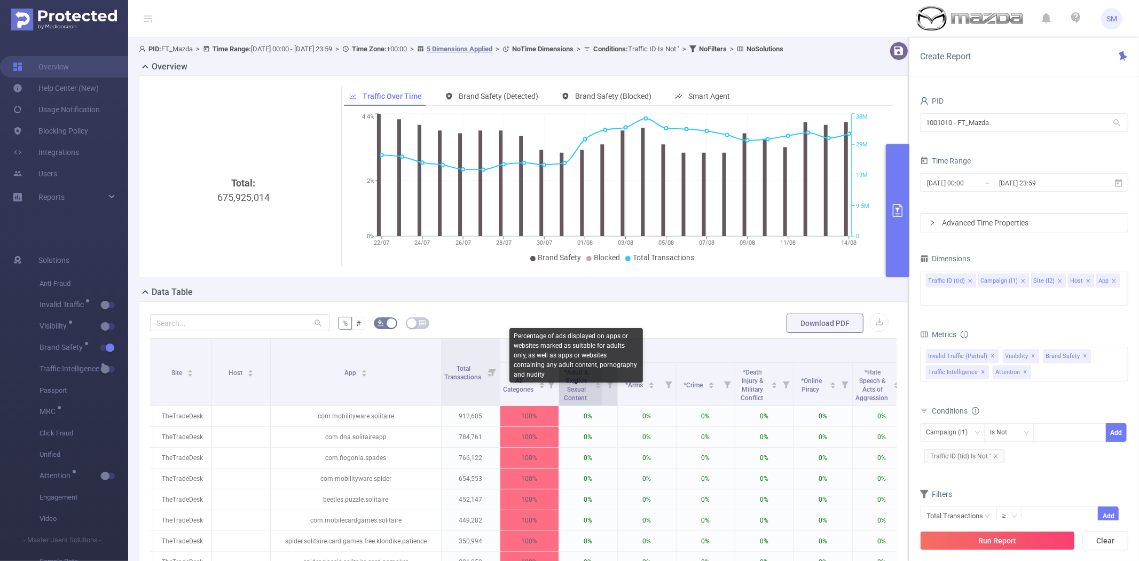
click at [597, 389] on icon "icon: caret-down" at bounding box center [598, 387] width 4 height 3
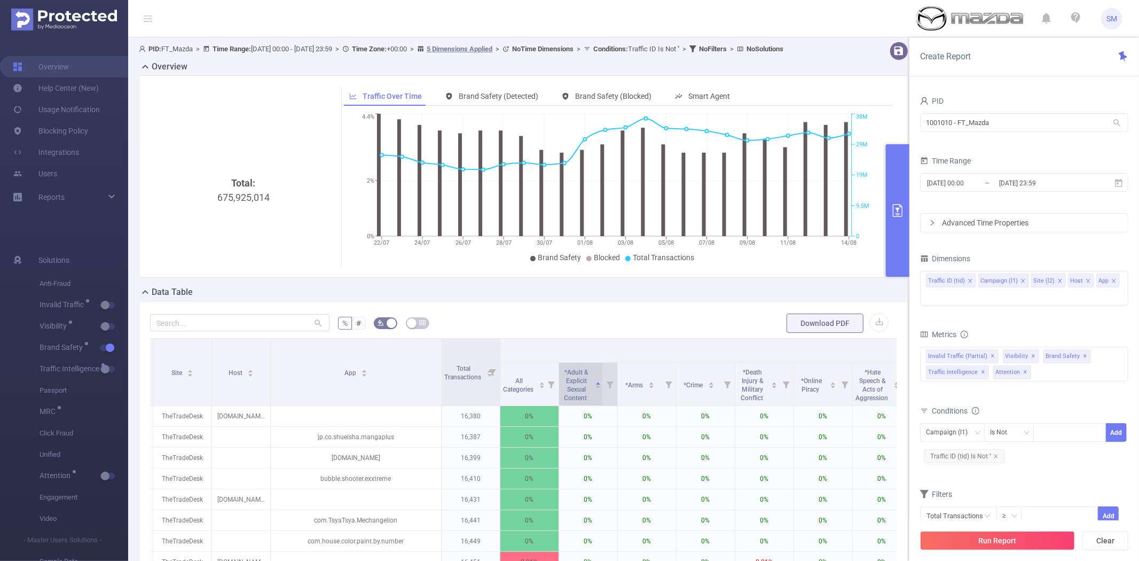
click at [579, 397] on span "*Adult & Explicit Sexual Content" at bounding box center [576, 384] width 25 height 33
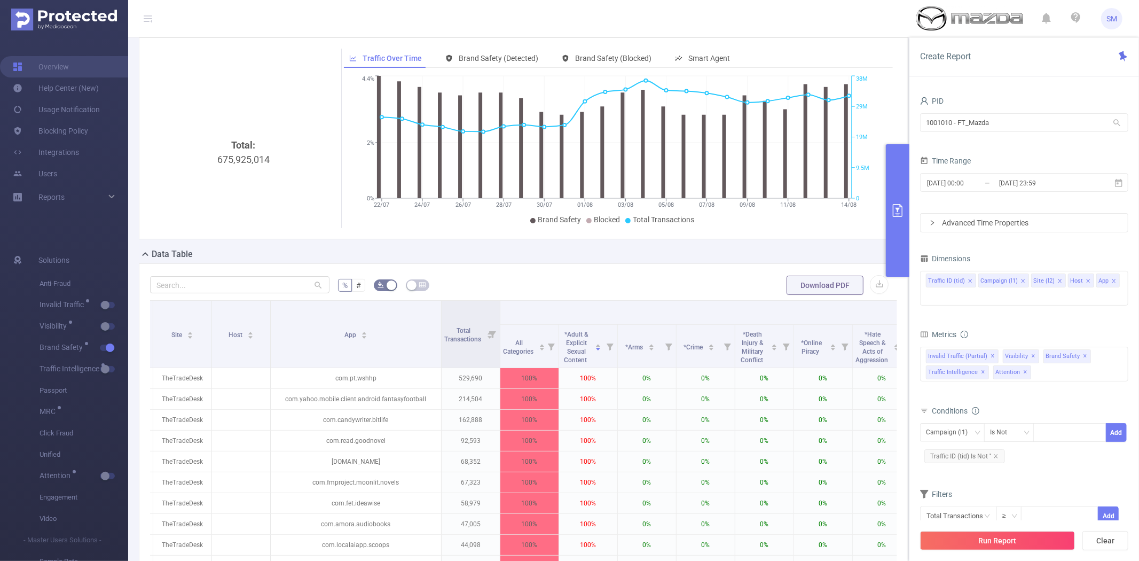
scroll to position [59, 0]
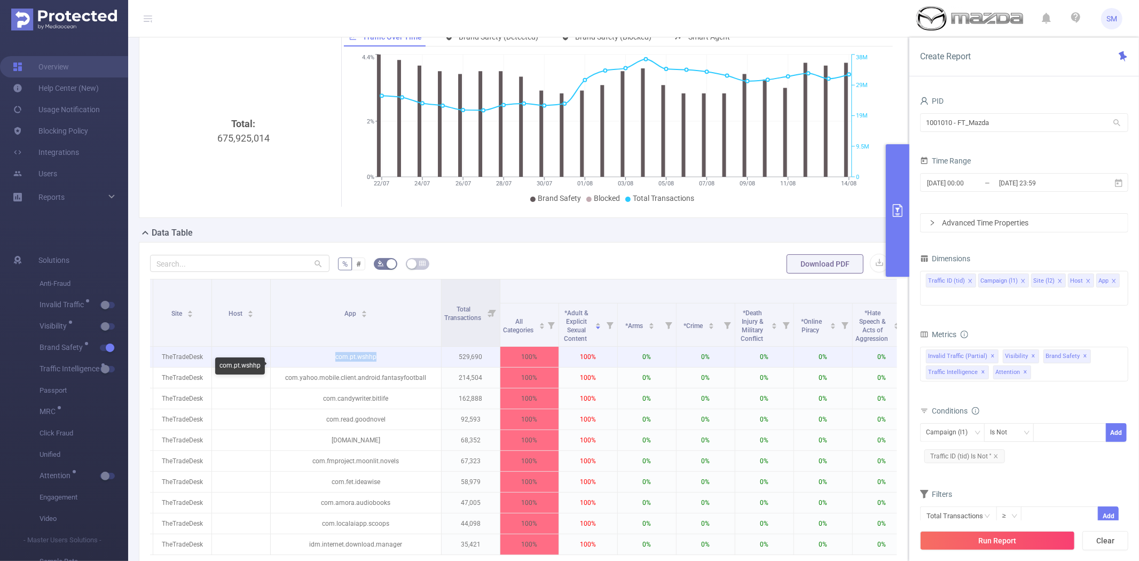
drag, startPoint x: 395, startPoint y: 365, endPoint x: 329, endPoint y: 365, distance: 66.2
click at [329, 365] on p "com.pt.wshhp" at bounding box center [356, 356] width 170 height 20
copy p "com.pt.wshhp"
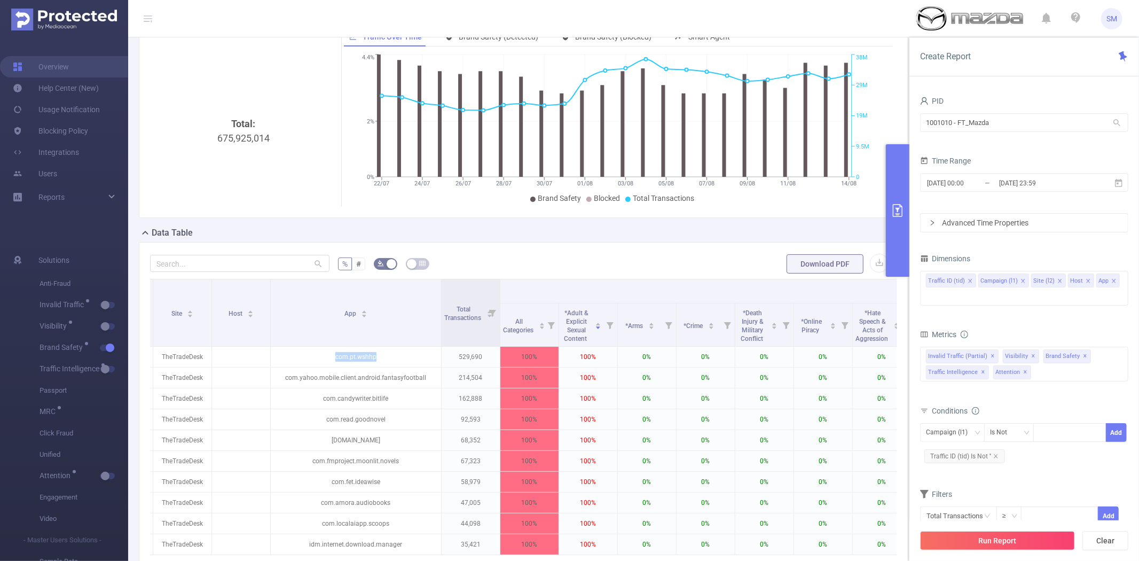
scroll to position [119, 0]
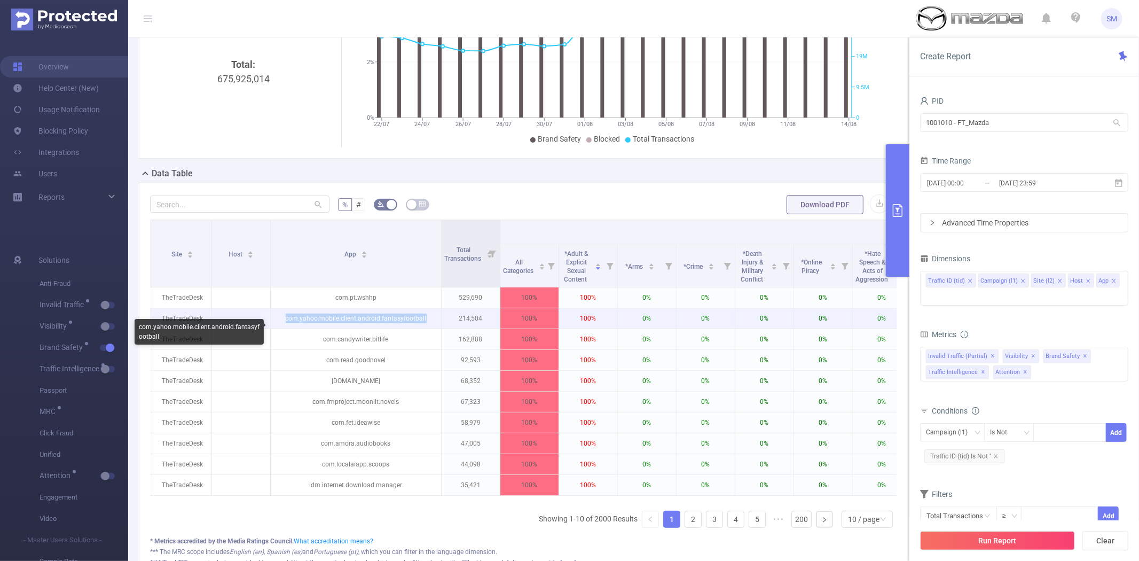
drag, startPoint x: 430, startPoint y: 327, endPoint x: 283, endPoint y: 332, distance: 146.9
click at [283, 328] on p "com.yahoo.mobile.client.android.fantasyfootball" at bounding box center [356, 318] width 170 height 20
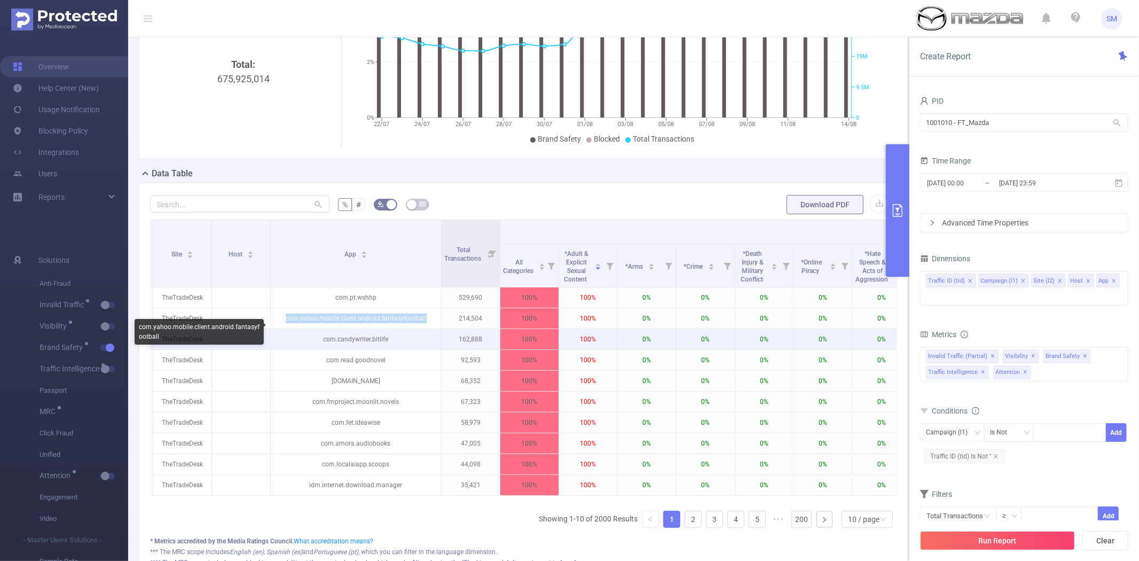
copy p "com.yahoo.mobile.client.android.fantasyfootball"
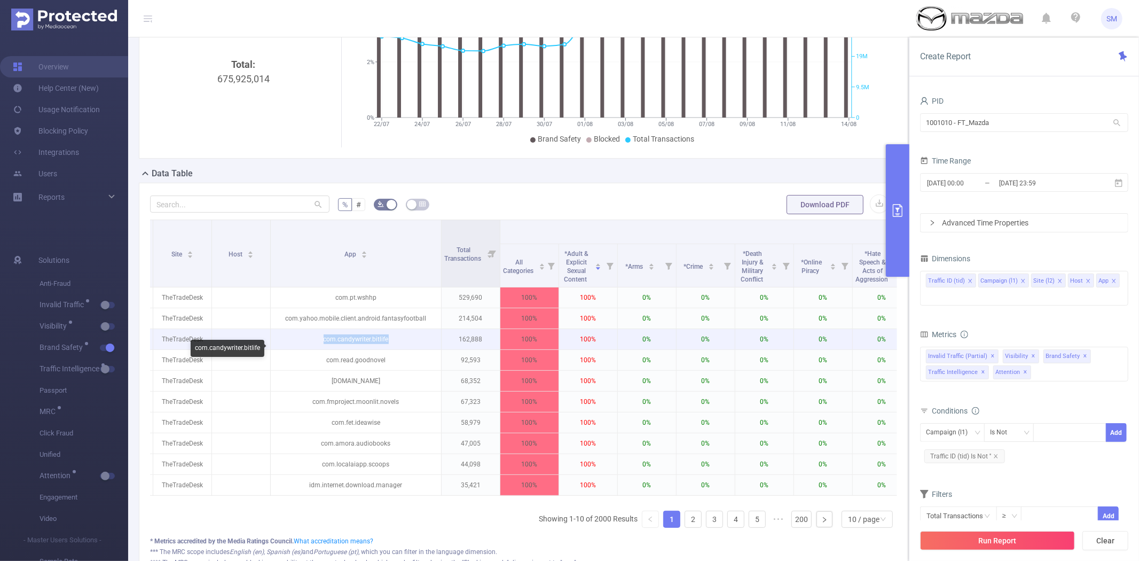
drag, startPoint x: 403, startPoint y: 348, endPoint x: 323, endPoint y: 348, distance: 80.1
click at [323, 348] on p "com.candywriter.bitlife" at bounding box center [356, 339] width 170 height 20
copy p "com.candywriter.bitlife"
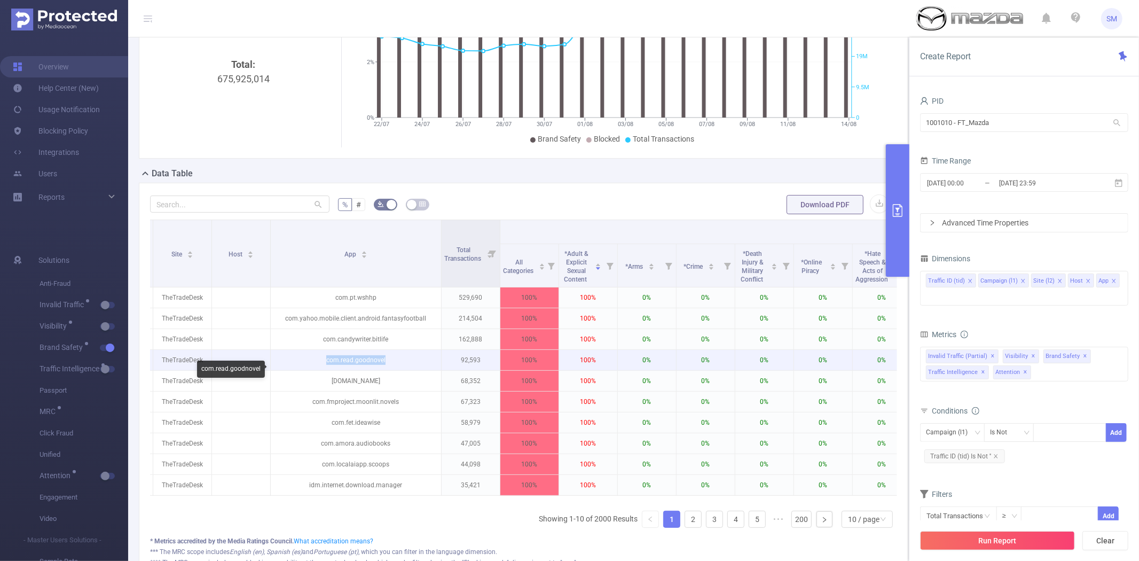
drag, startPoint x: 389, startPoint y: 369, endPoint x: 322, endPoint y: 372, distance: 66.3
click at [322, 370] on p "com.read.goodnovel" at bounding box center [356, 360] width 170 height 20
copy p "com.read.goodnovel"
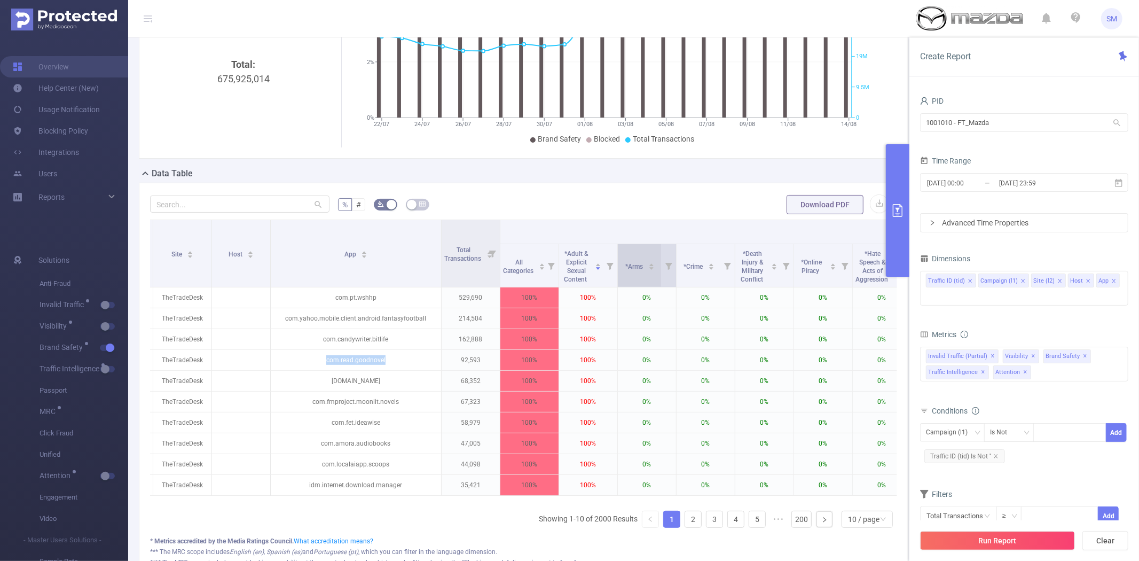
click at [641, 270] on span "*Arms" at bounding box center [635, 266] width 19 height 7
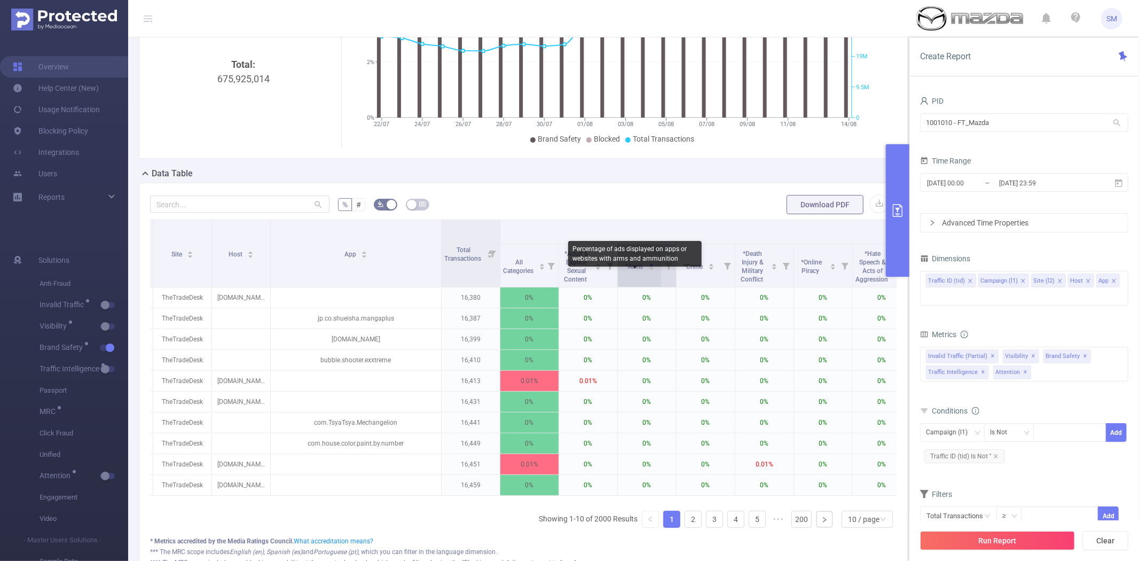
click at [641, 270] on span "*Arms" at bounding box center [635, 266] width 19 height 7
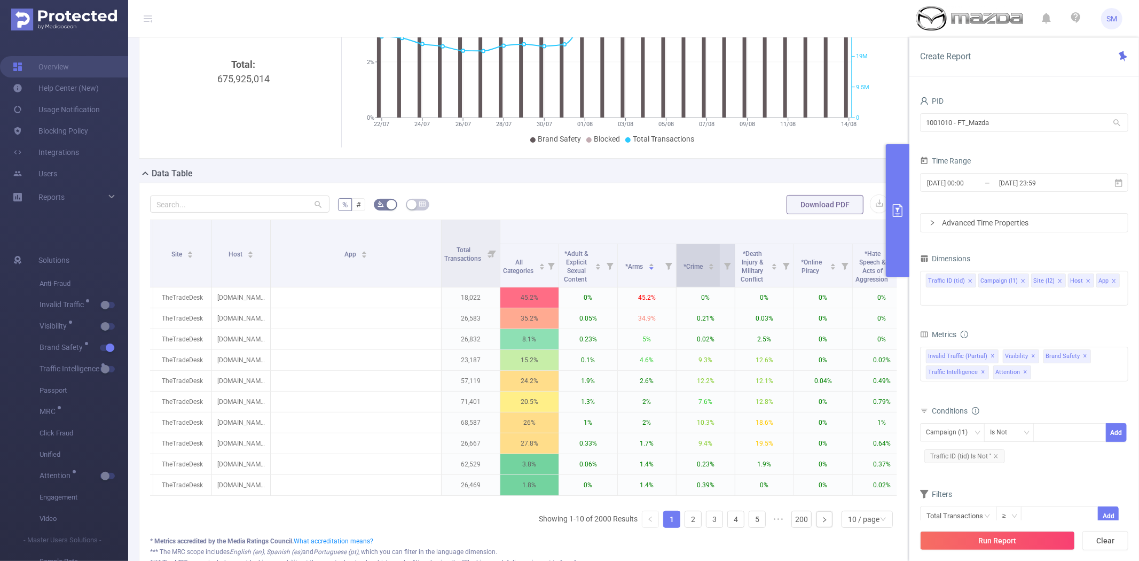
click at [686, 271] on div "*Crime" at bounding box center [698, 265] width 31 height 11
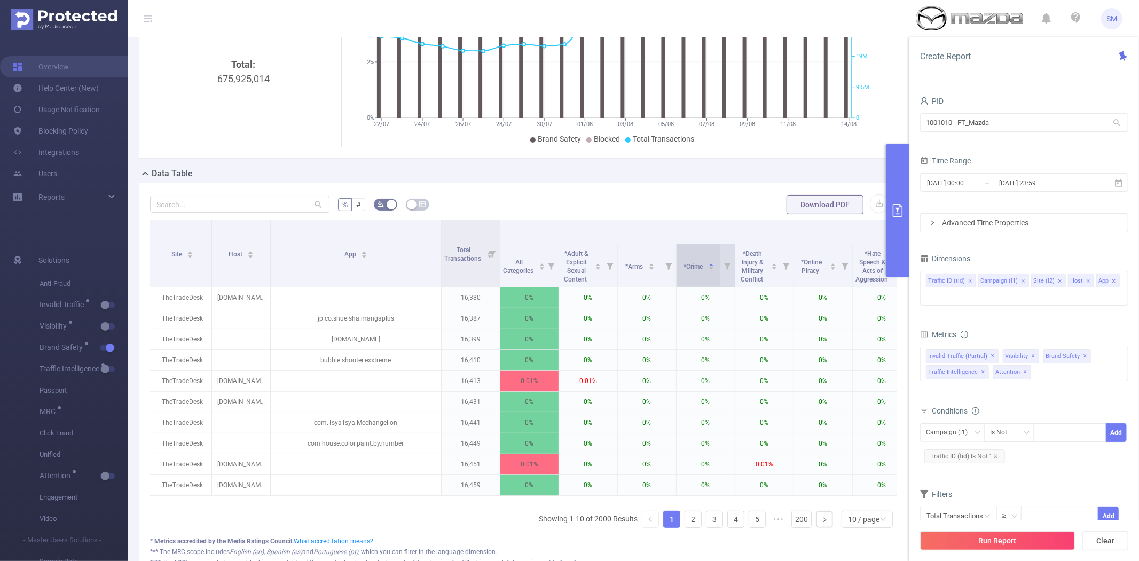
click at [686, 271] on div "*Crime" at bounding box center [698, 265] width 31 height 11
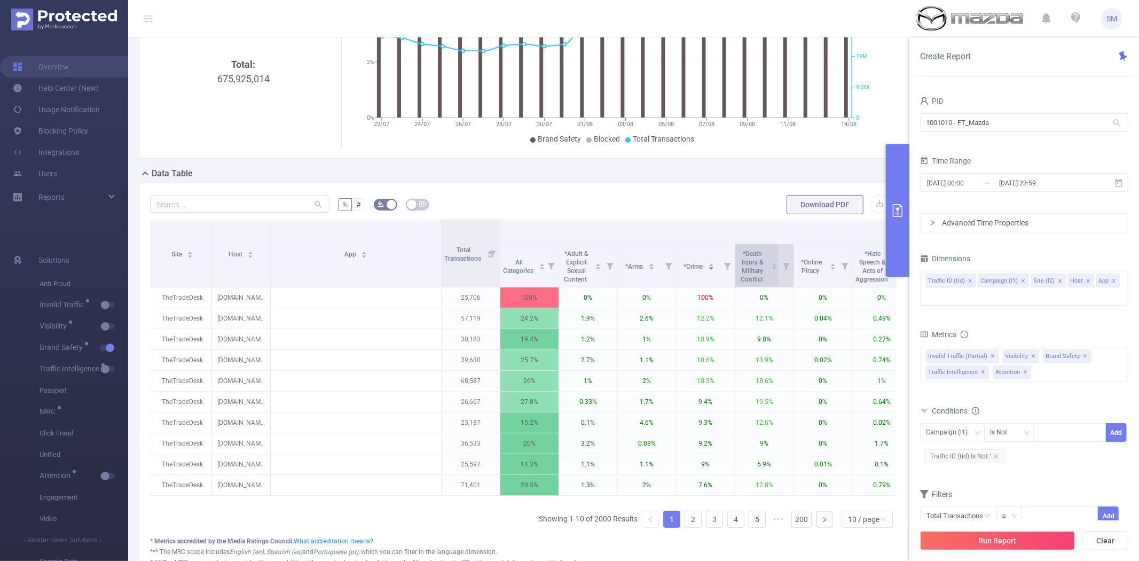
click at [758, 274] on span "*Death Injury & Military Conflict" at bounding box center [752, 266] width 24 height 33
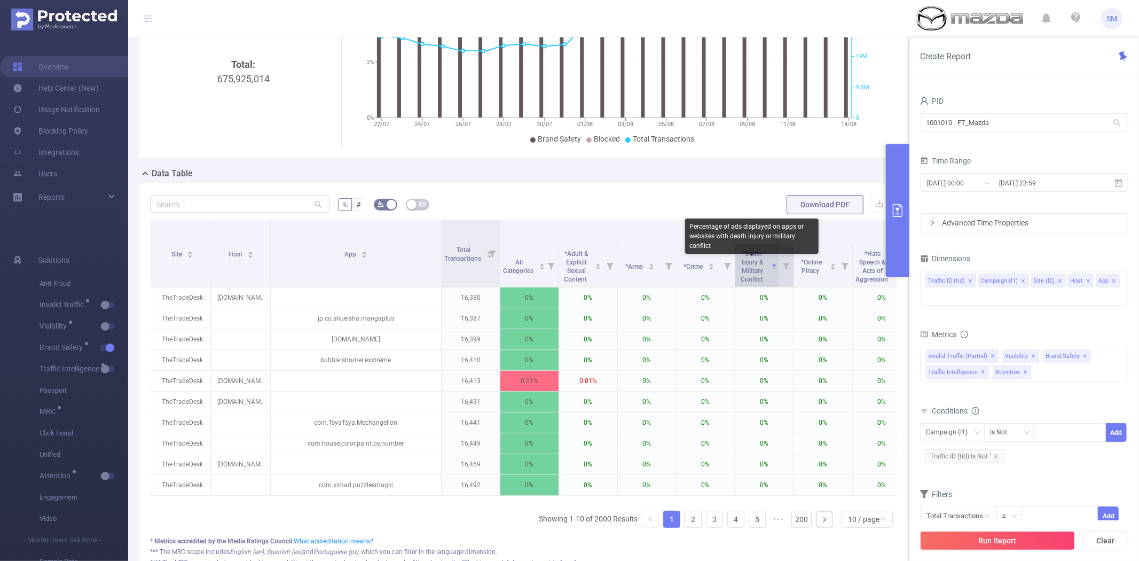
click at [758, 274] on span "*Death Injury & Military Conflict" at bounding box center [752, 266] width 24 height 33
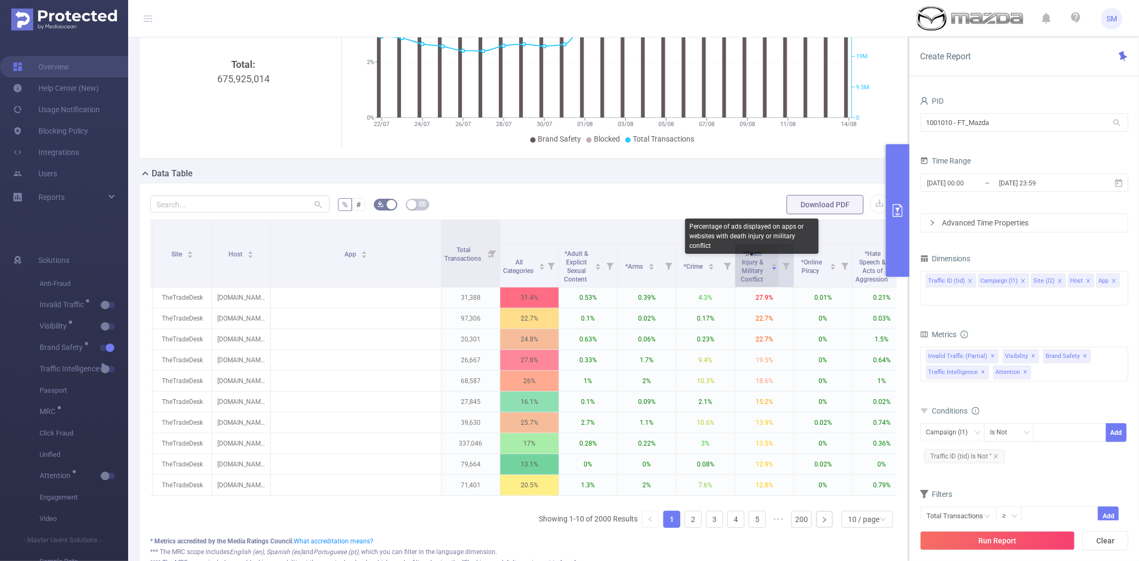
click at [758, 274] on span "*Death Injury & Military Conflict" at bounding box center [752, 266] width 24 height 33
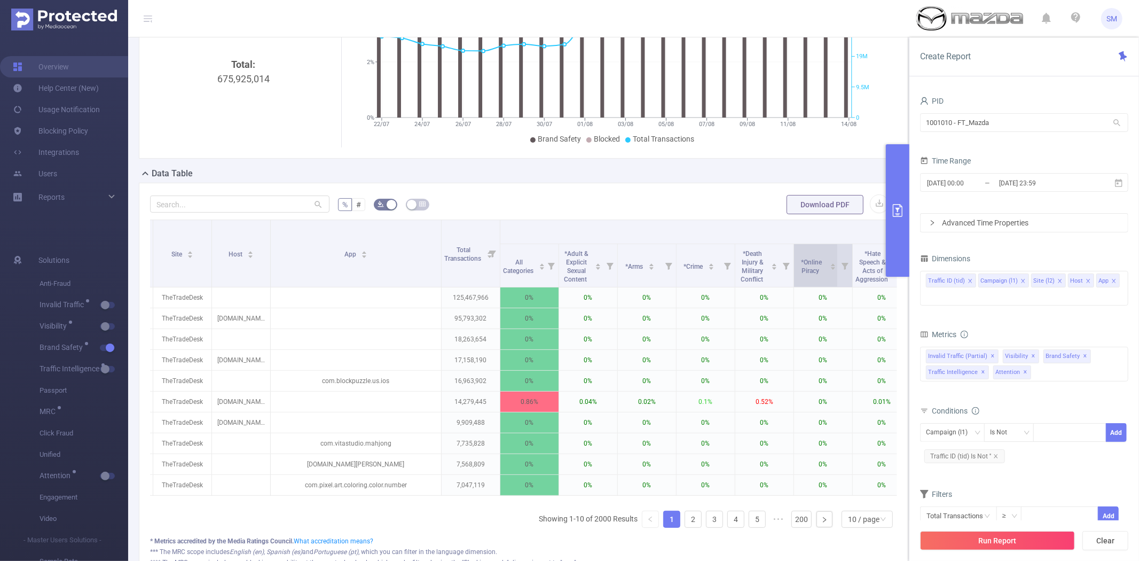
click at [810, 274] on span "*Online Piracy" at bounding box center [811, 266] width 21 height 16
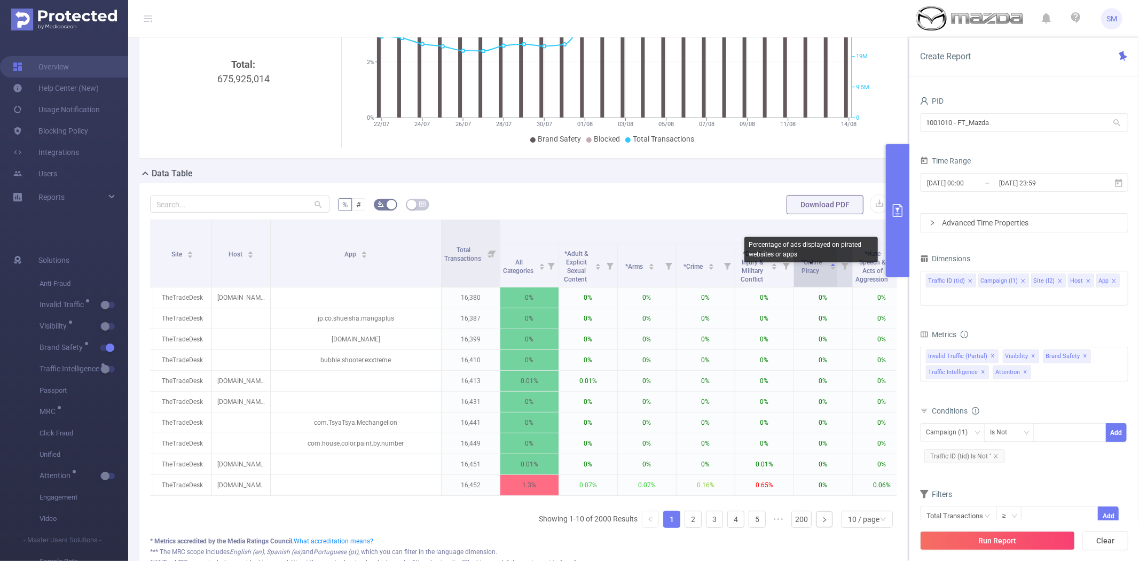
click at [810, 274] on span "*Online Piracy" at bounding box center [811, 266] width 21 height 16
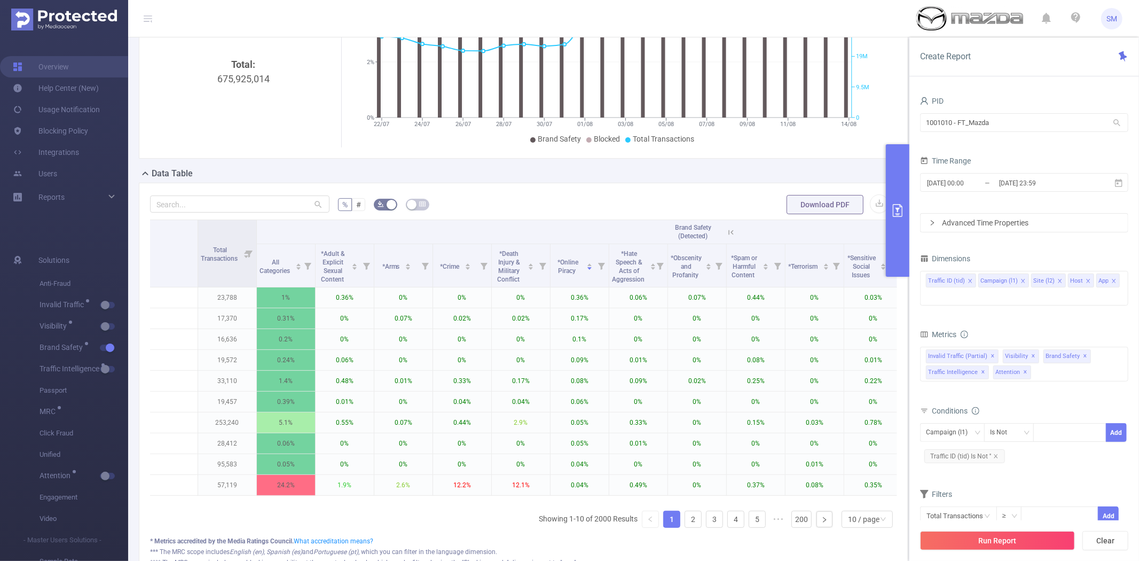
scroll to position [0, 418]
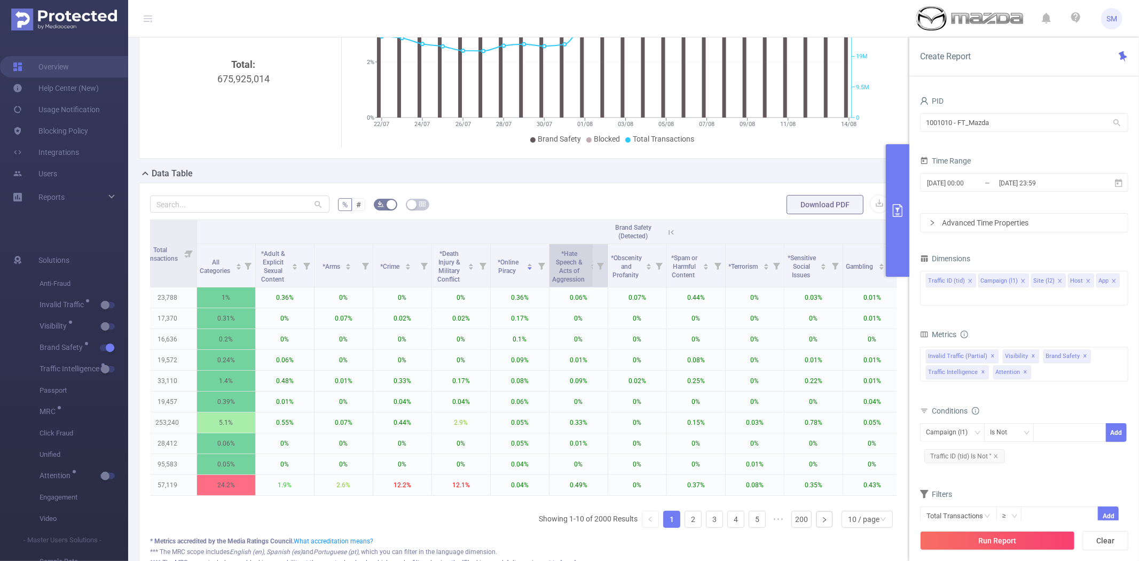
click at [562, 274] on span "*Hate Speech & Acts of Aggression" at bounding box center [569, 266] width 34 height 33
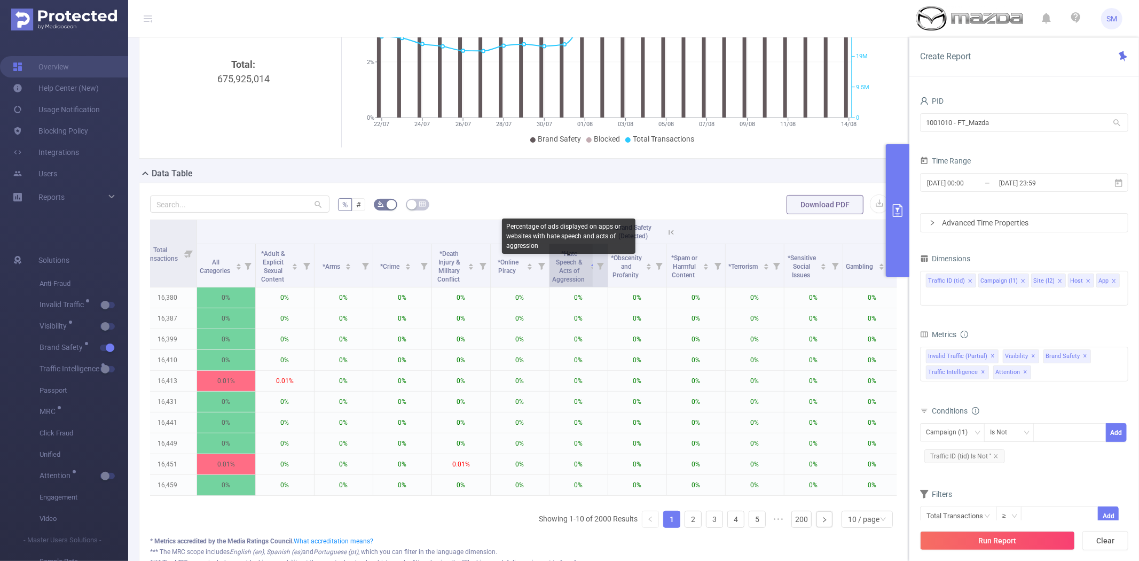
click at [562, 274] on span "*Hate Speech & Acts of Aggression" at bounding box center [569, 266] width 34 height 33
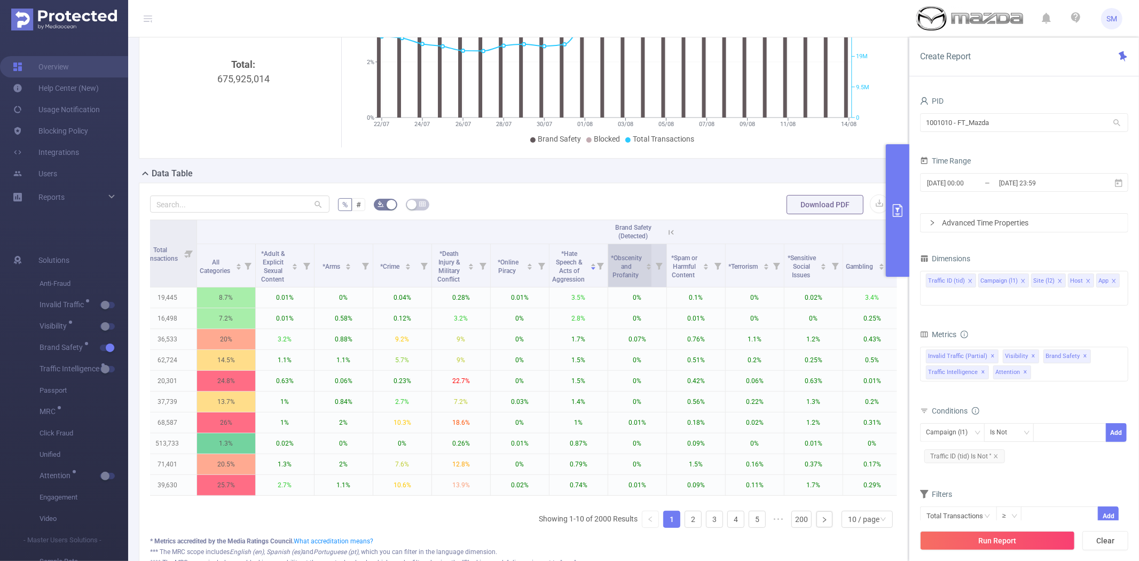
click at [622, 273] on span "*Obscenity and Profanity" at bounding box center [626, 266] width 31 height 25
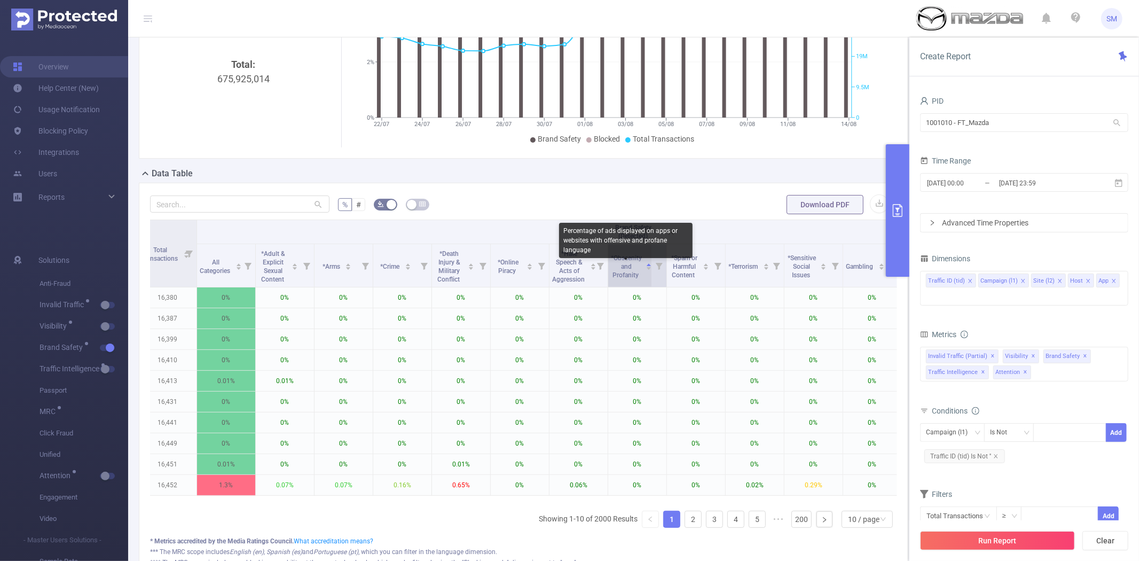
click at [622, 273] on span "*Obscenity and Profanity" at bounding box center [626, 266] width 31 height 25
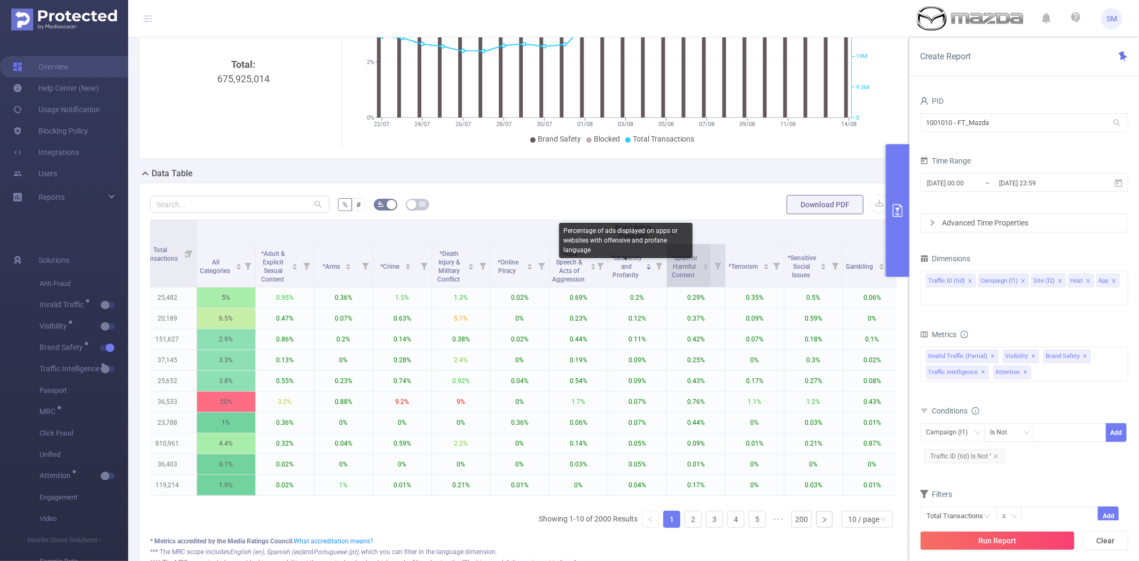
click at [687, 271] on span "*Spam or Harmful Content" at bounding box center [684, 266] width 26 height 25
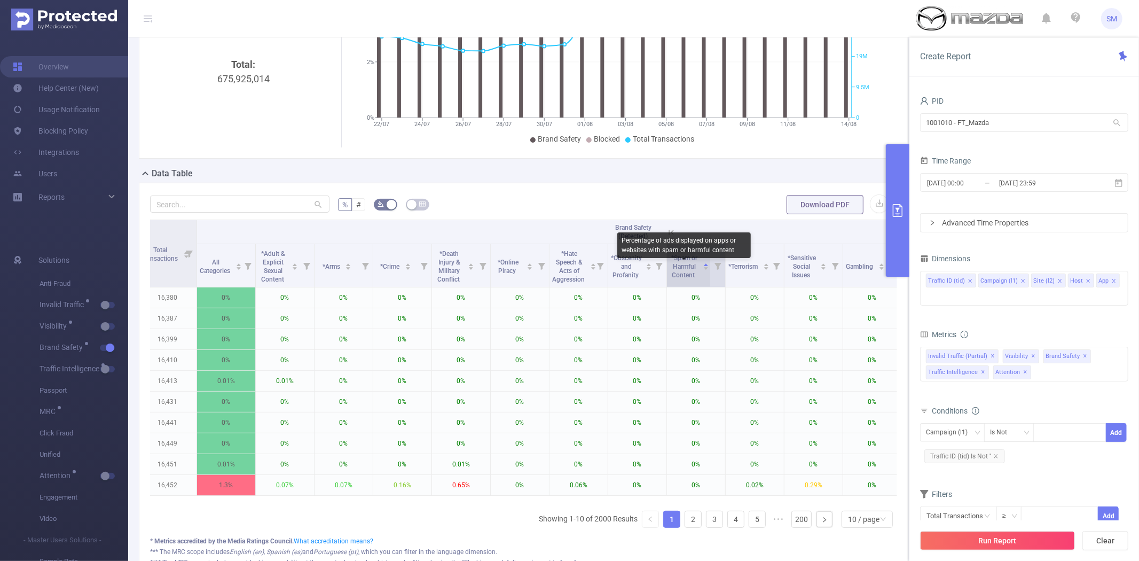
click at [687, 271] on span "*Spam or Harmful Content" at bounding box center [684, 266] width 26 height 25
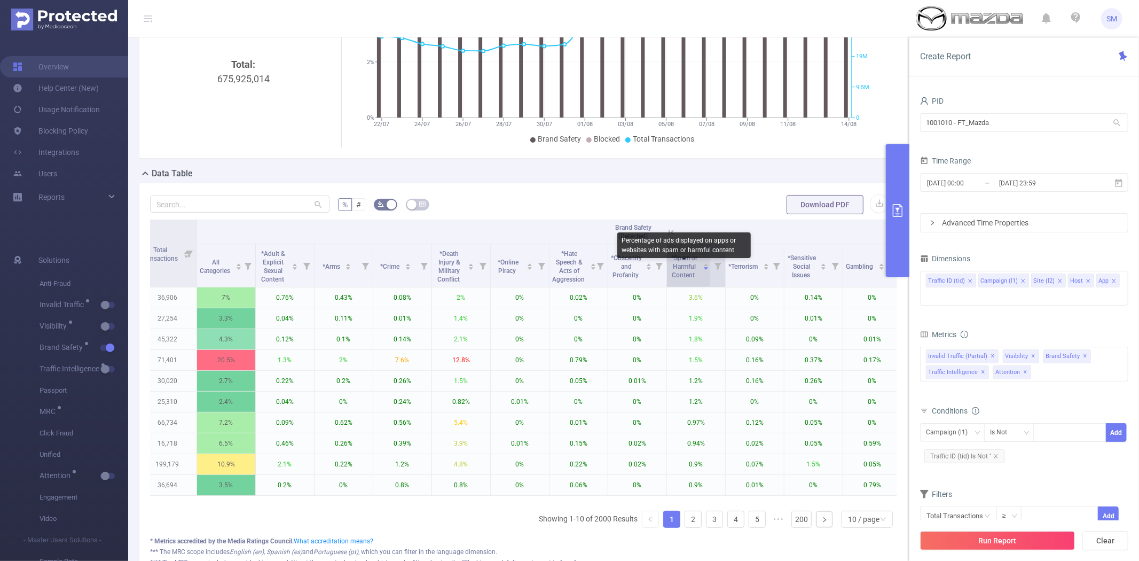
click at [687, 271] on span "*Spam or Harmful Content" at bounding box center [684, 266] width 26 height 25
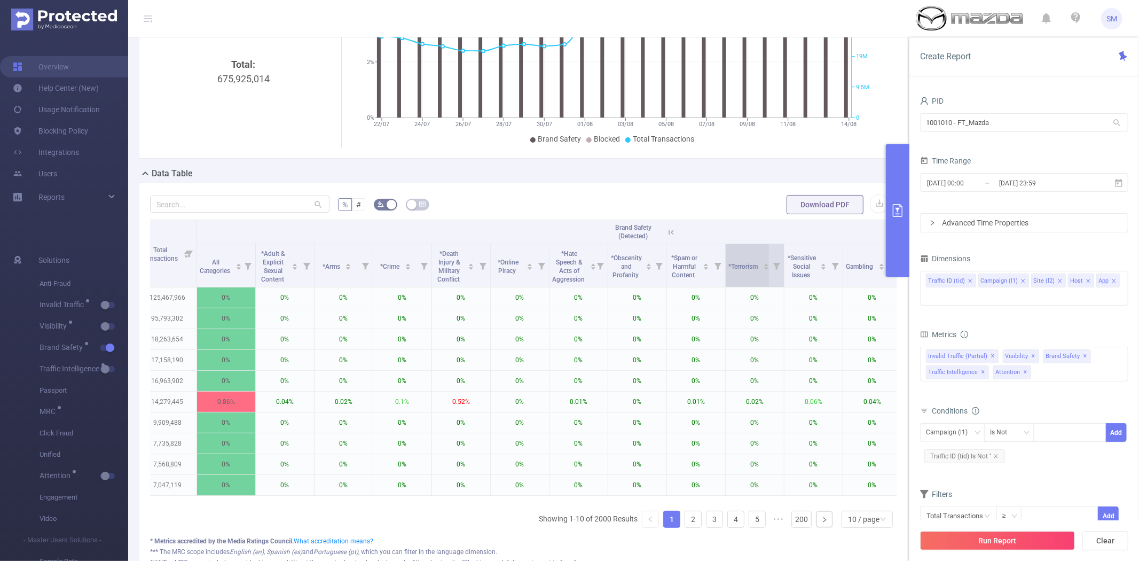
click at [746, 271] on span "*Terrorism" at bounding box center [743, 265] width 31 height 11
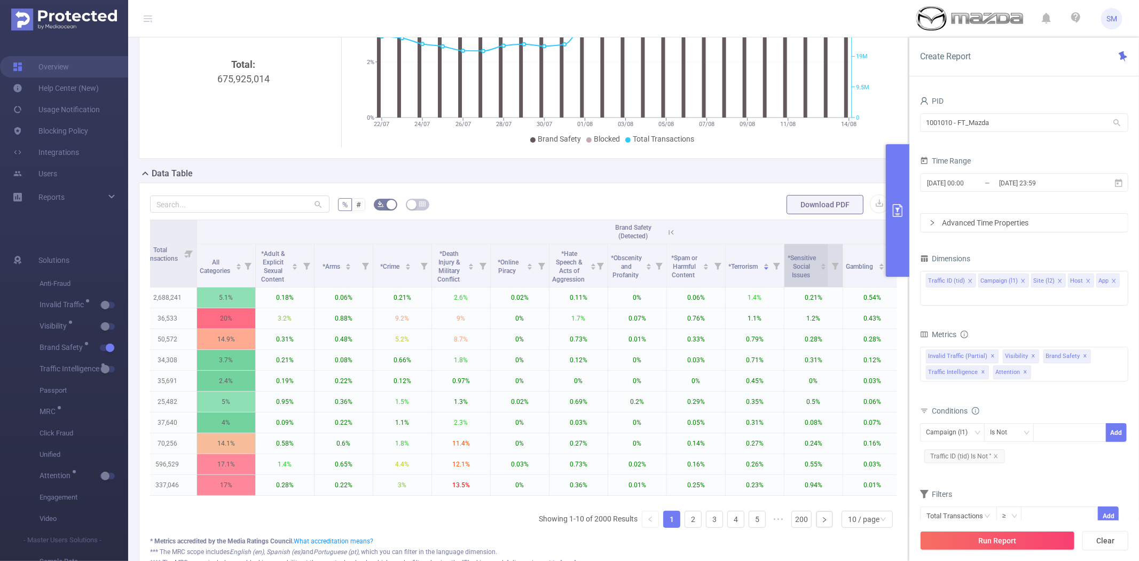
click at [798, 271] on span "*Sensitive Social Issues" at bounding box center [801, 266] width 28 height 25
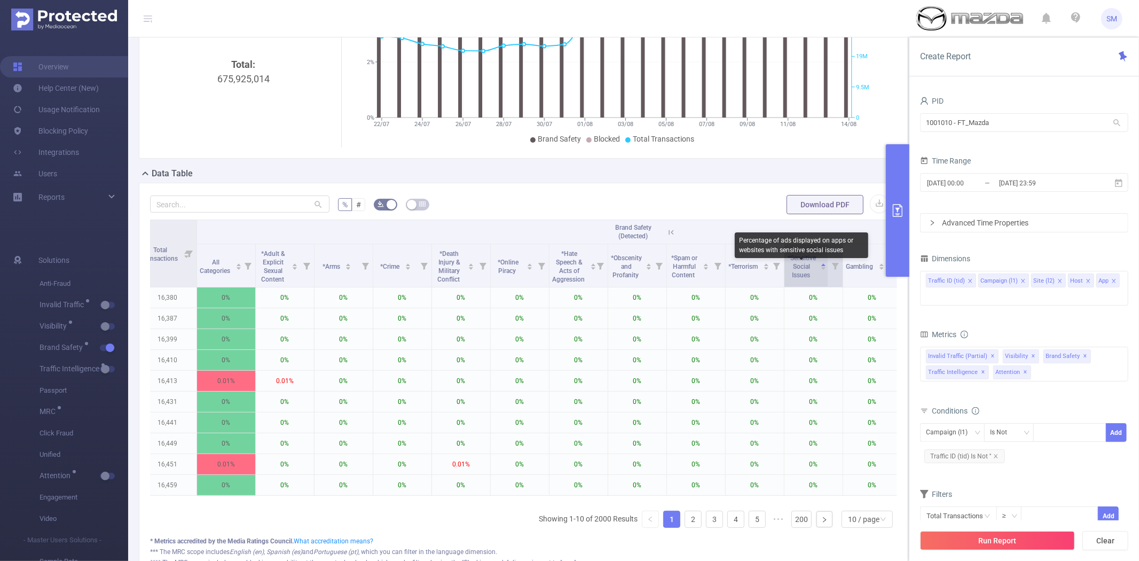
click at [798, 271] on span "*Sensitive Social Issues" at bounding box center [801, 266] width 28 height 25
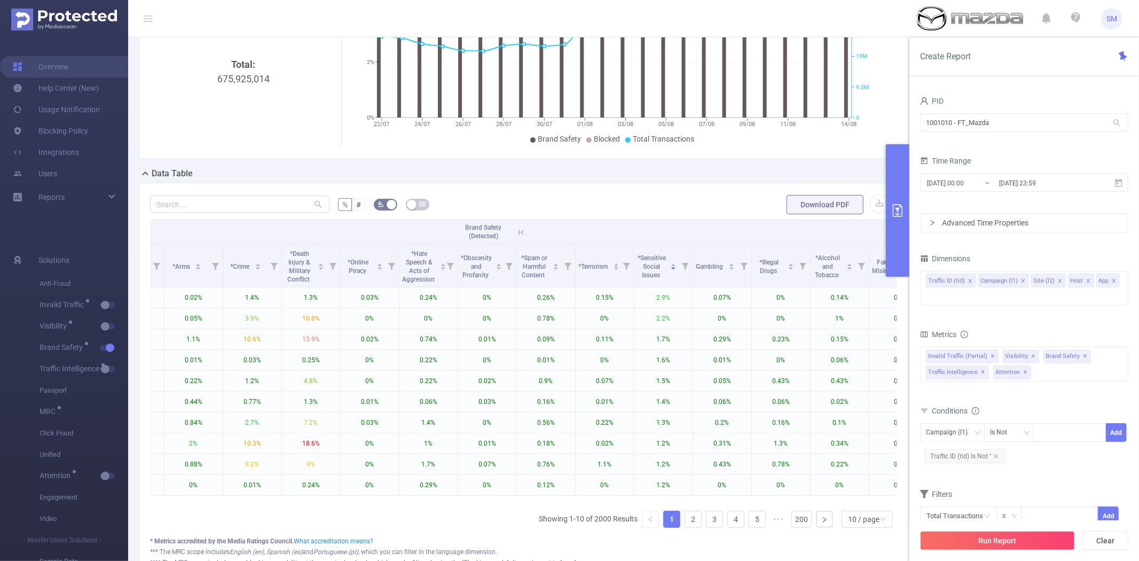
scroll to position [0, 575]
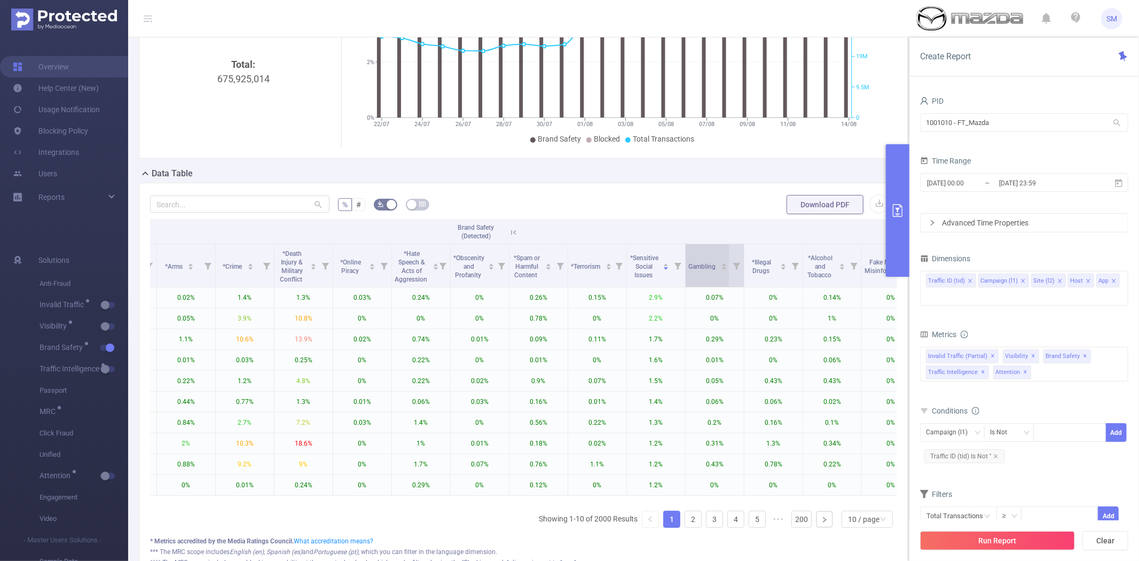
click at [701, 265] on div "Gambling" at bounding box center [708, 265] width 39 height 11
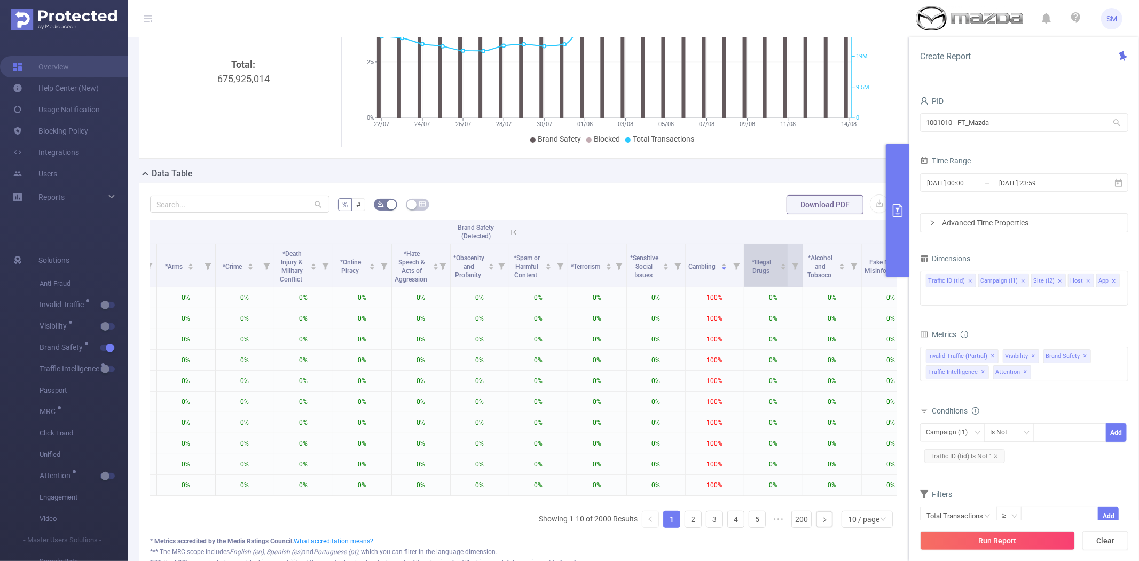
click at [769, 265] on div "*Illegal Drugs" at bounding box center [767, 265] width 40 height 19
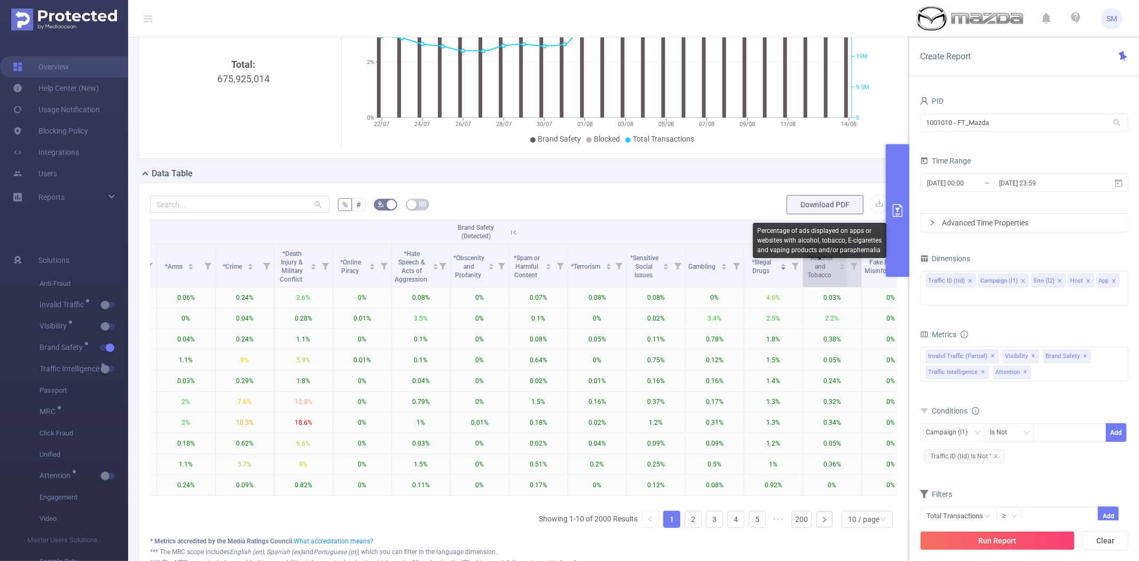
click at [819, 266] on span "*Alcohol and Tobacco" at bounding box center [821, 266] width 26 height 25
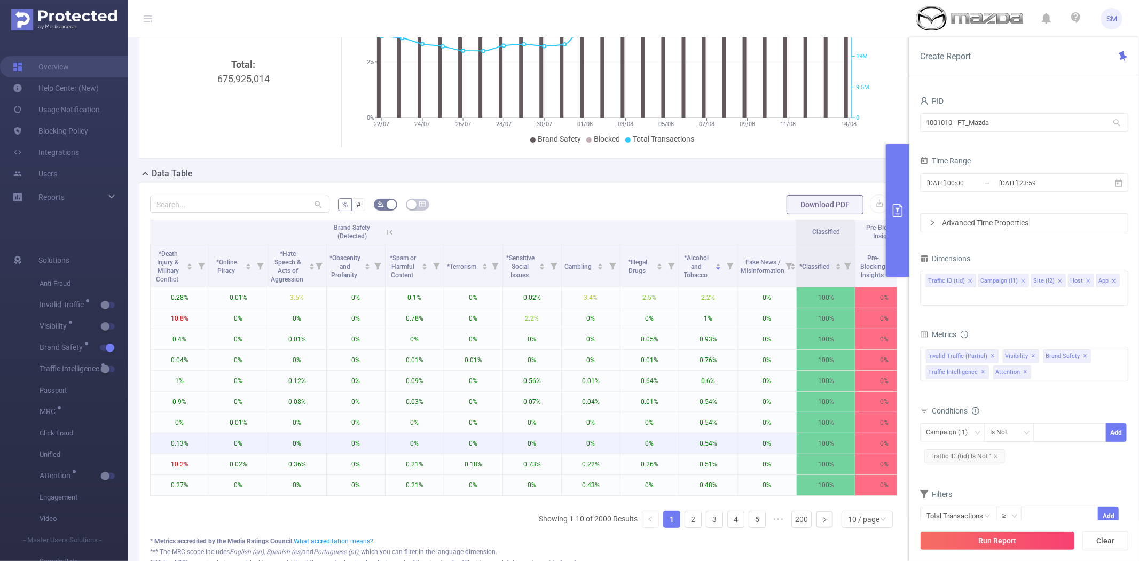
scroll to position [0, 707]
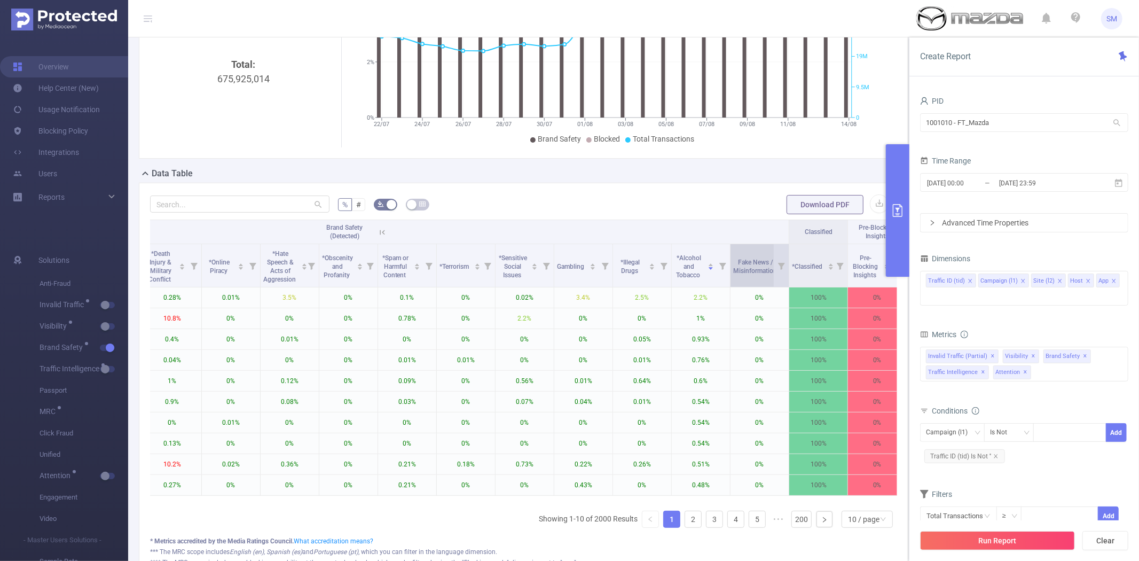
click at [740, 274] on span "Fake News / Misinformation" at bounding box center [755, 266] width 45 height 16
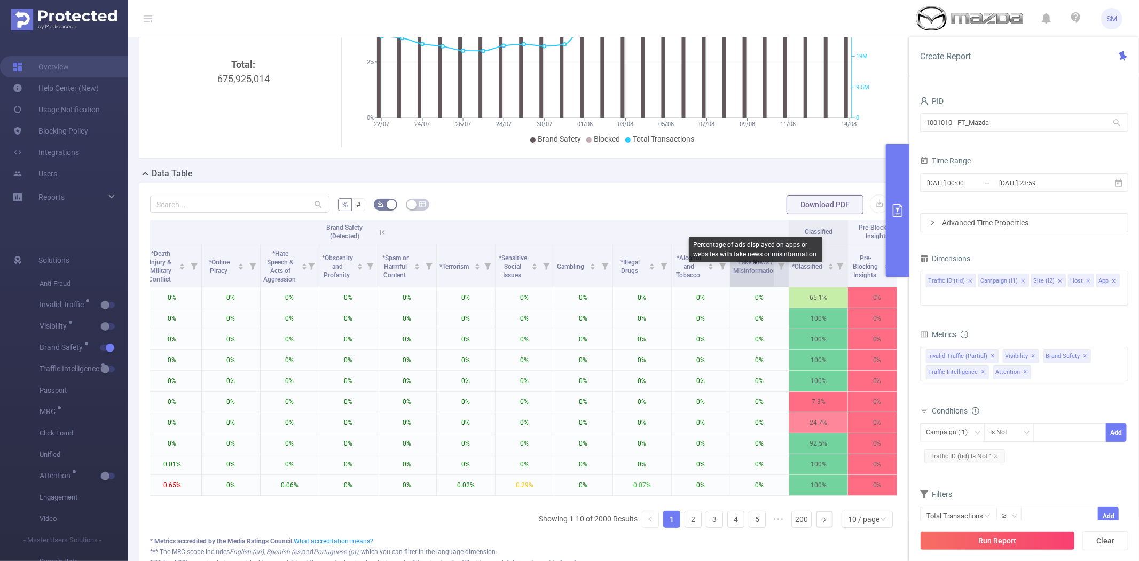
click at [740, 274] on span "Fake News / Misinformation" at bounding box center [755, 266] width 45 height 16
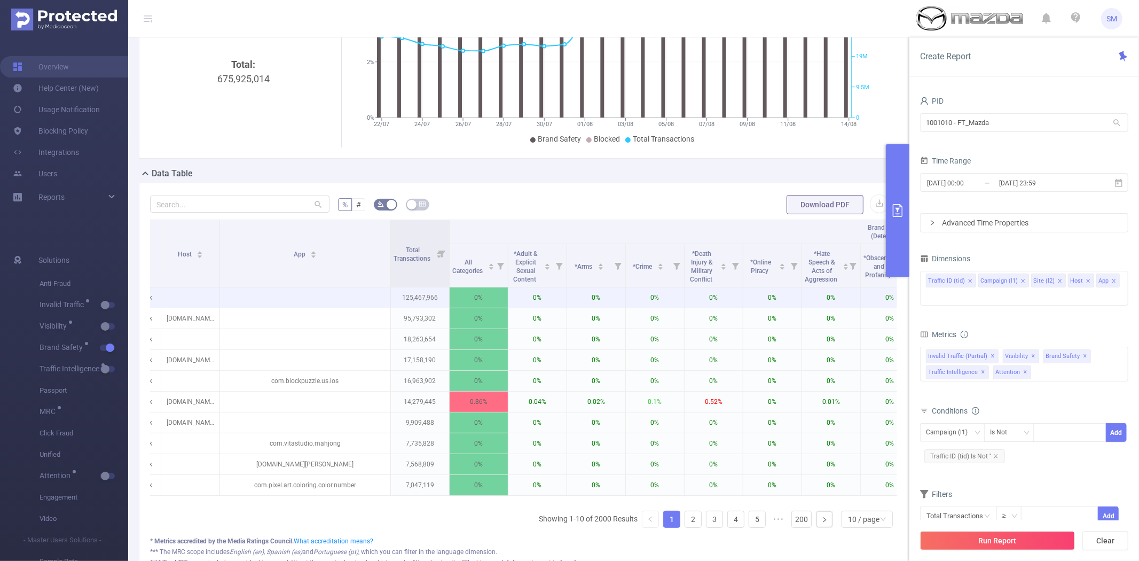
scroll to position [0, 150]
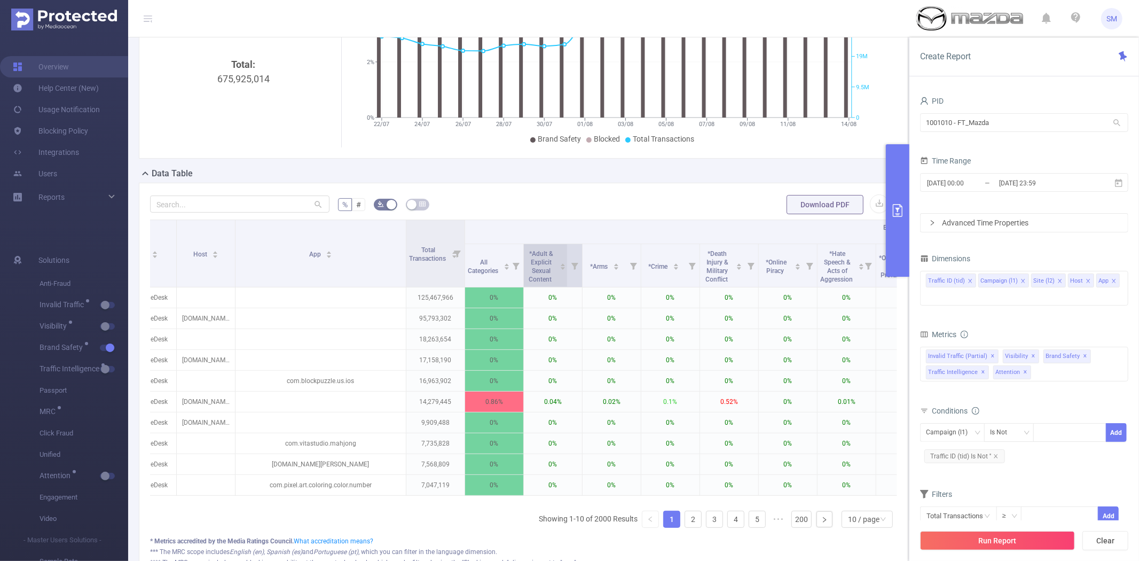
click at [536, 269] on span "*Adult & Explicit Sexual Content" at bounding box center [541, 266] width 25 height 33
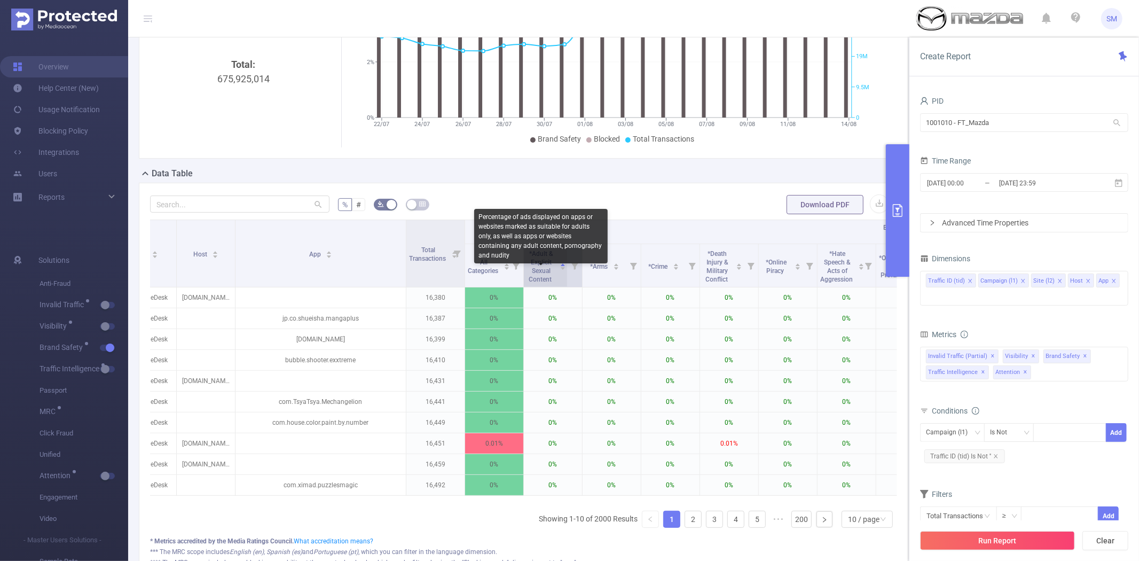
click at [536, 269] on span "*Adult & Explicit Sexual Content" at bounding box center [541, 266] width 25 height 33
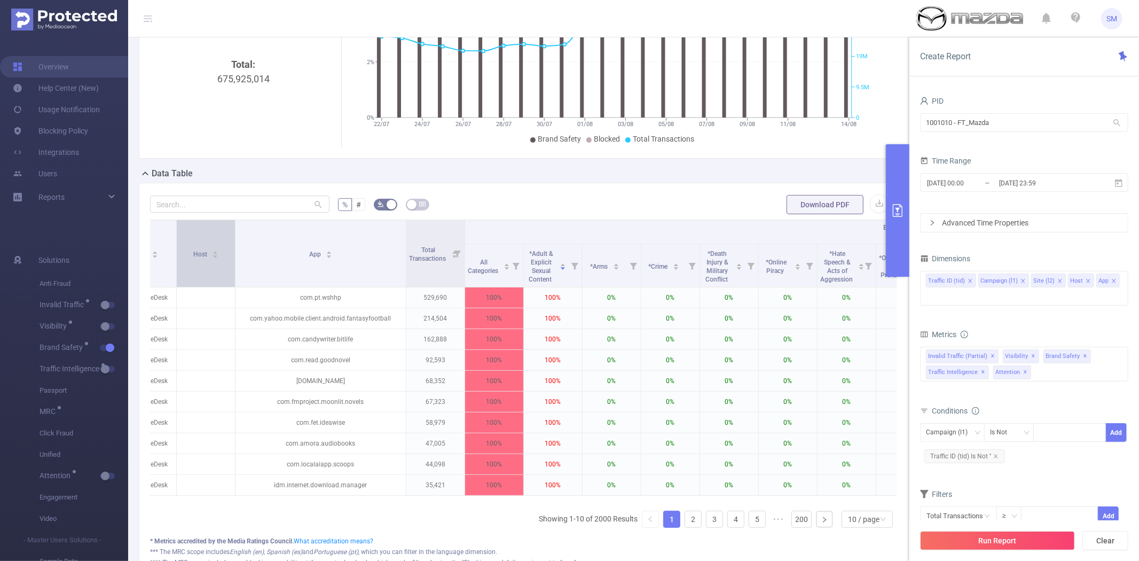
click at [193, 258] on div "Host" at bounding box center [206, 253] width 26 height 11
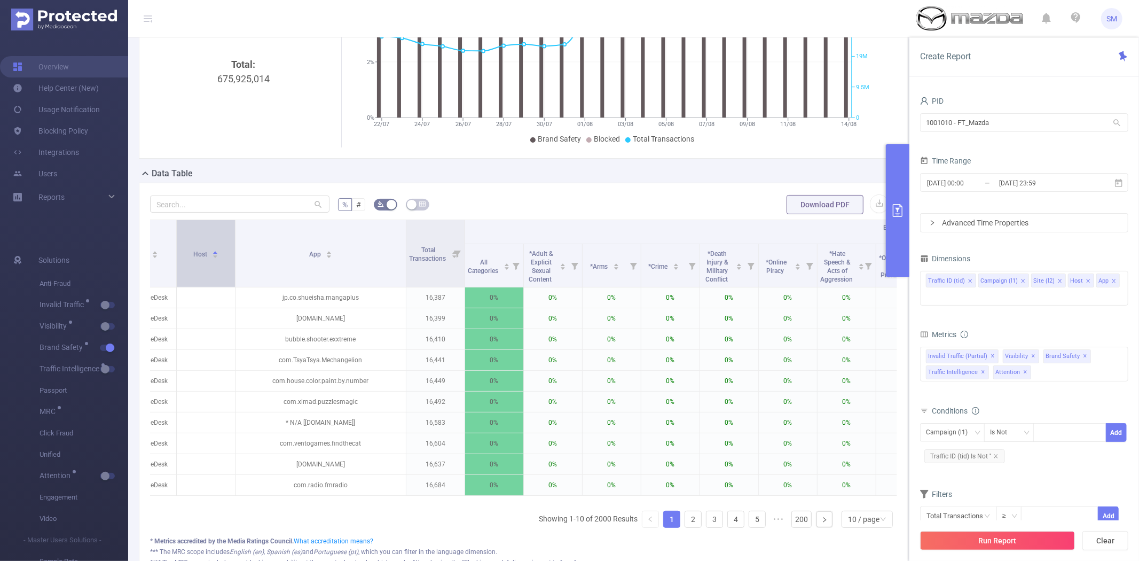
click at [193, 258] on div "Host" at bounding box center [206, 253] width 26 height 11
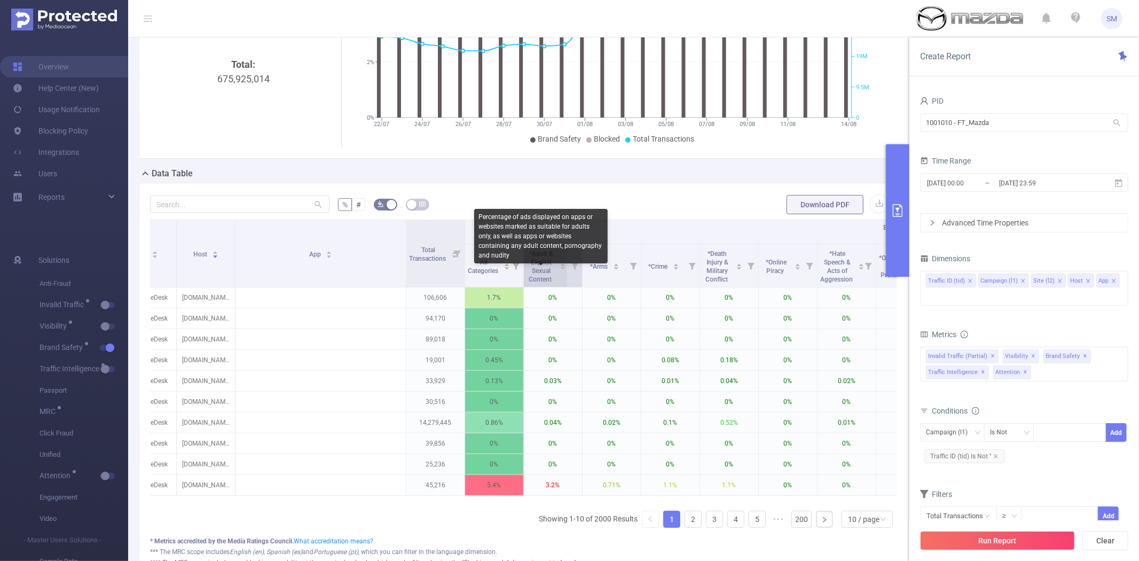
click at [542, 278] on span "*Adult & Explicit Sexual Content" at bounding box center [541, 266] width 25 height 33
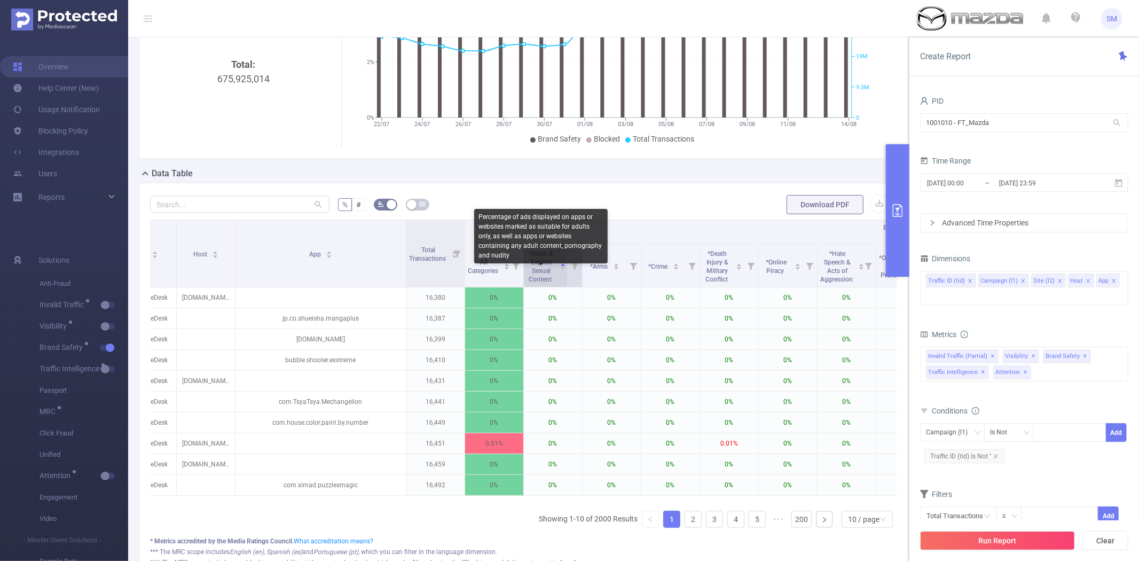
click at [542, 278] on span "*Adult & Explicit Sexual Content" at bounding box center [541, 266] width 25 height 33
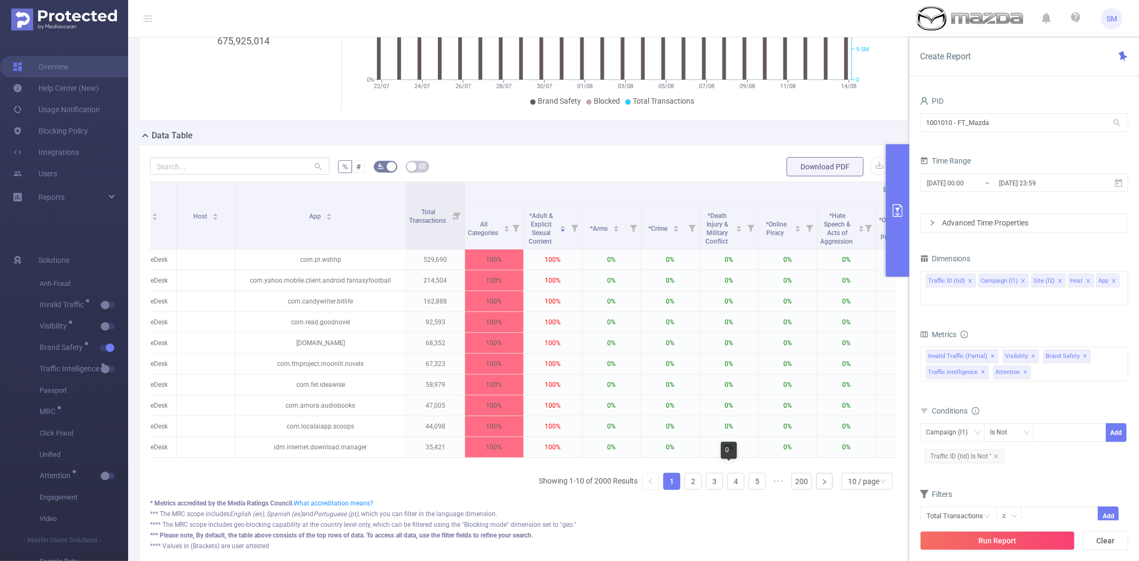
scroll to position [178, 0]
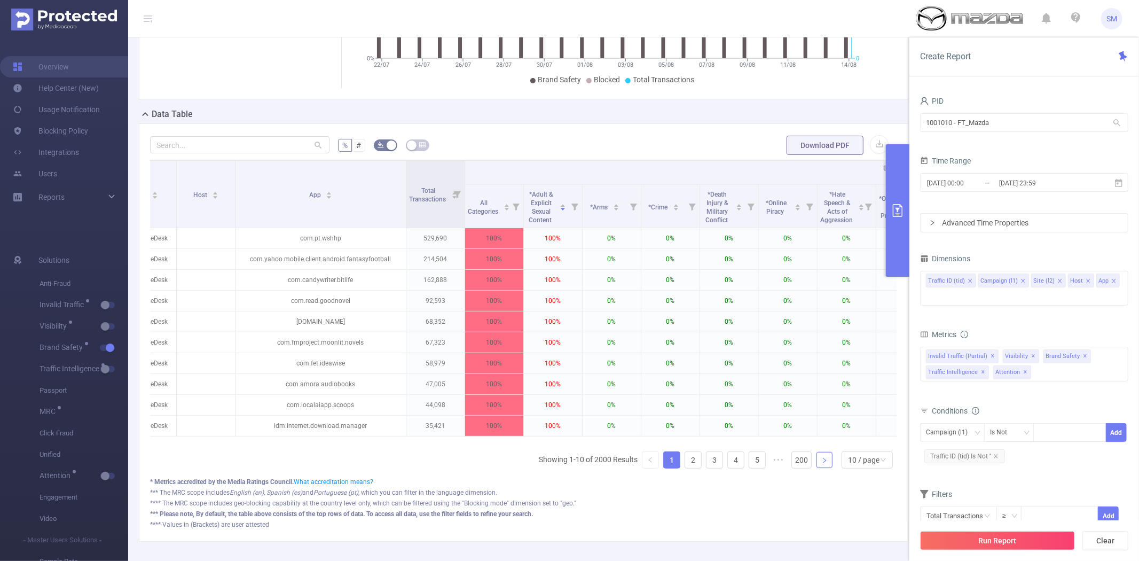
click at [821, 463] on icon "icon: right" at bounding box center [824, 460] width 6 height 6
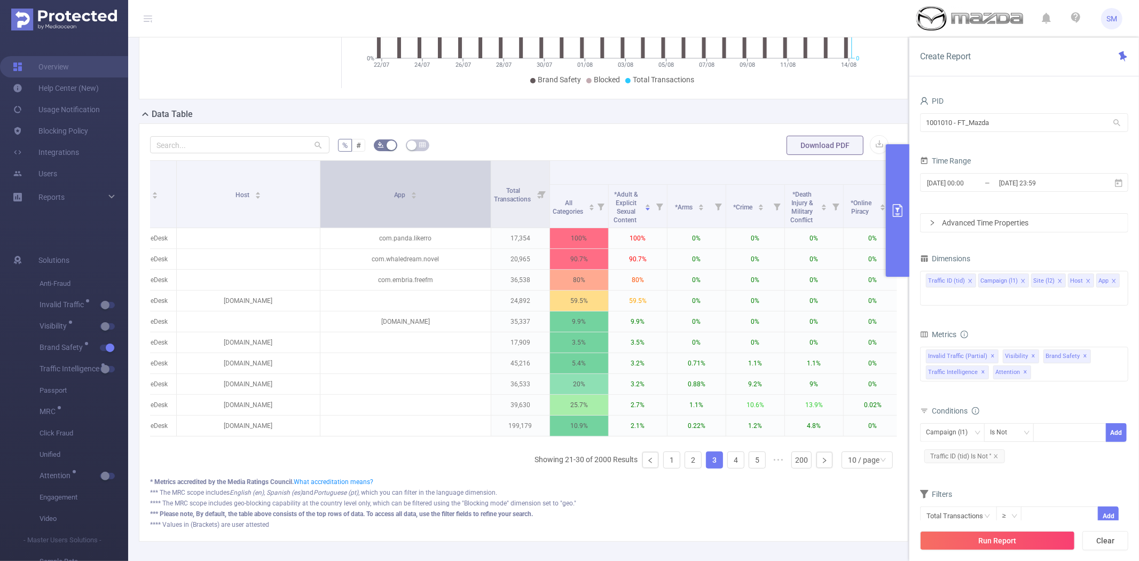
drag, startPoint x: 234, startPoint y: 206, endPoint x: 319, endPoint y: 207, distance: 84.9
click at [319, 207] on span at bounding box center [319, 194] width 5 height 67
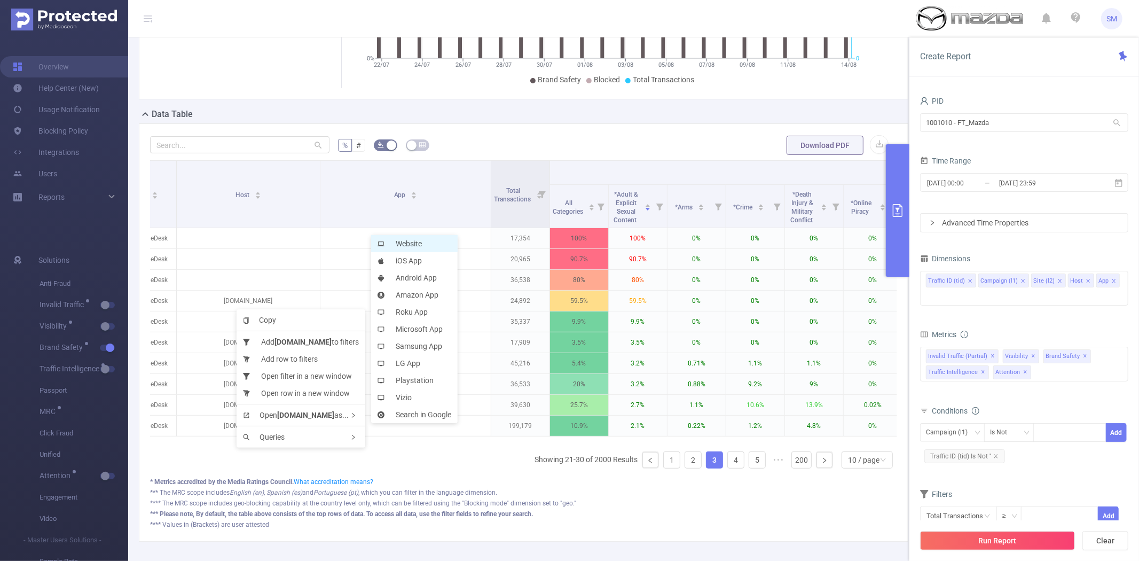
click at [423, 242] on li "Website" at bounding box center [414, 243] width 86 height 17
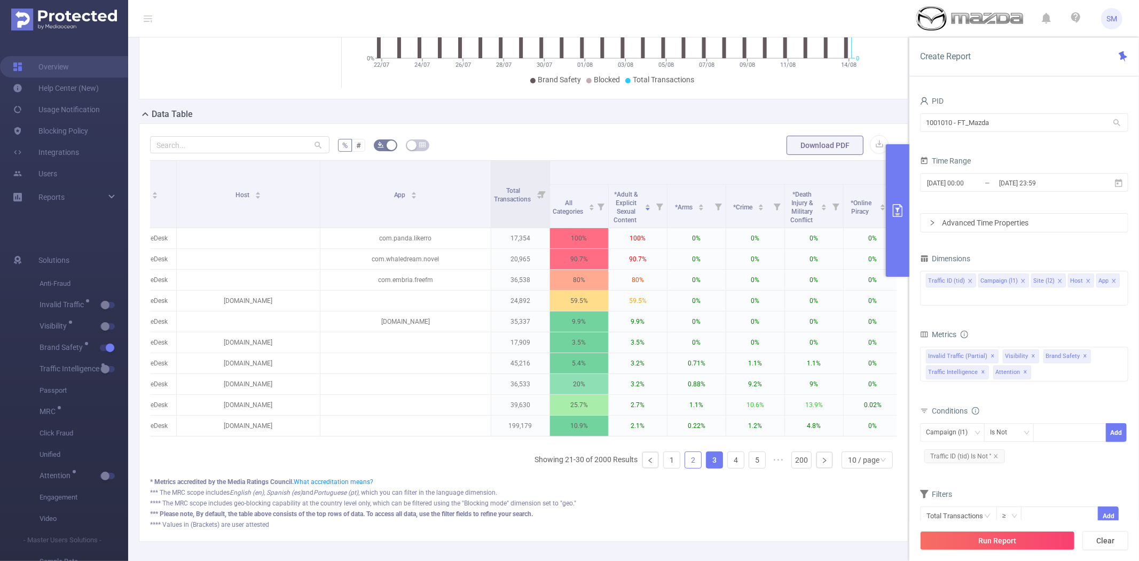
click at [689, 468] on link "2" at bounding box center [693, 460] width 16 height 16
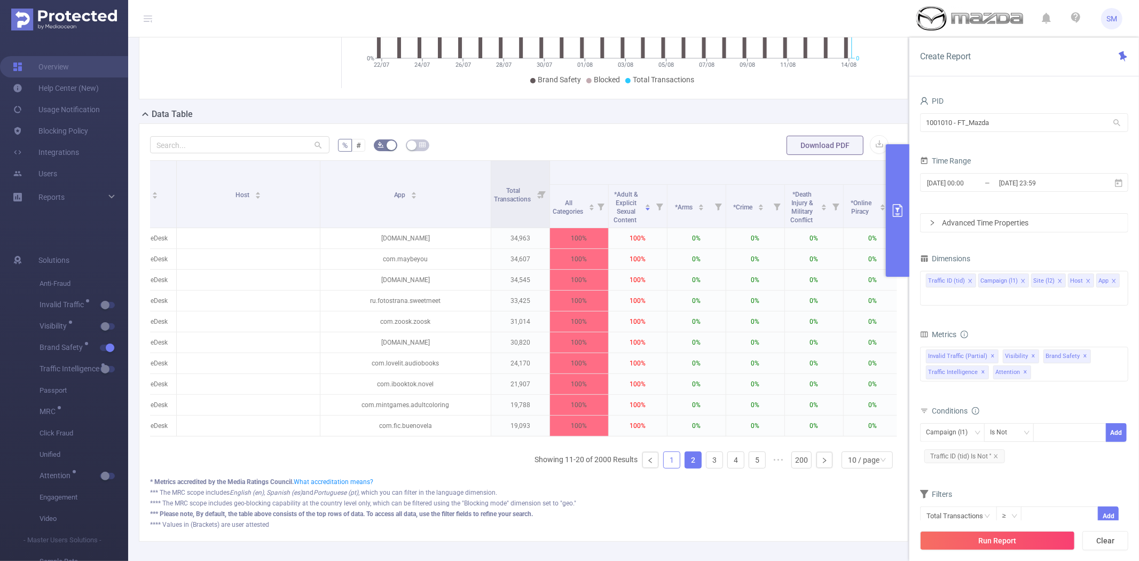
click at [666, 468] on link "1" at bounding box center [672, 460] width 16 height 16
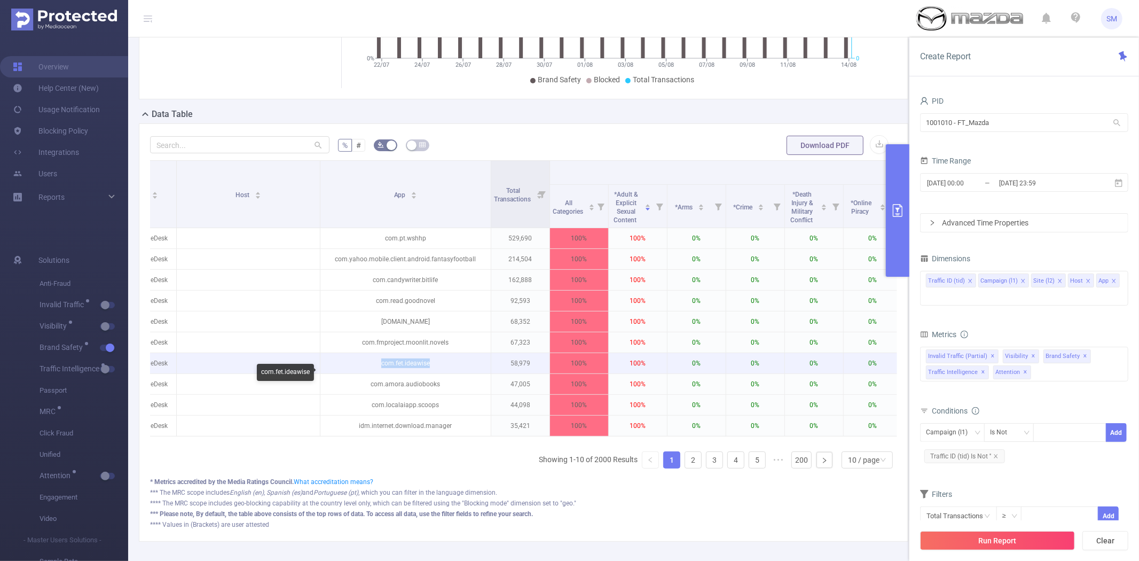
drag, startPoint x: 439, startPoint y: 367, endPoint x: 369, endPoint y: 369, distance: 70.0
click at [369, 369] on p "com.fet.ideawise" at bounding box center [405, 363] width 170 height 20
copy p "com.fet.ideawise"
click at [898, 187] on button "primary" at bounding box center [897, 210] width 23 height 132
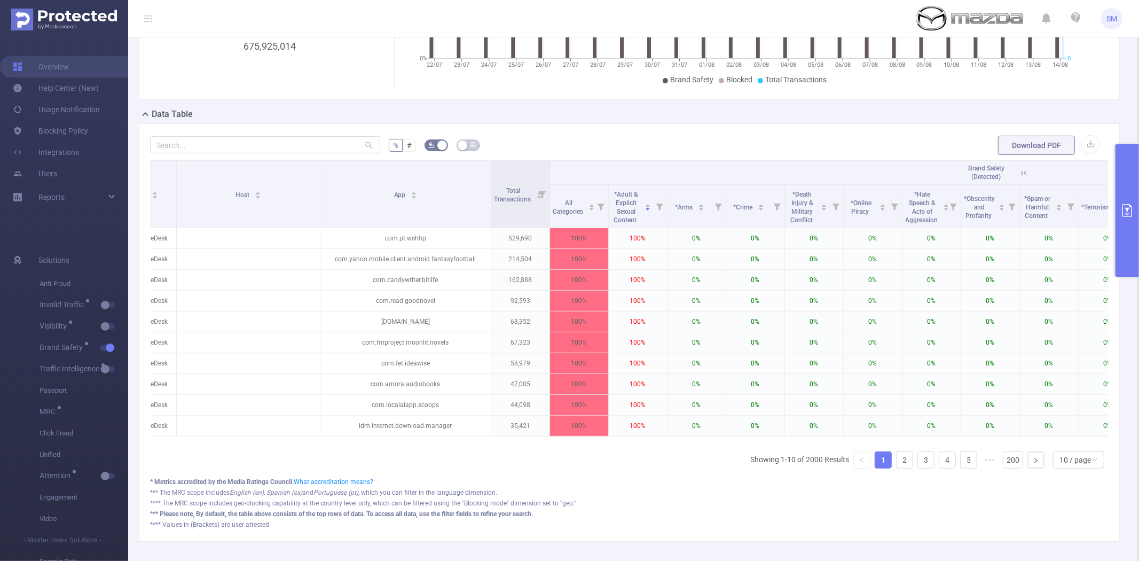
click at [1019, 173] on icon at bounding box center [1024, 173] width 10 height 10
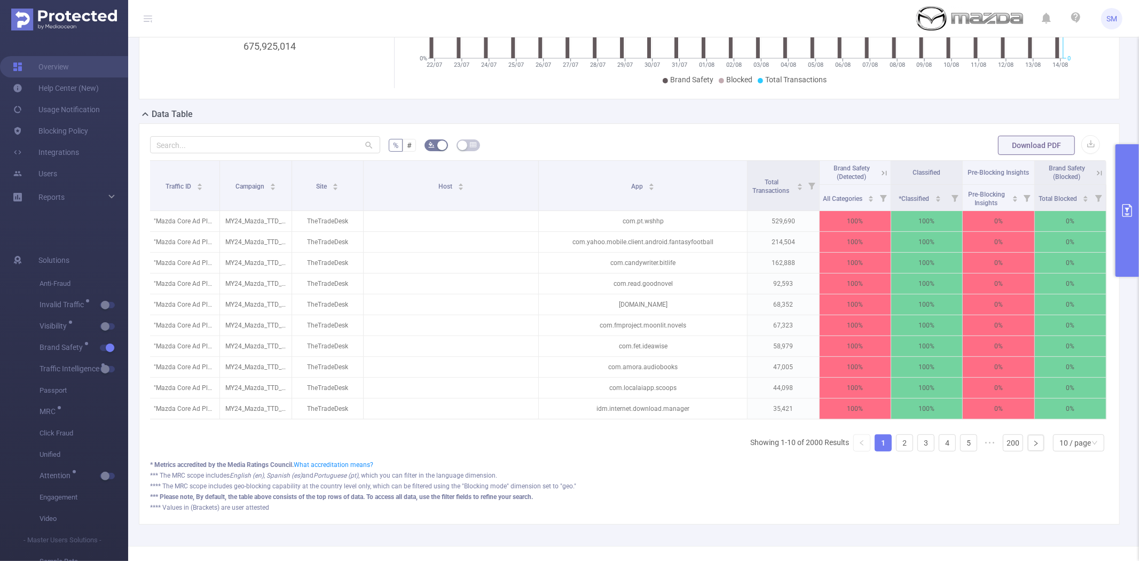
scroll to position [0, 2]
click at [564, 112] on div "Data Table" at bounding box center [633, 115] width 989 height 15
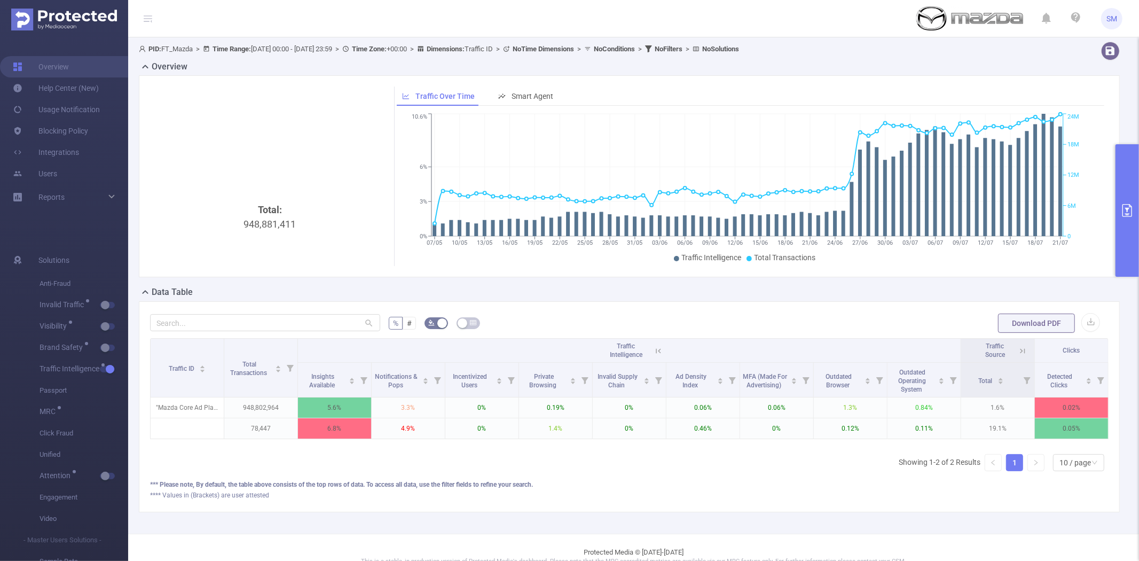
click at [1128, 194] on button "primary" at bounding box center [1126, 210] width 23 height 132
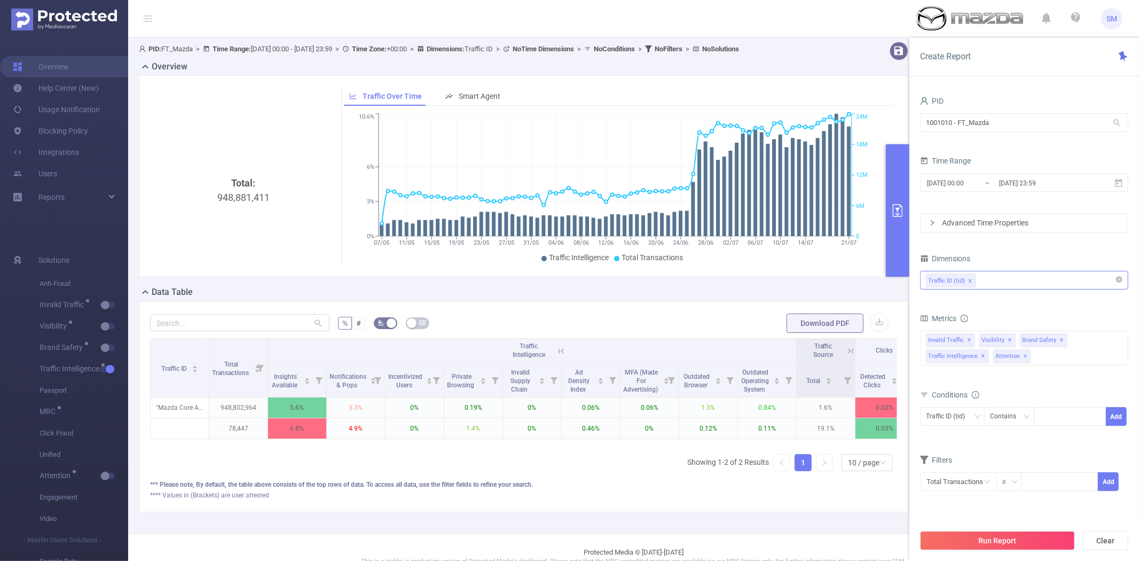
click at [1012, 275] on div "Traffic ID (tid)" at bounding box center [1024, 280] width 196 height 18
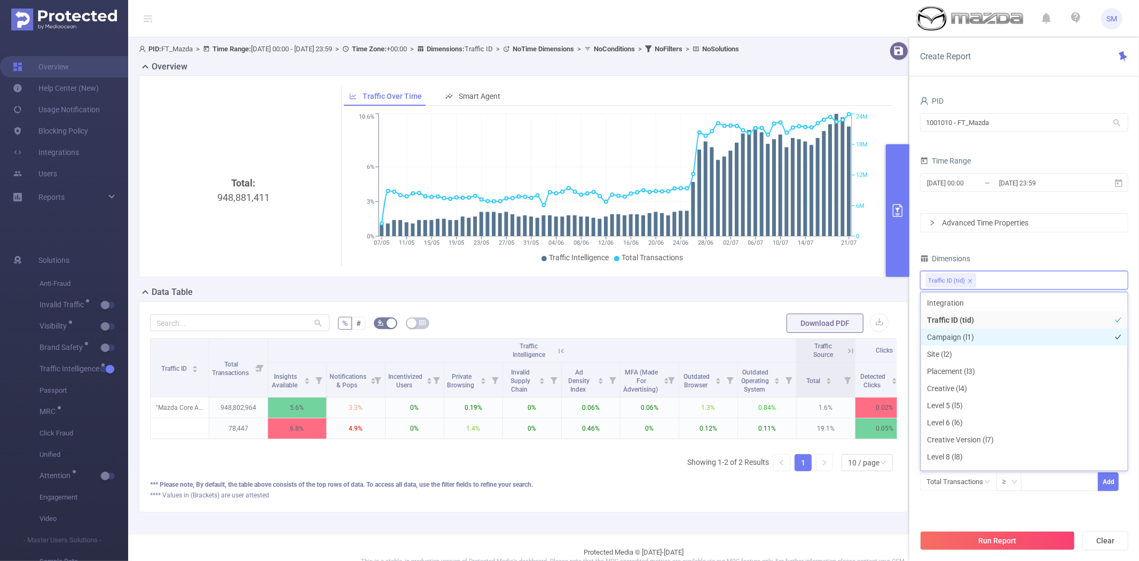
click at [1000, 335] on li "Campaign (l1)" at bounding box center [1023, 336] width 207 height 17
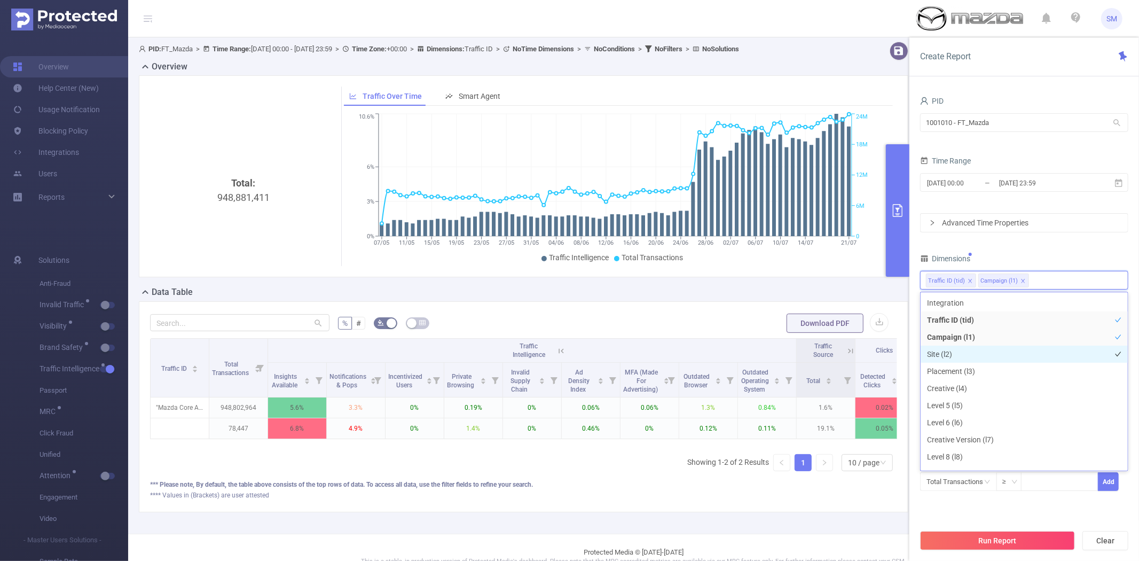
click at [999, 351] on li "Site (l2)" at bounding box center [1023, 353] width 207 height 17
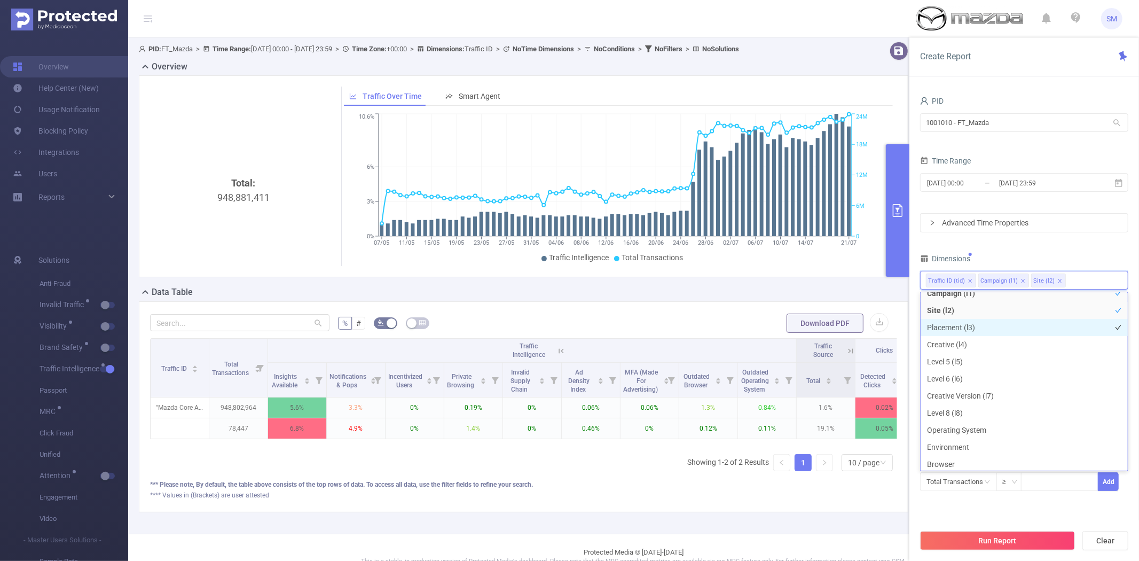
scroll to position [59, 0]
click at [1007, 315] on li "Placement (l3)" at bounding box center [1023, 311] width 207 height 17
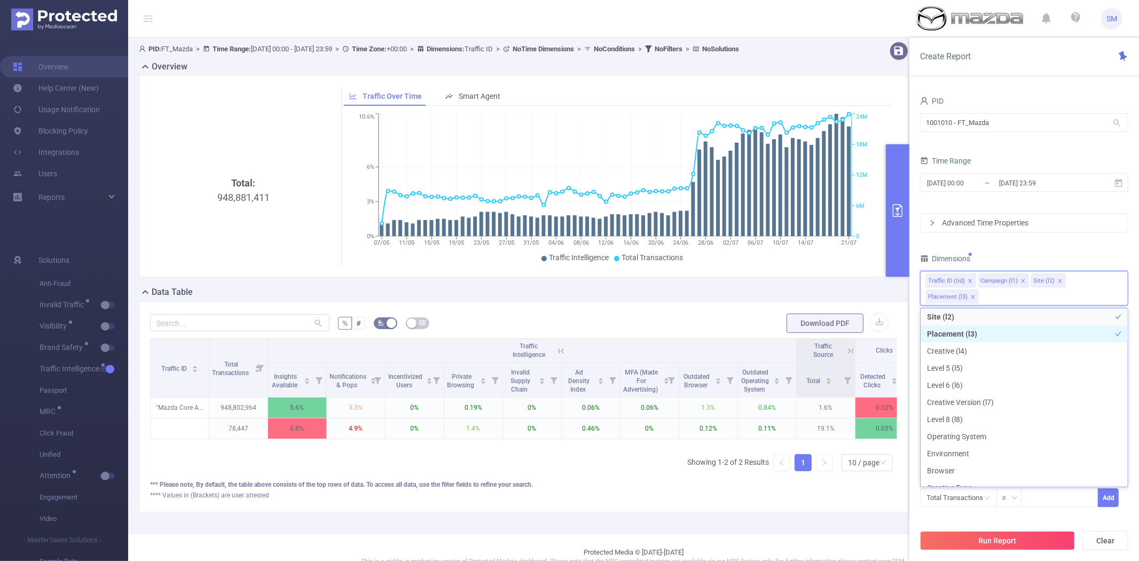
click at [998, 337] on li "Placement (l3)" at bounding box center [1023, 333] width 207 height 17
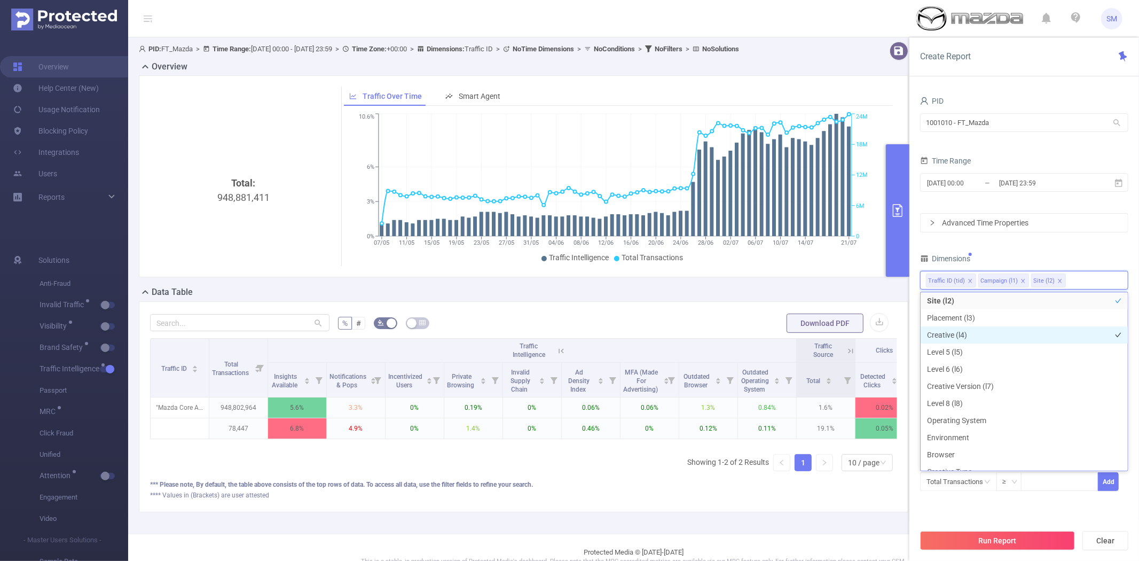
click at [989, 337] on li "Creative (l4)" at bounding box center [1023, 334] width 207 height 17
click at [969, 535] on button "Run Report" at bounding box center [997, 540] width 155 height 19
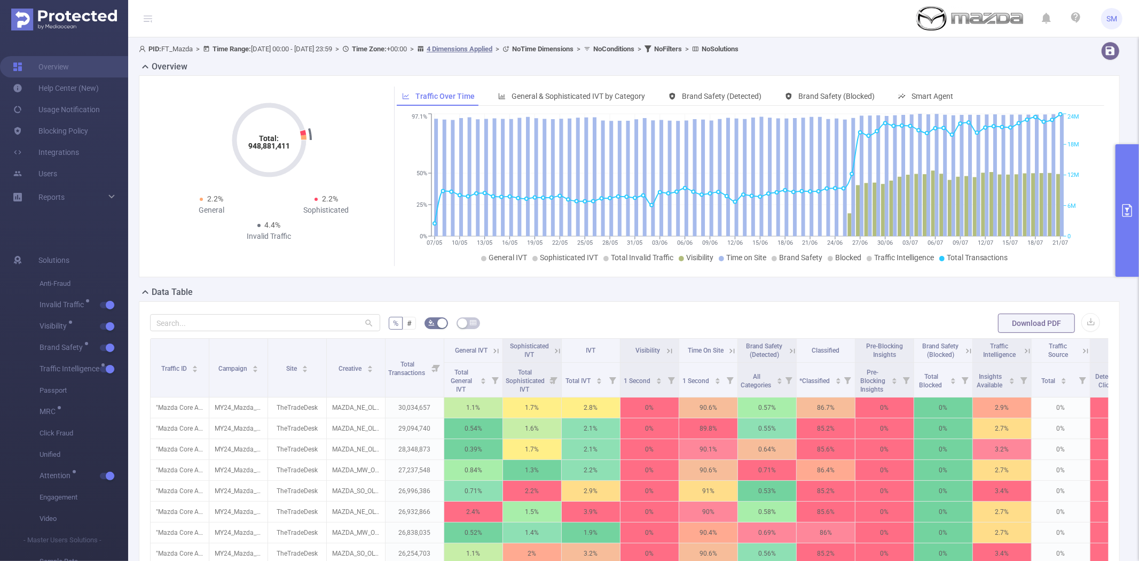
click at [1124, 183] on button "primary" at bounding box center [1126, 210] width 23 height 132
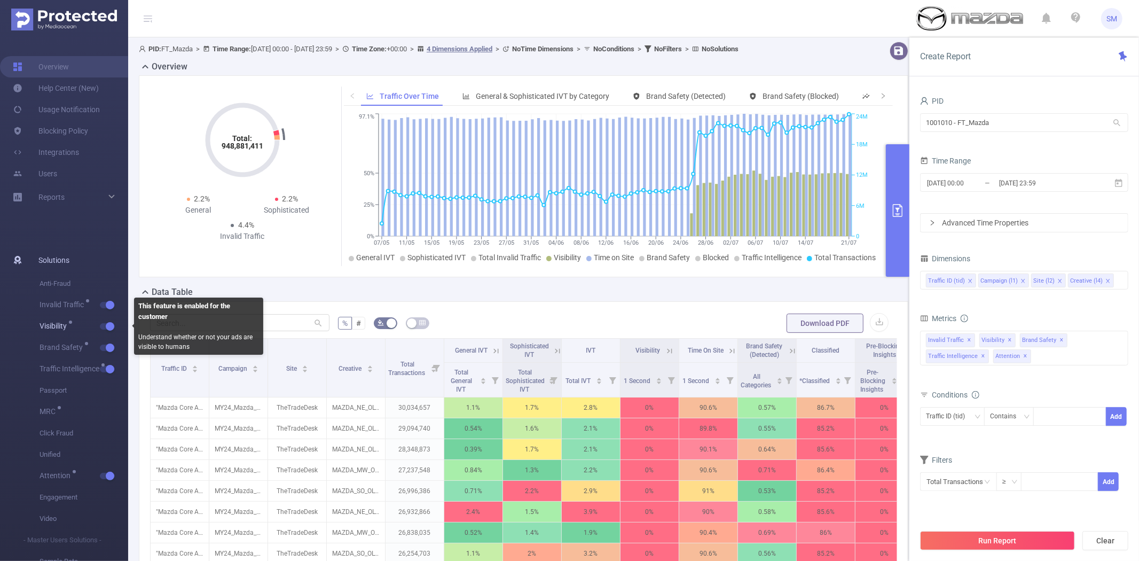
click at [109, 324] on button "button" at bounding box center [107, 326] width 15 height 6
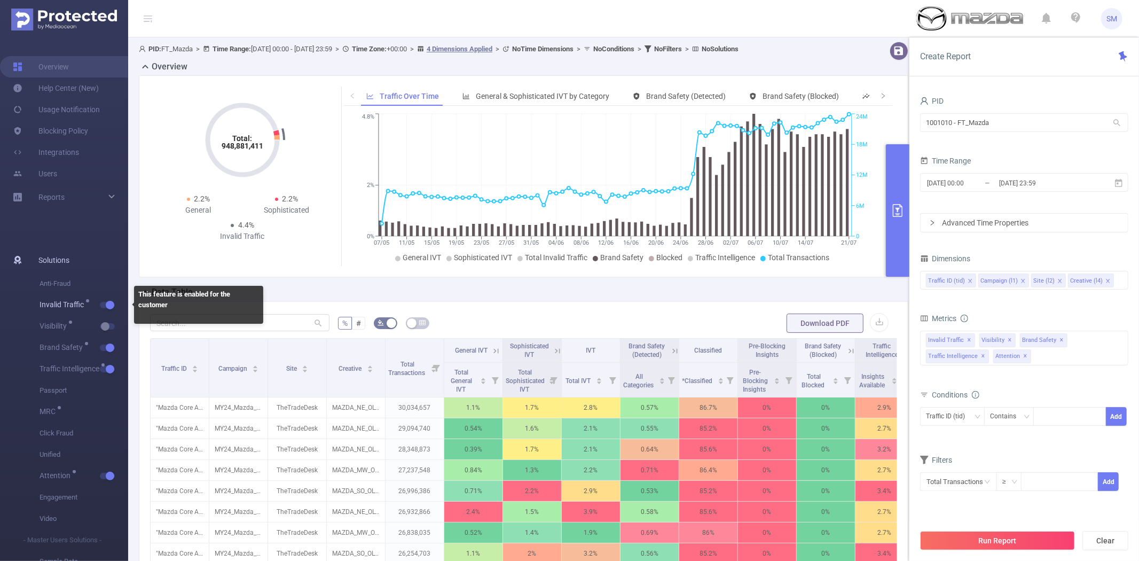
click at [112, 303] on button "button" at bounding box center [107, 305] width 15 height 6
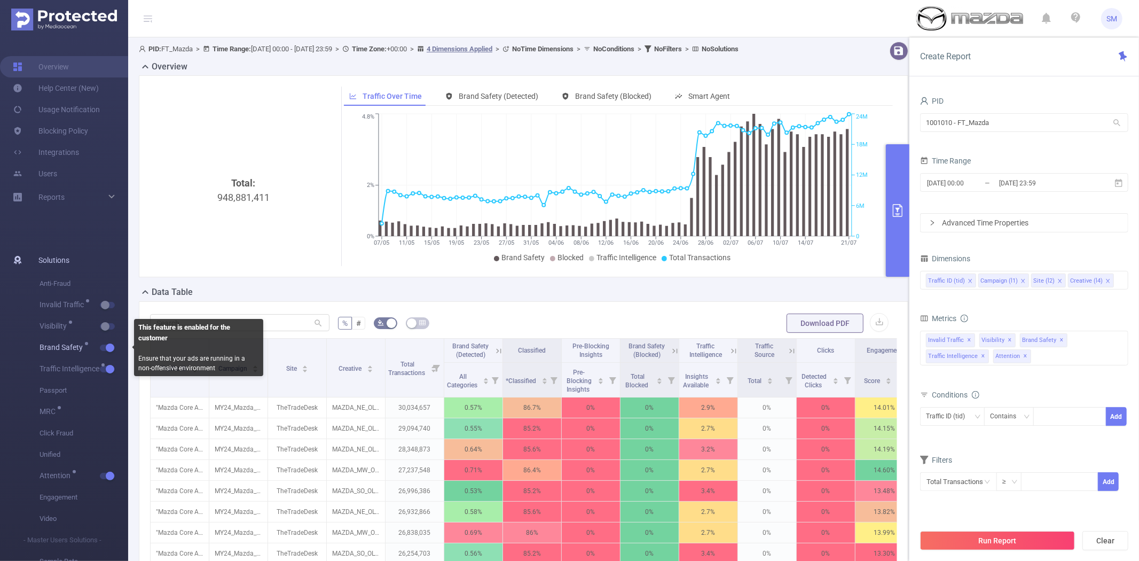
click at [109, 345] on button "button" at bounding box center [107, 347] width 15 height 6
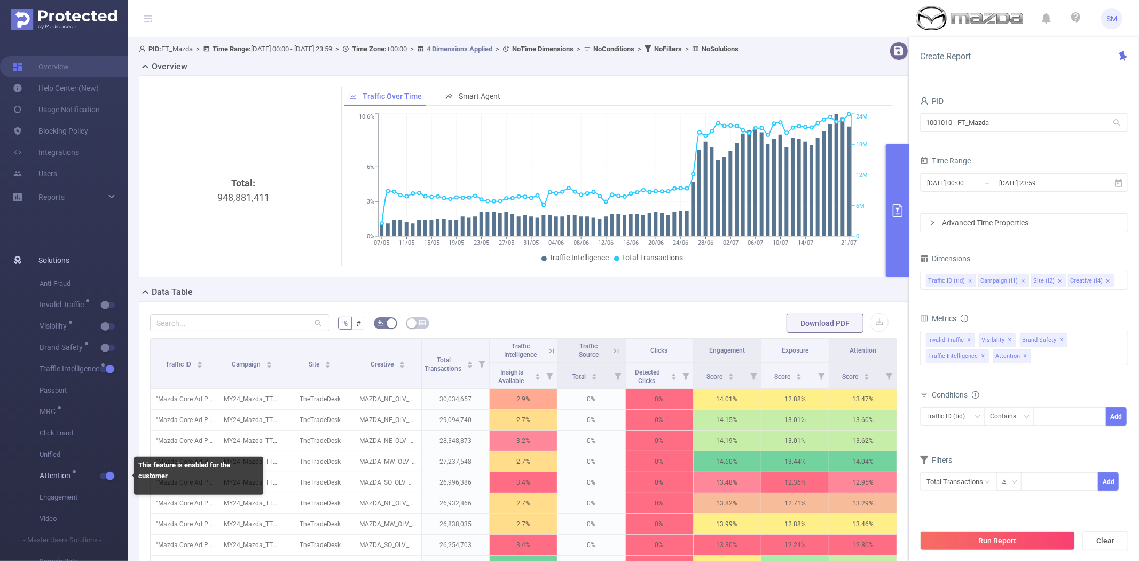
click at [112, 472] on button "button" at bounding box center [107, 475] width 15 height 6
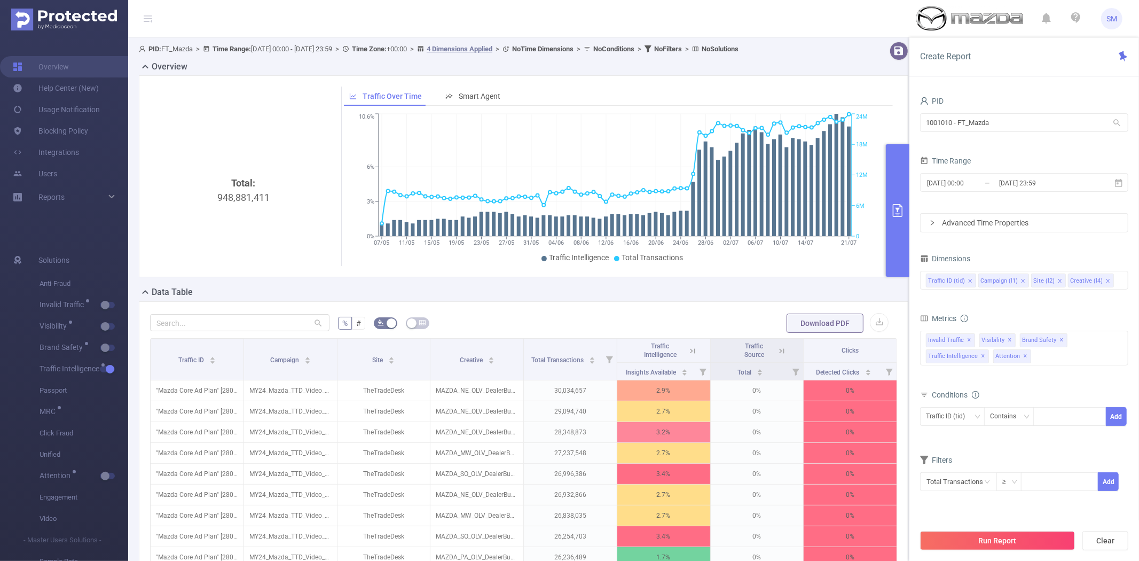
click at [688, 348] on icon at bounding box center [693, 351] width 10 height 10
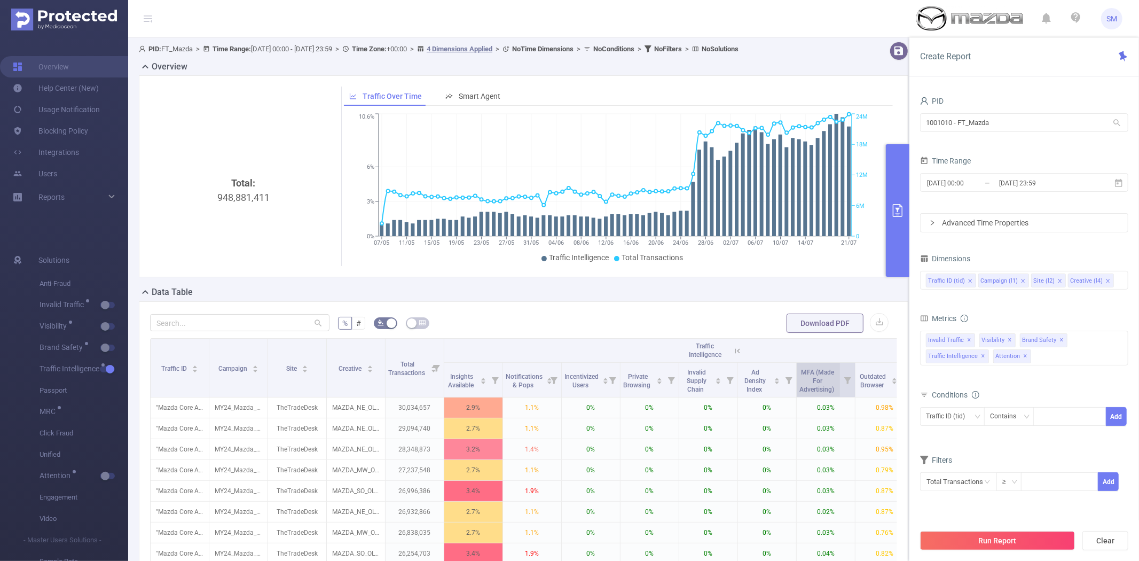
click at [805, 381] on span "MFA (Made For Advertising)" at bounding box center [817, 380] width 36 height 28
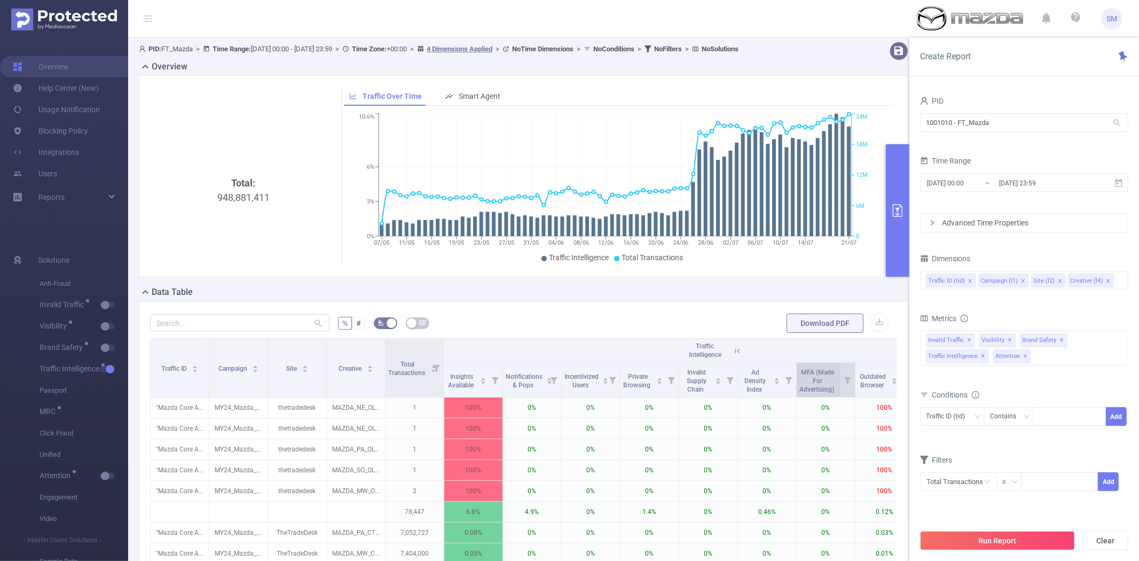
click at [805, 381] on span "MFA (Made For Advertising)" at bounding box center [817, 380] width 36 height 28
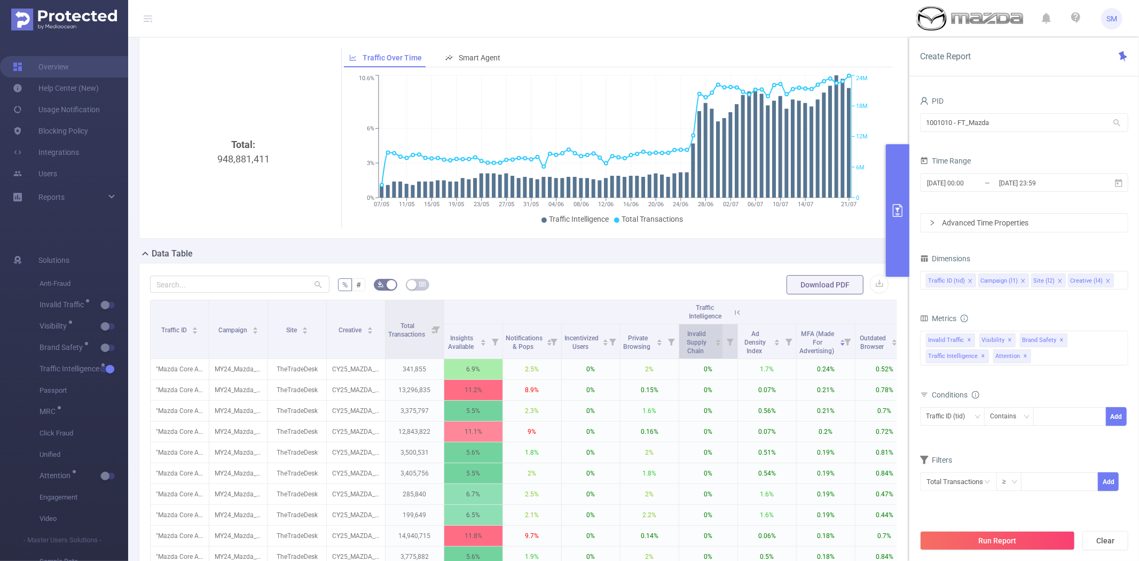
scroll to position [59, 0]
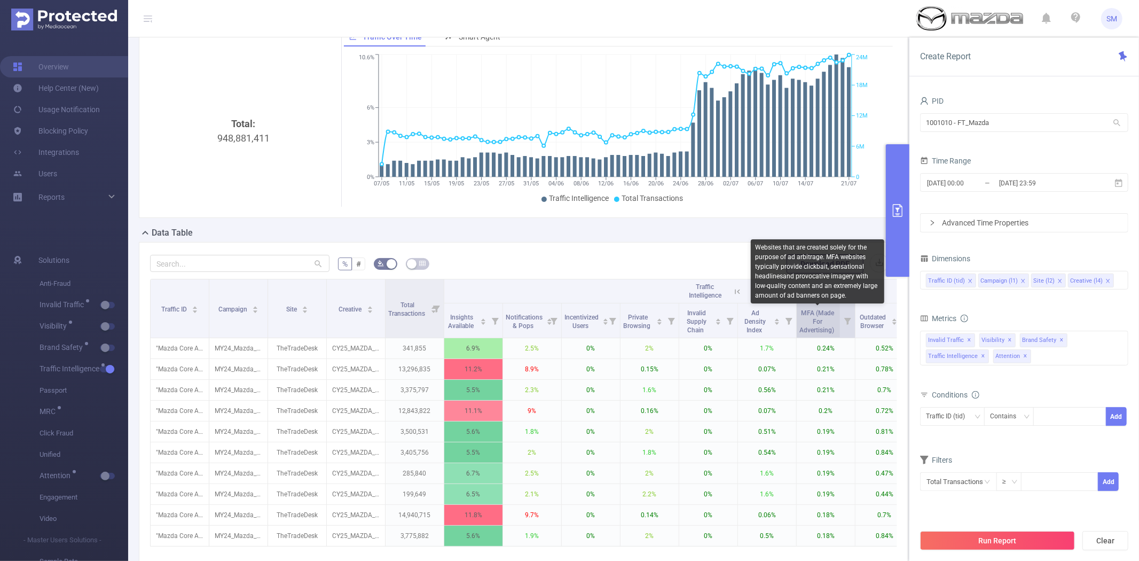
click at [818, 314] on span "MFA (Made For Advertising)" at bounding box center [817, 321] width 36 height 25
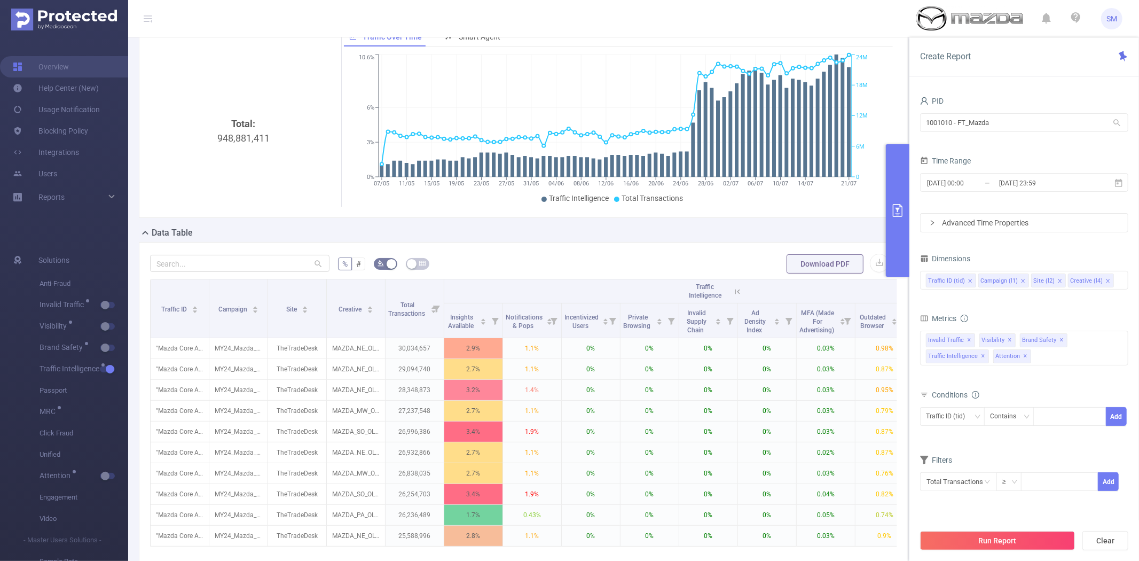
drag, startPoint x: 386, startPoint y: 296, endPoint x: 512, endPoint y: 244, distance: 136.9
click at [512, 244] on div "% # Download PDF Traffic ID Campaign Site Creative Total Transactions Traffic I…" at bounding box center [523, 430] width 769 height 377
drag, startPoint x: 381, startPoint y: 294, endPoint x: 520, endPoint y: 235, distance: 150.9
click at [520, 235] on div "Overview Total: 948,881,411 Traffic Over Time Smart Agent 07/05 11/05 15/05 19/…" at bounding box center [528, 310] width 778 height 618
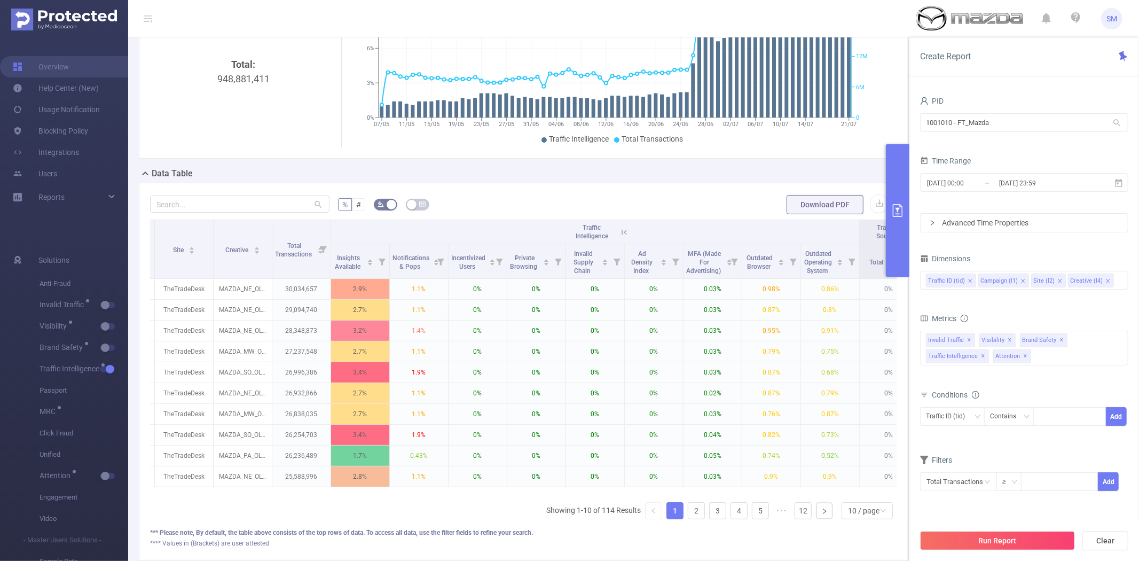
scroll to position [0, 124]
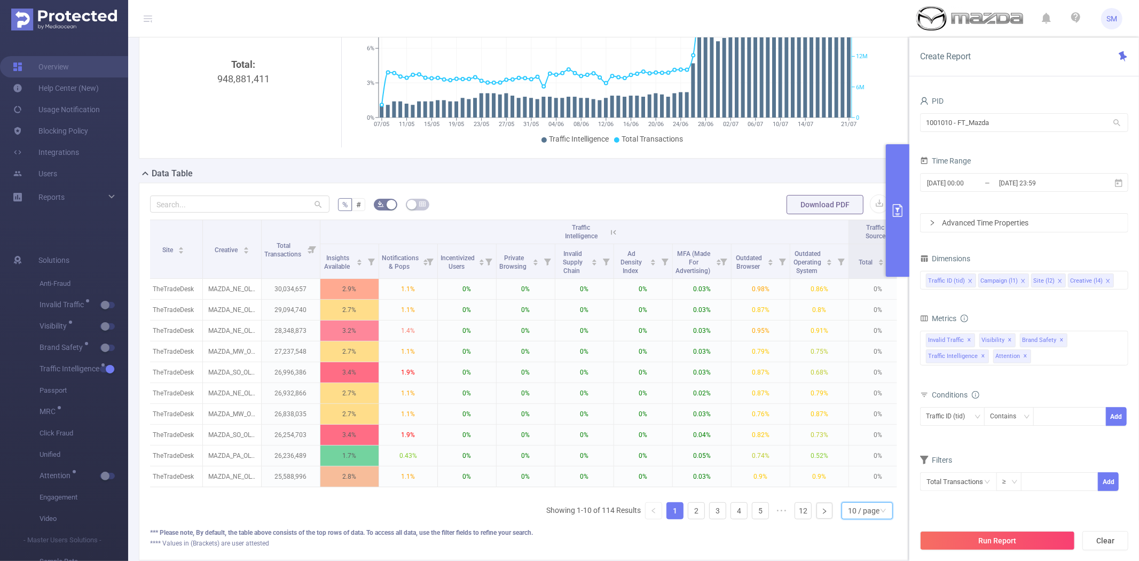
click at [841, 515] on div "10 / page" at bounding box center [866, 510] width 51 height 17
click at [841, 494] on li "50 / page" at bounding box center [857, 501] width 51 height 17
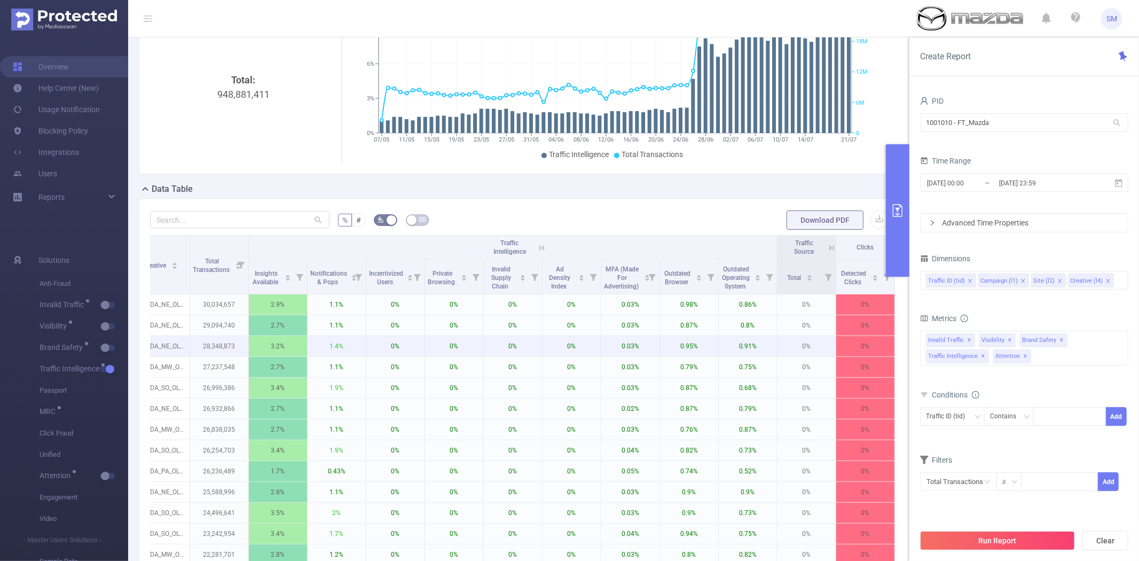
scroll to position [119, 0]
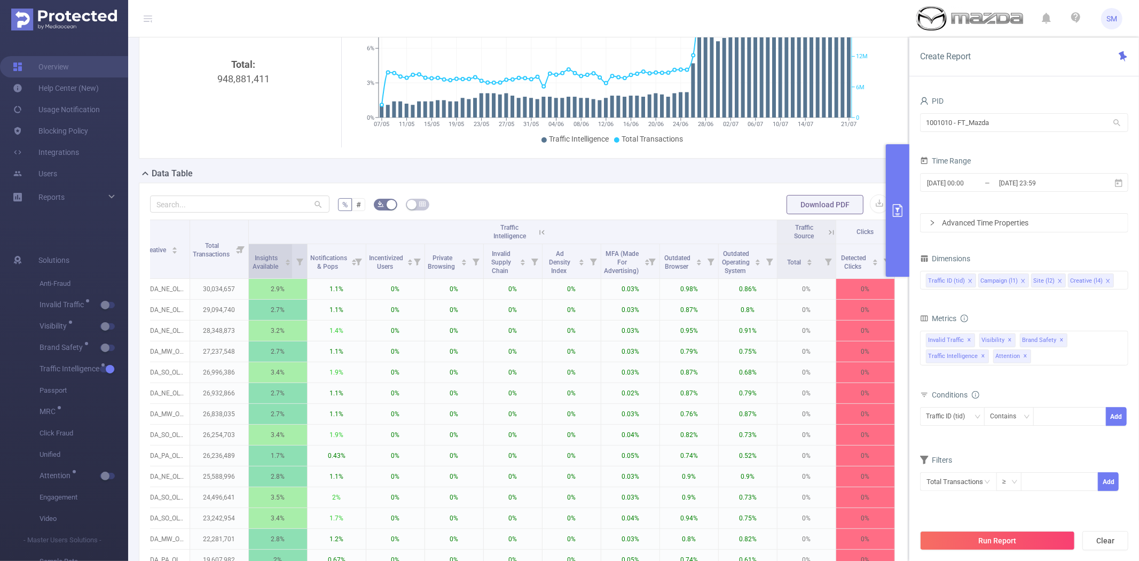
click at [259, 267] on span "Insights Available" at bounding box center [265, 262] width 27 height 16
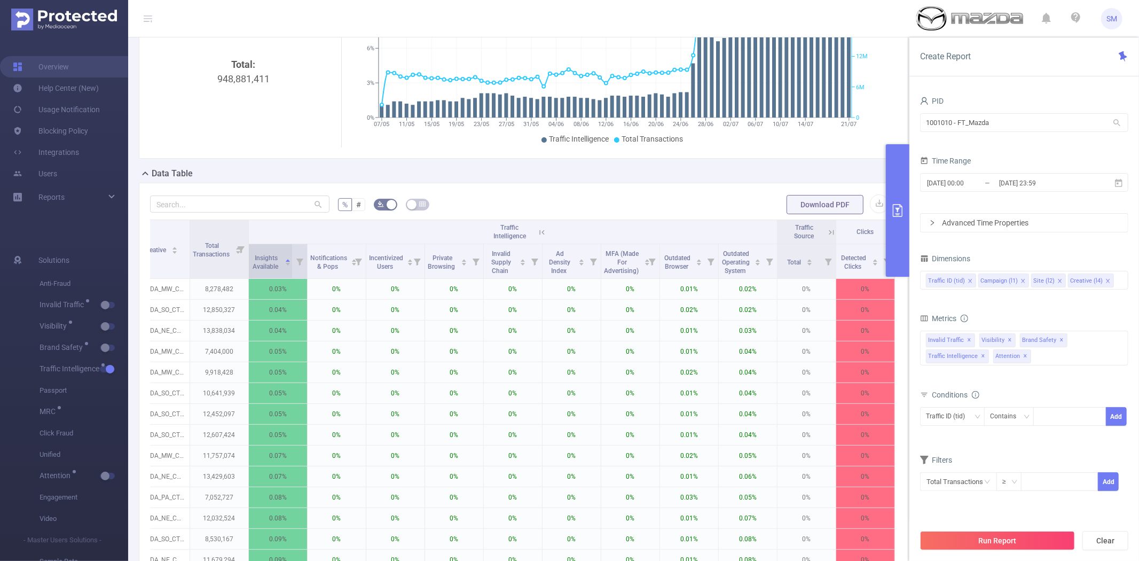
click at [259, 267] on span "Insights Available" at bounding box center [265, 262] width 27 height 16
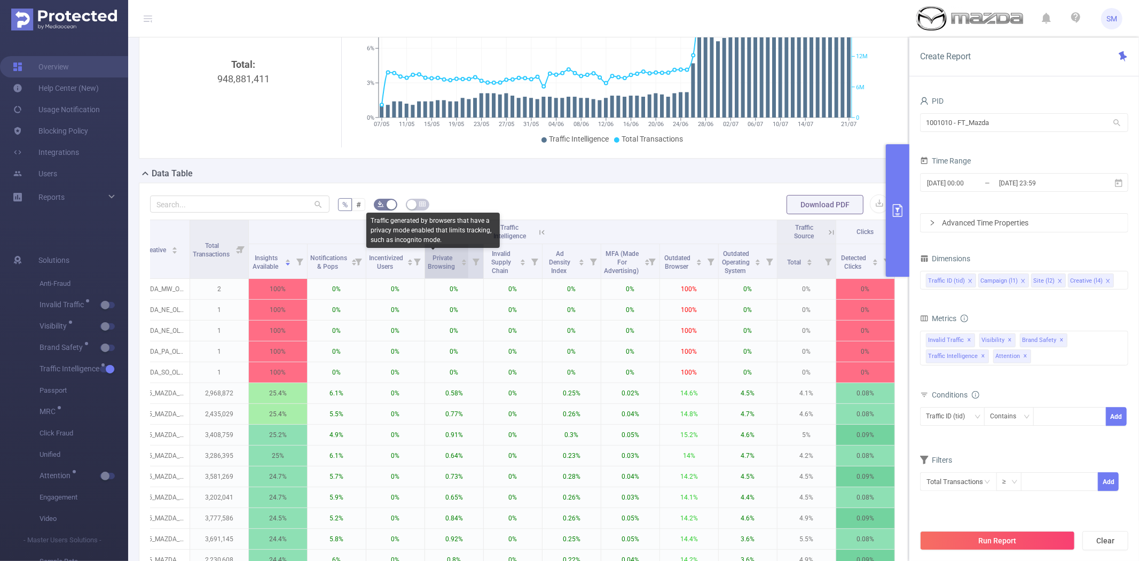
click at [440, 267] on span "Private Browsing" at bounding box center [442, 262] width 29 height 16
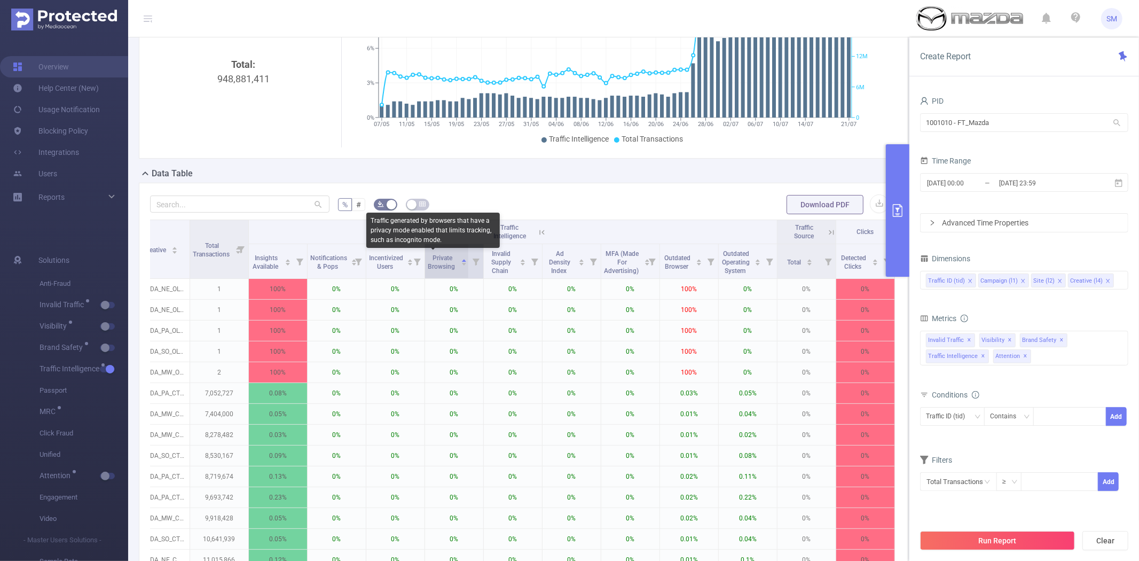
click at [440, 267] on span "Private Browsing" at bounding box center [442, 262] width 29 height 16
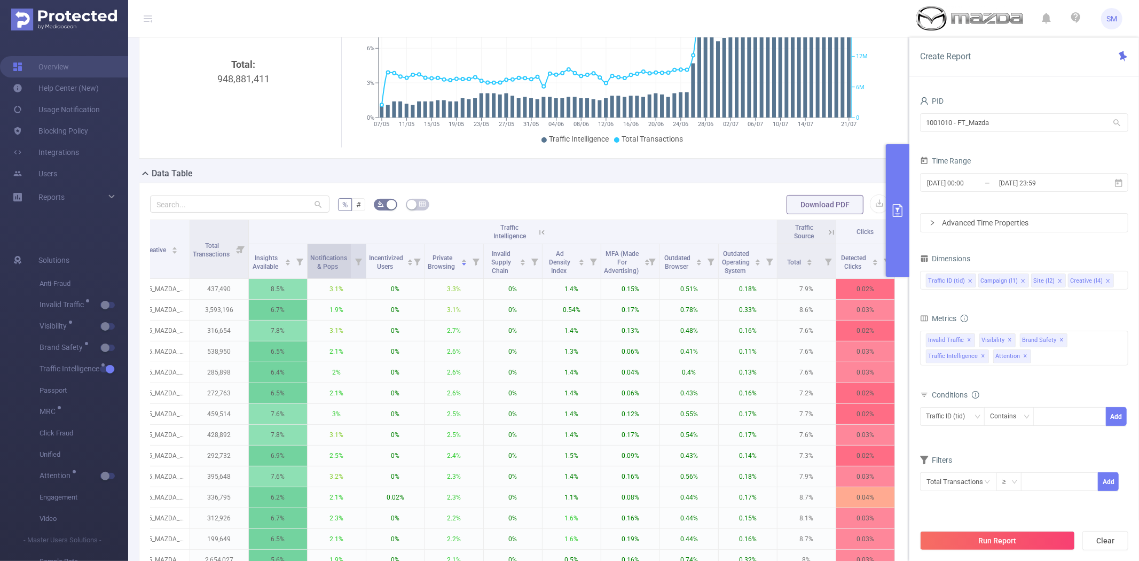
click at [328, 263] on span "Notifications & Pops" at bounding box center [328, 262] width 37 height 16
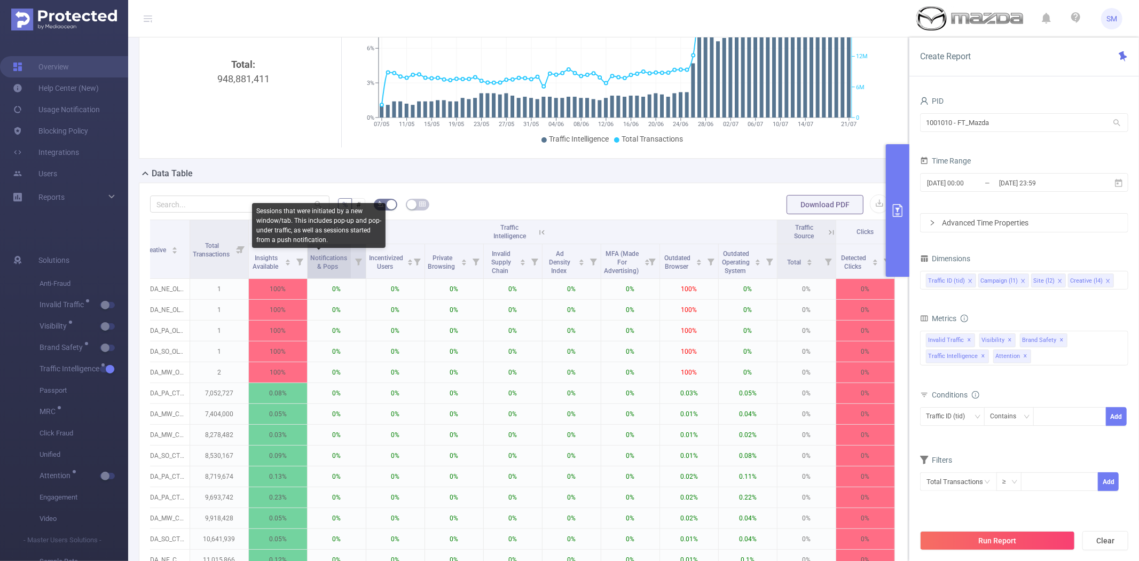
click at [328, 263] on span "Notifications & Pops" at bounding box center [328, 262] width 37 height 16
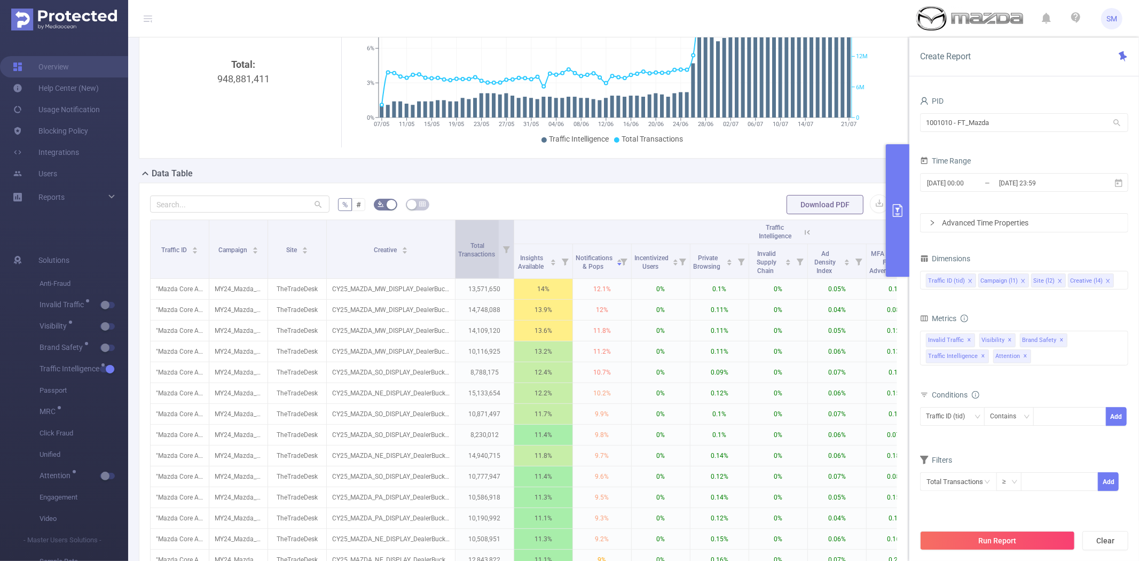
drag, startPoint x: 384, startPoint y: 236, endPoint x: 454, endPoint y: 233, distance: 70.0
click at [454, 233] on span at bounding box center [454, 249] width 5 height 58
